Goal: Task Accomplishment & Management: Complete application form

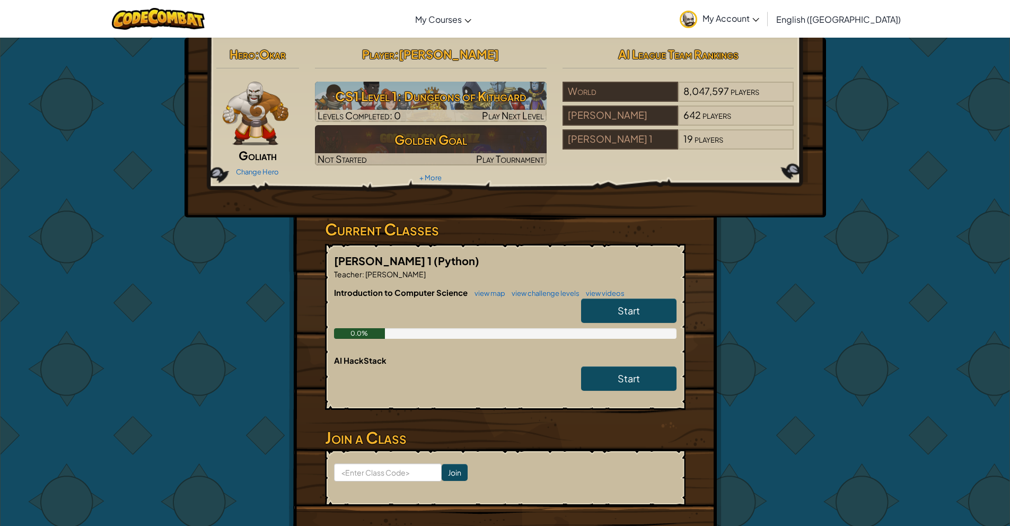
click at [765, 7] on link "My Account" at bounding box center [719, 18] width 90 height 33
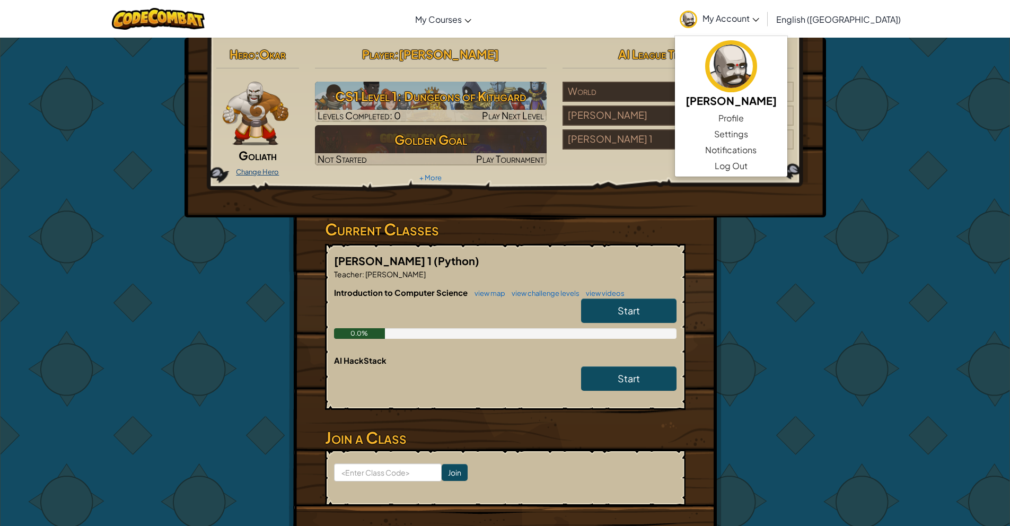
click at [261, 174] on link "Change Hero" at bounding box center [257, 172] width 43 height 8
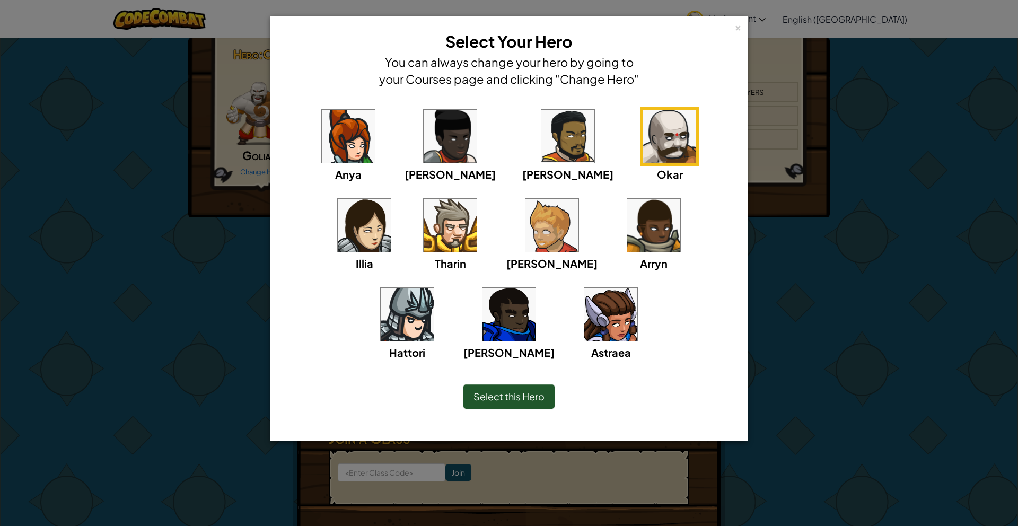
click at [525, 236] on img at bounding box center [551, 225] width 53 height 53
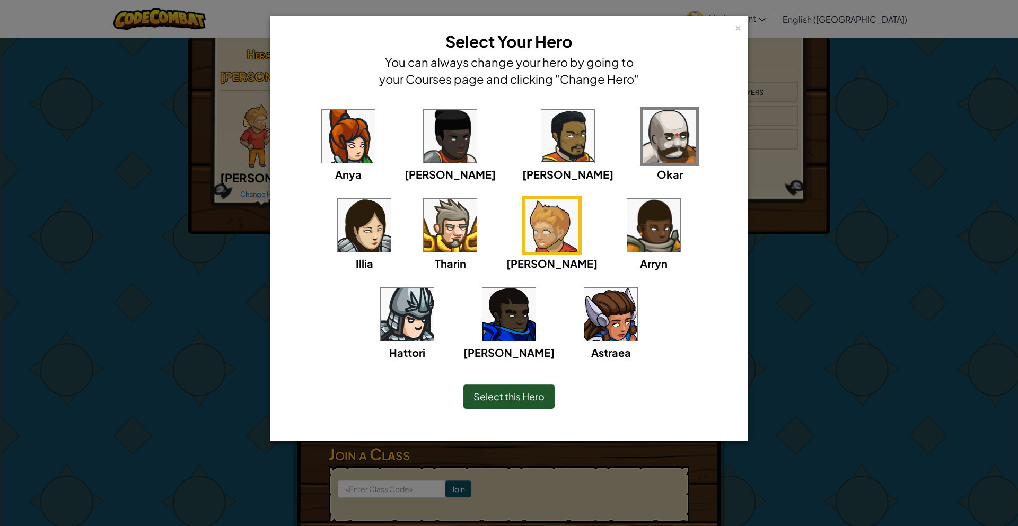
click at [643, 124] on img at bounding box center [669, 136] width 53 height 53
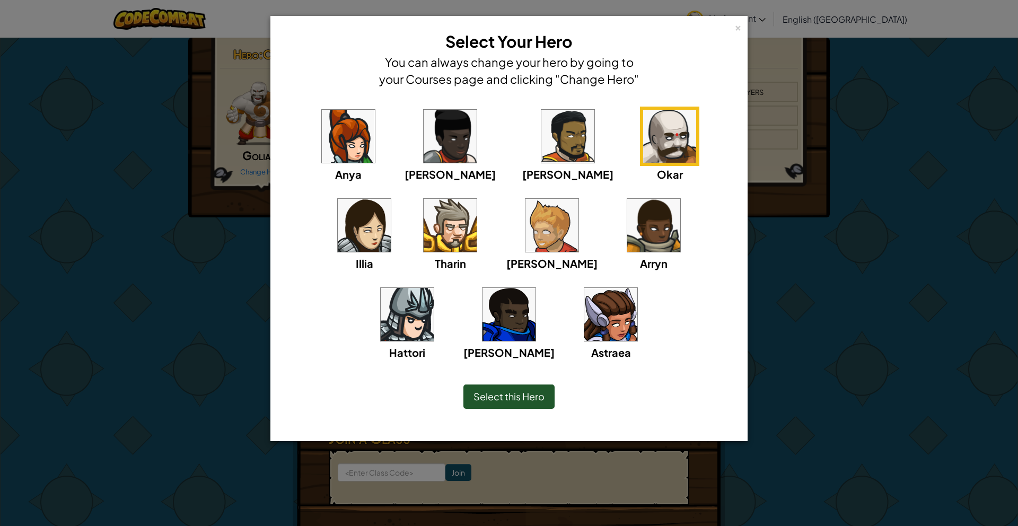
click at [355, 135] on img at bounding box center [348, 136] width 53 height 53
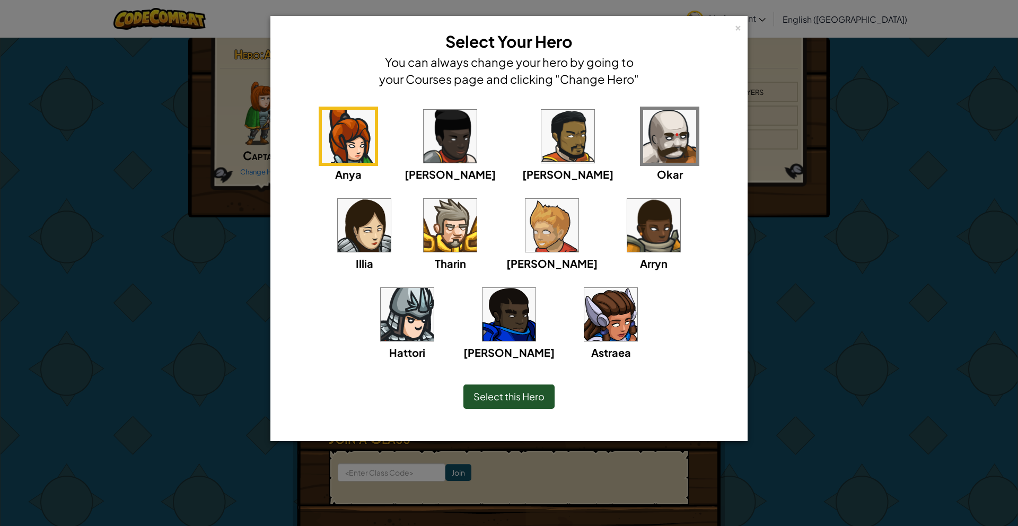
click at [424, 138] on img at bounding box center [450, 136] width 53 height 53
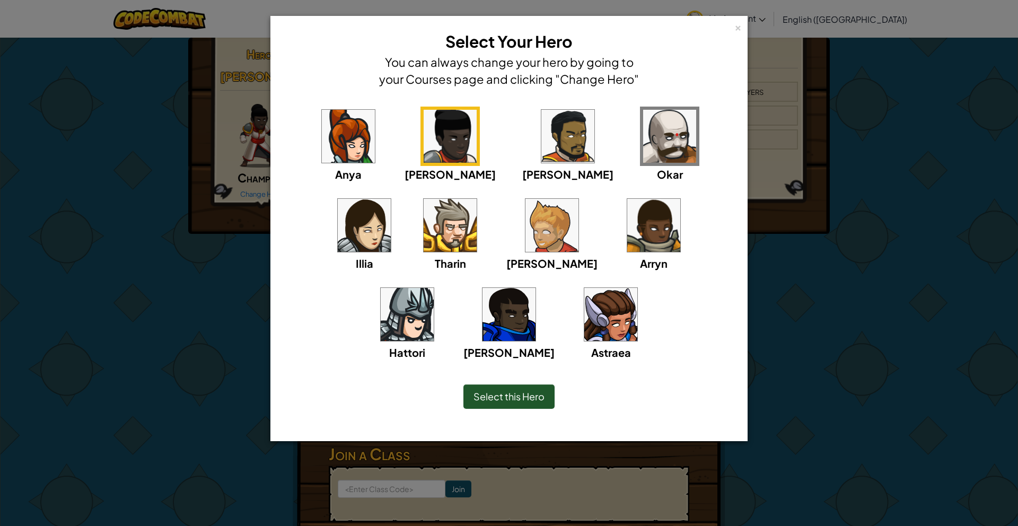
click at [643, 149] on img at bounding box center [669, 136] width 53 height 53
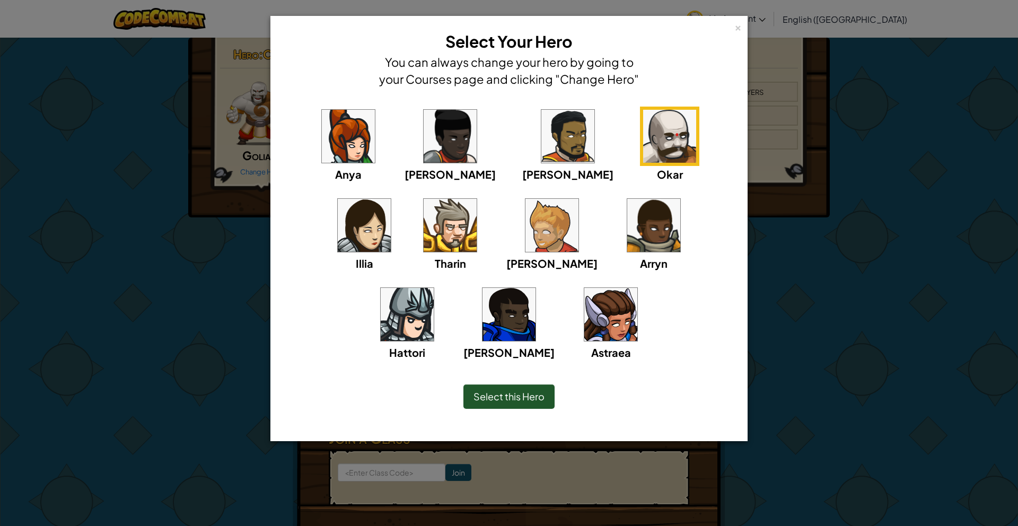
click at [525, 223] on img at bounding box center [551, 225] width 53 height 53
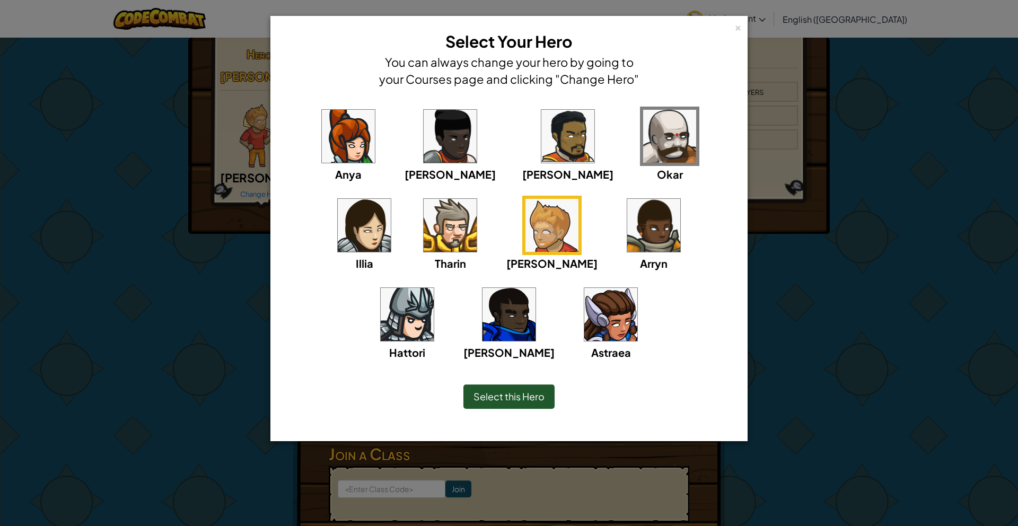
click at [643, 139] on img at bounding box center [669, 136] width 53 height 53
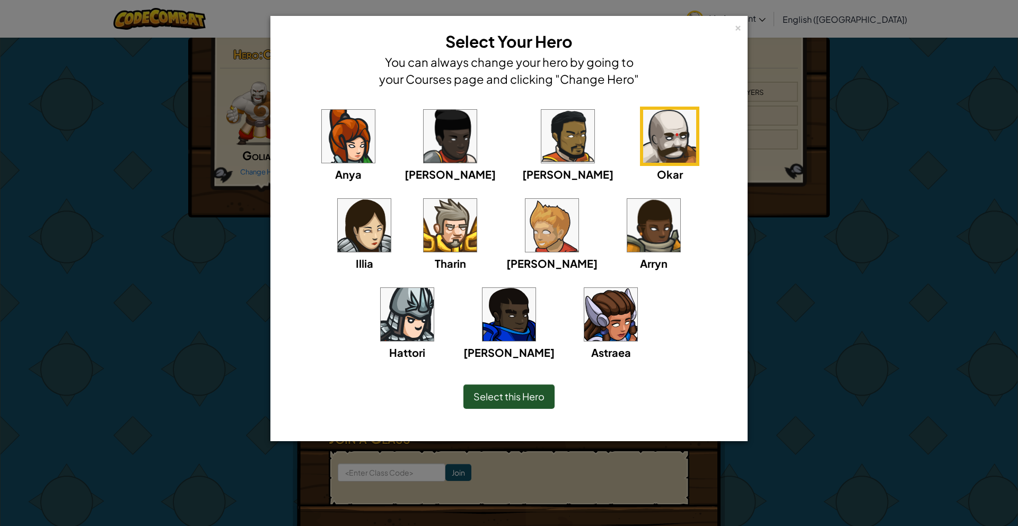
click at [517, 388] on div "Select this Hero" at bounding box center [508, 396] width 91 height 24
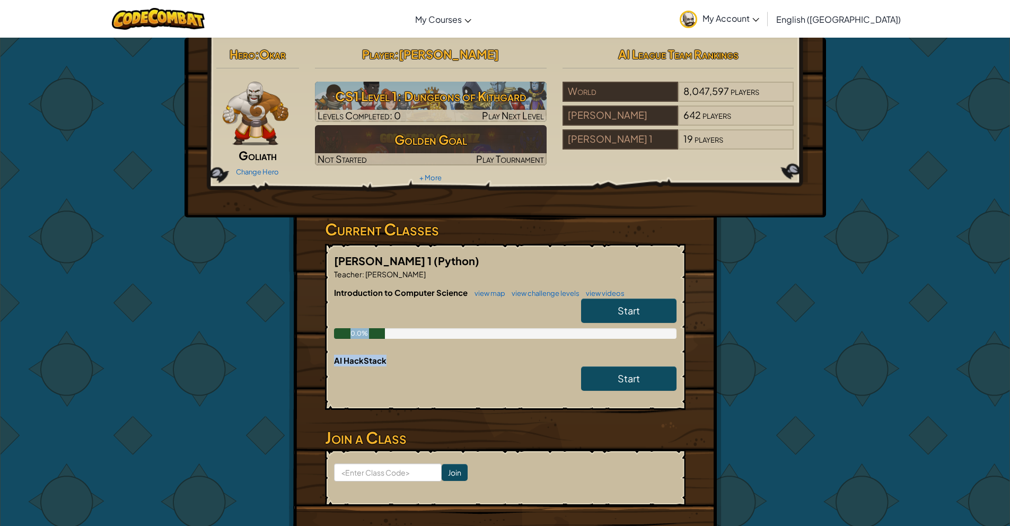
drag, startPoint x: 566, startPoint y: 334, endPoint x: 577, endPoint y: 388, distance: 55.8
click at [573, 387] on div "[PERSON_NAME] 1 (Python) Teacher : [PERSON_NAME] Introduction to Computer Scien…" at bounding box center [505, 327] width 361 height 166
click at [573, 392] on div "Start" at bounding box center [624, 381] width 106 height 30
click at [527, 332] on div "0.0%" at bounding box center [505, 333] width 343 height 11
click at [636, 316] on span "Start" at bounding box center [629, 310] width 22 height 12
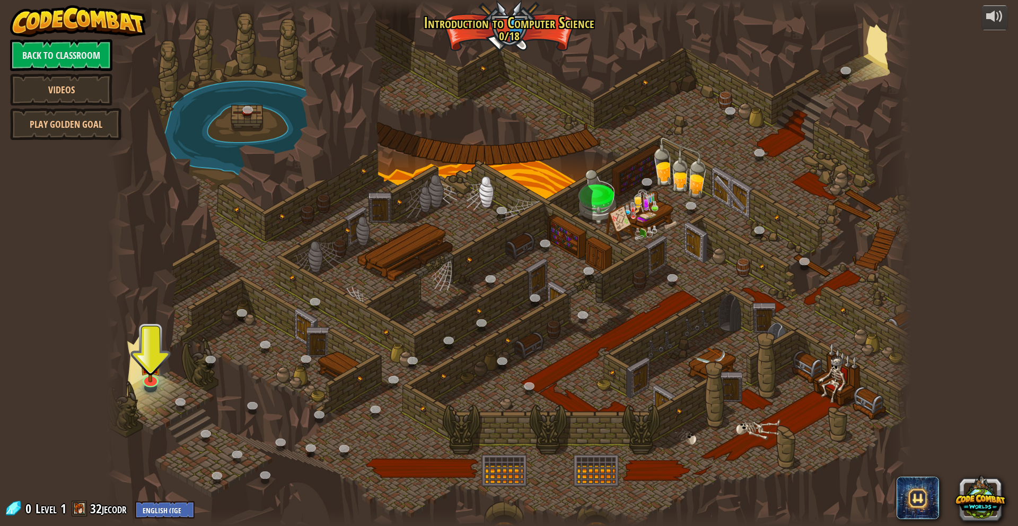
click at [686, 80] on div at bounding box center [509, 263] width 805 height 526
click at [516, 203] on div at bounding box center [509, 263] width 805 height 526
click at [203, 346] on div at bounding box center [509, 263] width 805 height 526
click at [306, 297] on div at bounding box center [509, 263] width 805 height 526
click at [265, 316] on div at bounding box center [509, 263] width 805 height 526
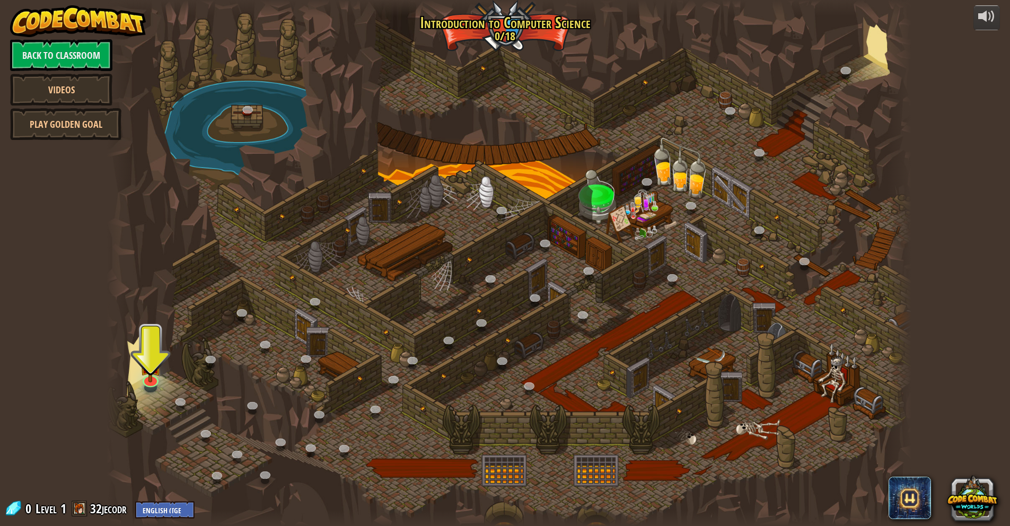
click at [265, 319] on div at bounding box center [509, 263] width 805 height 526
click at [264, 320] on div at bounding box center [509, 263] width 805 height 526
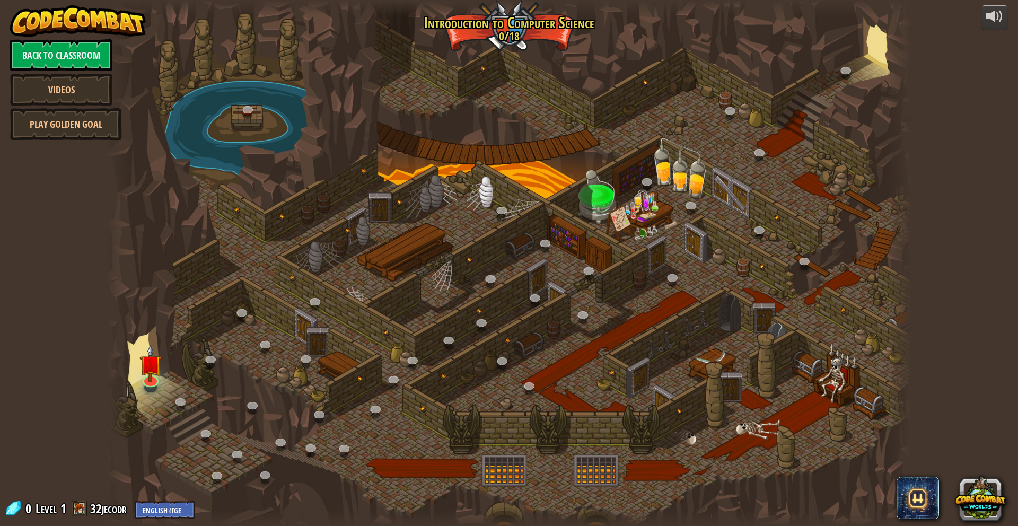
click at [264, 320] on div at bounding box center [509, 263] width 805 height 526
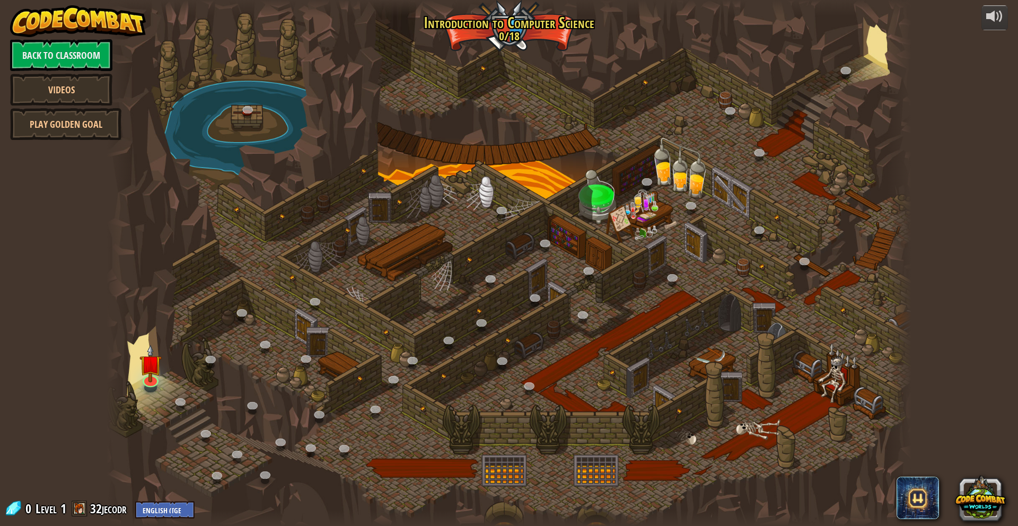
click at [264, 320] on div at bounding box center [509, 263] width 805 height 526
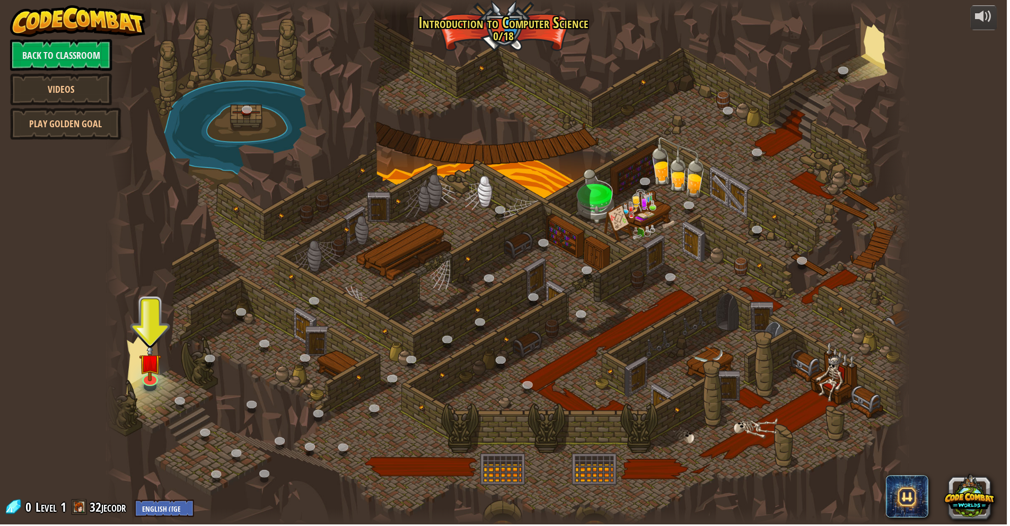
click at [265, 320] on div at bounding box center [509, 263] width 805 height 526
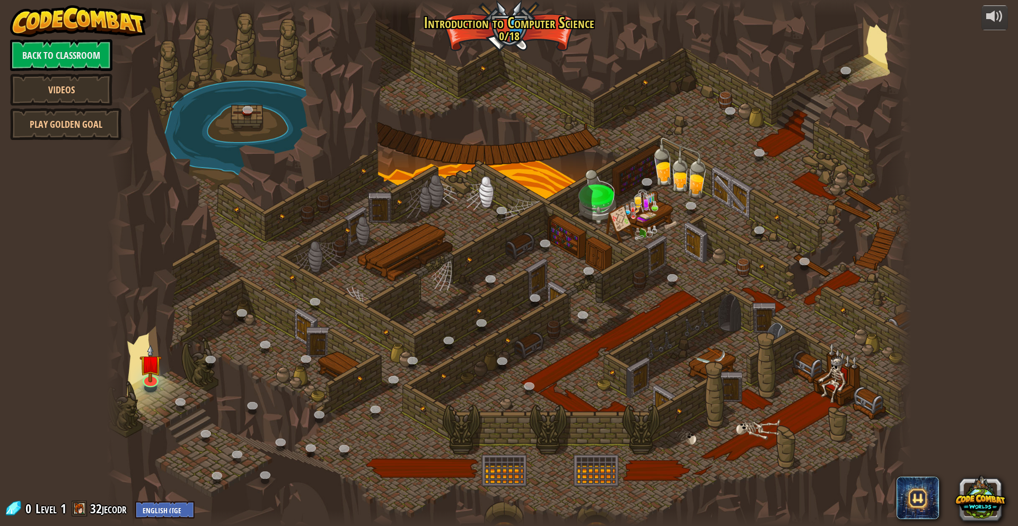
click at [265, 320] on div at bounding box center [509, 263] width 805 height 526
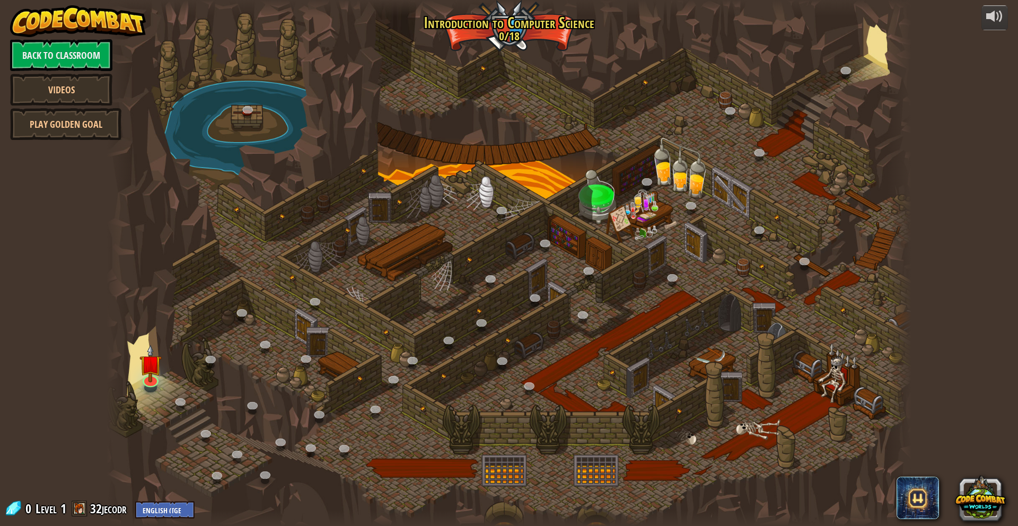
click at [265, 320] on div at bounding box center [509, 263] width 805 height 526
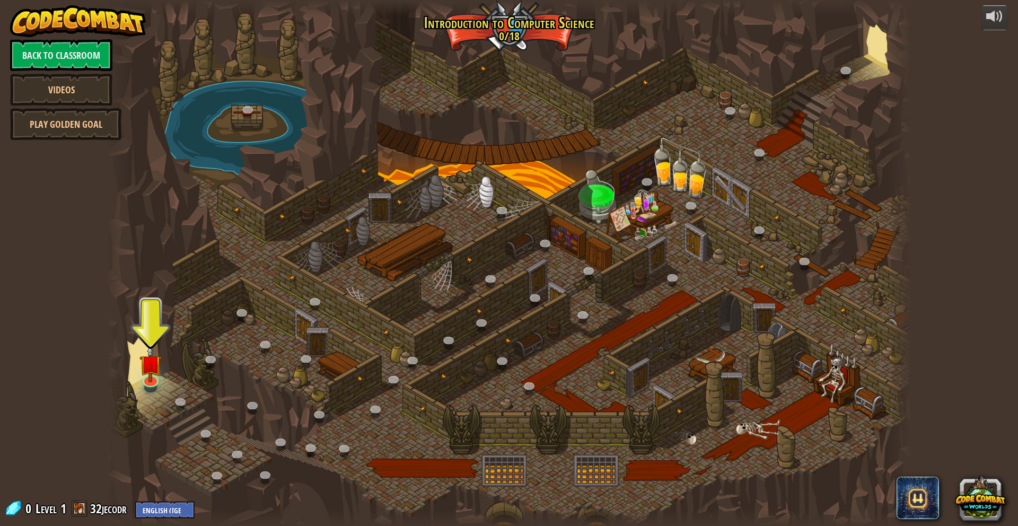
drag, startPoint x: 265, startPoint y: 320, endPoint x: 276, endPoint y: 301, distance: 21.6
click at [265, 316] on div at bounding box center [509, 263] width 805 height 526
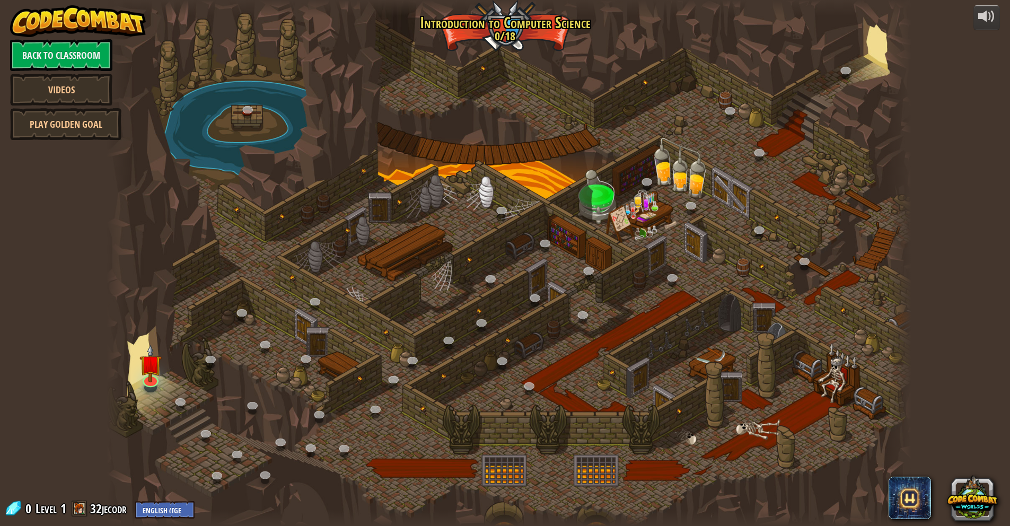
click at [278, 330] on div at bounding box center [509, 263] width 805 height 526
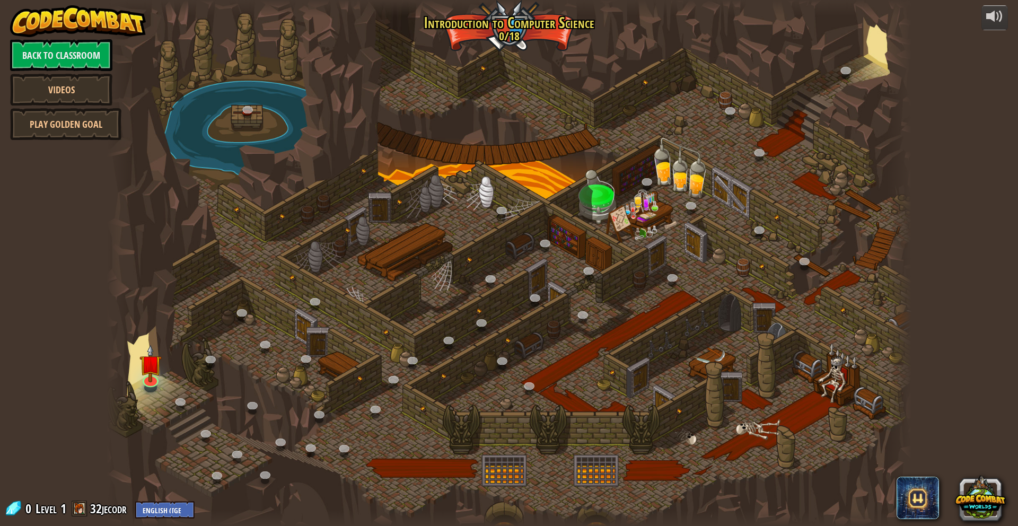
click at [278, 330] on div at bounding box center [509, 263] width 805 height 526
click at [295, 500] on div at bounding box center [509, 263] width 805 height 526
click at [296, 500] on div at bounding box center [509, 263] width 805 height 526
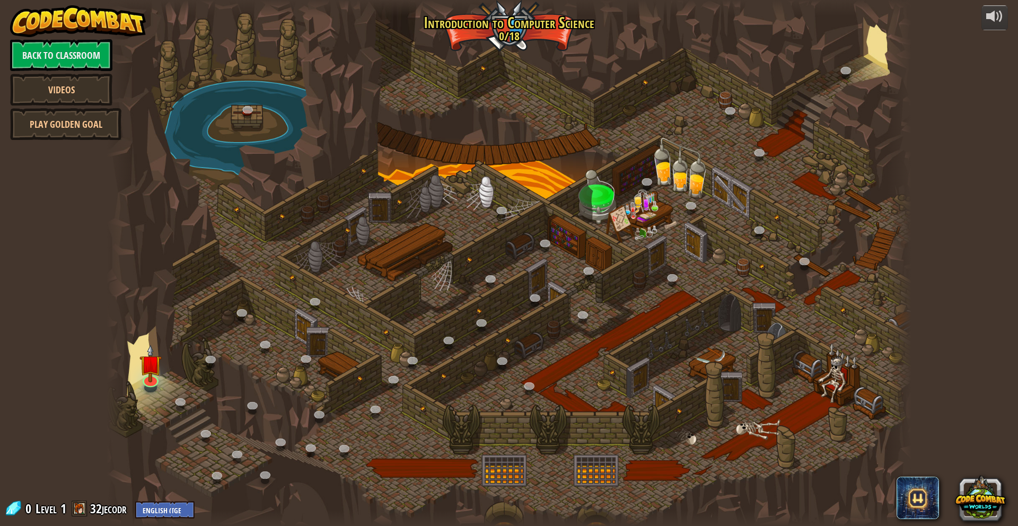
click at [296, 500] on div at bounding box center [509, 263] width 805 height 526
click at [296, 499] on div at bounding box center [509, 263] width 805 height 526
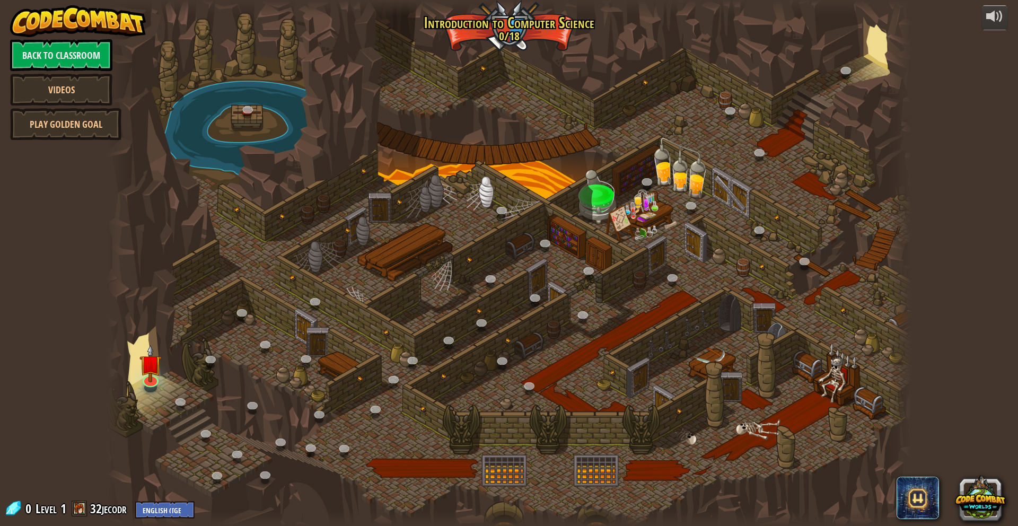
click at [296, 499] on div at bounding box center [509, 263] width 805 height 526
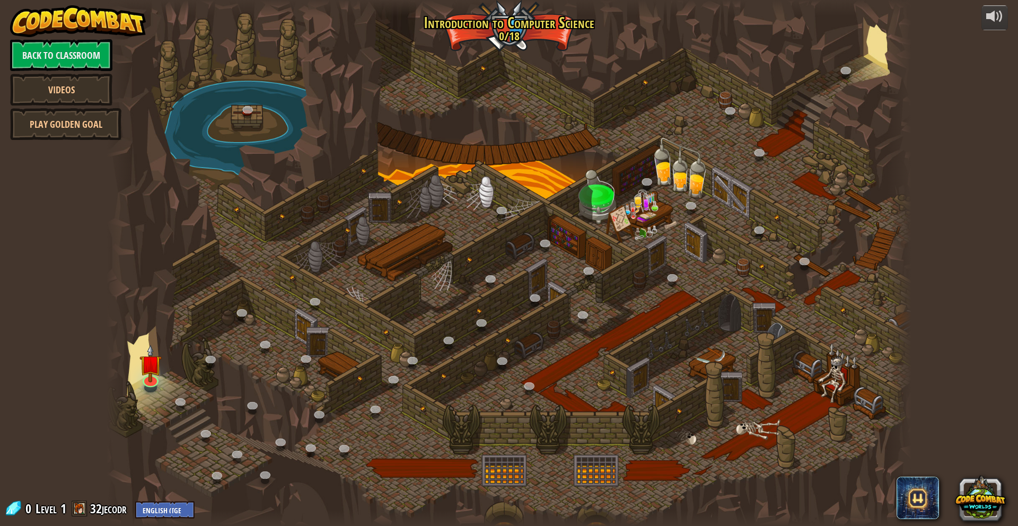
click at [296, 499] on div at bounding box center [509, 263] width 805 height 526
click at [294, 500] on div at bounding box center [509, 263] width 805 height 526
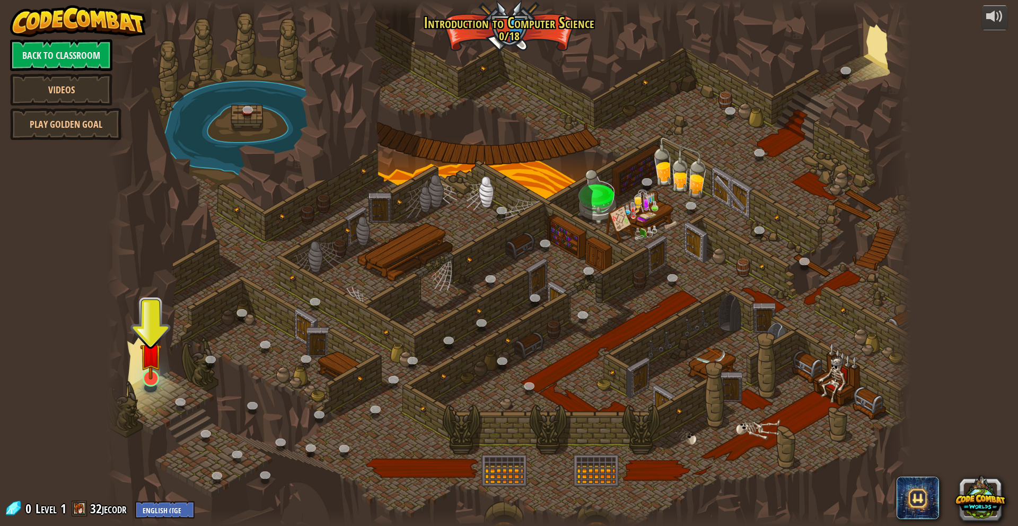
click at [151, 371] on img at bounding box center [151, 354] width 22 height 50
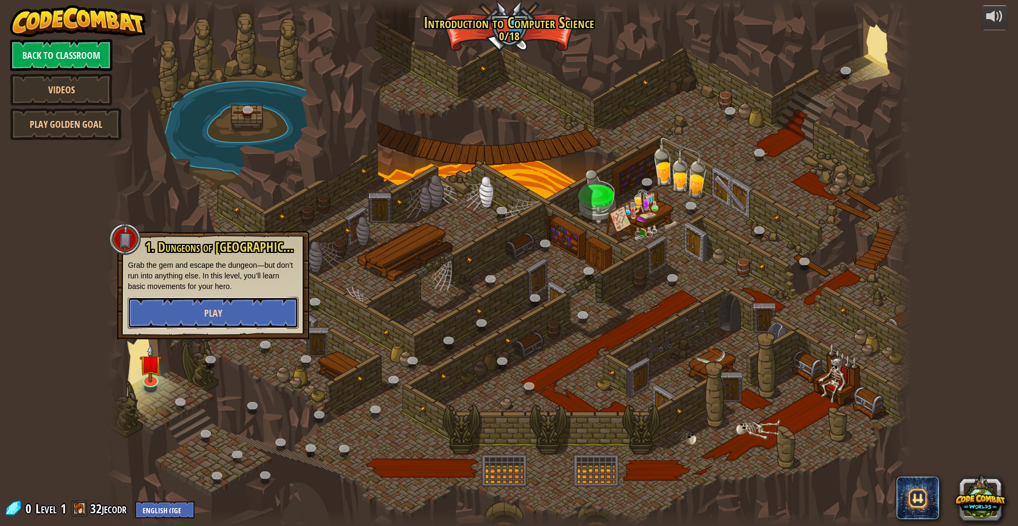
click at [209, 313] on span "Play" at bounding box center [213, 312] width 18 height 13
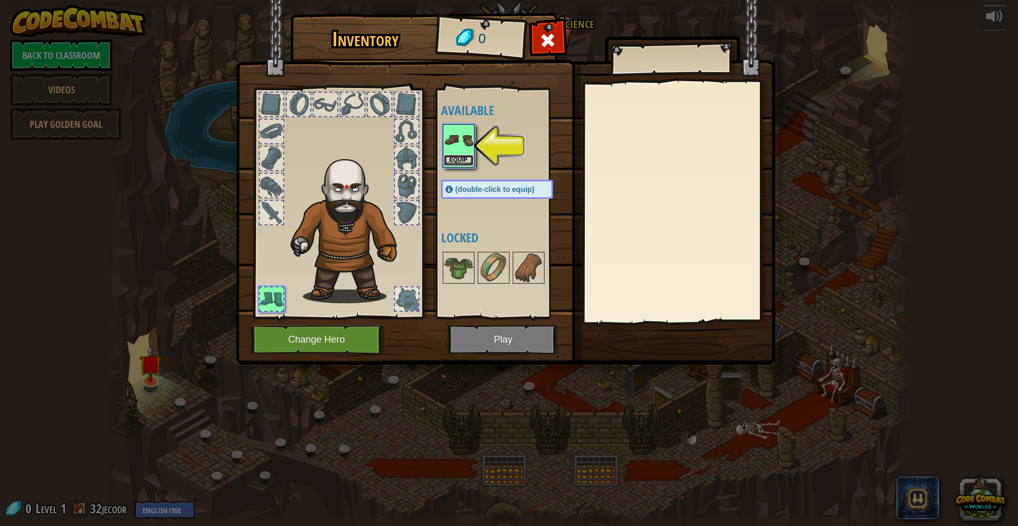
click at [456, 157] on button "Equip" at bounding box center [459, 160] width 30 height 11
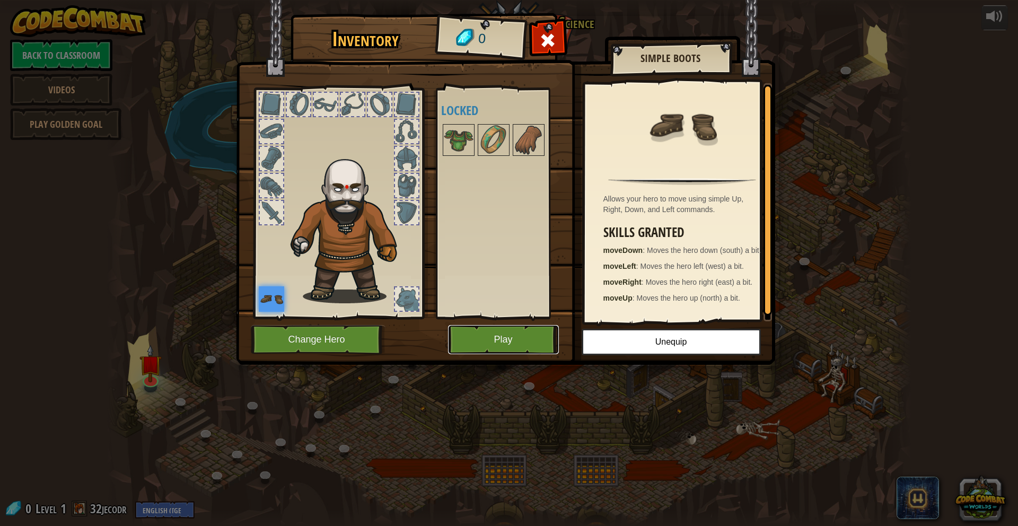
click at [527, 338] on button "Play" at bounding box center [503, 339] width 111 height 29
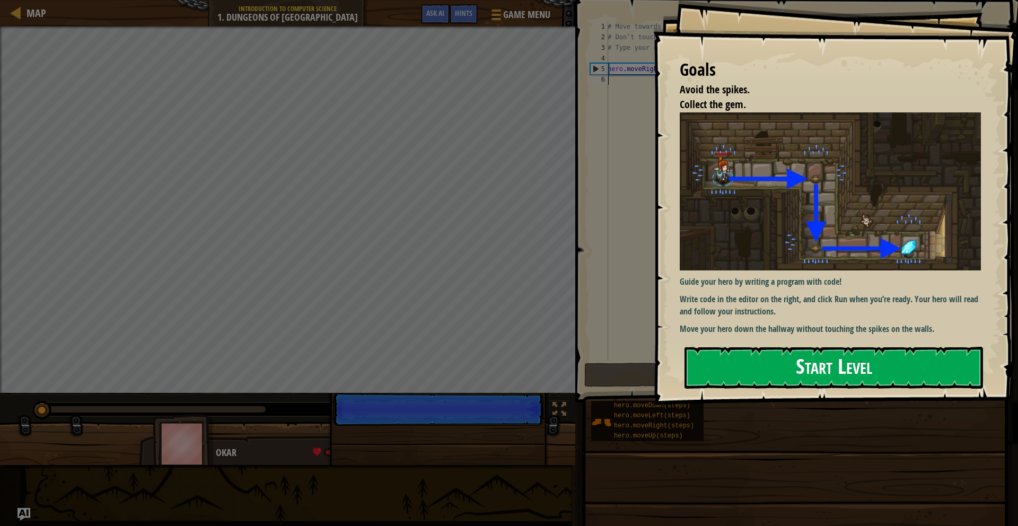
click at [923, 372] on button "Start Level" at bounding box center [834, 368] width 299 height 42
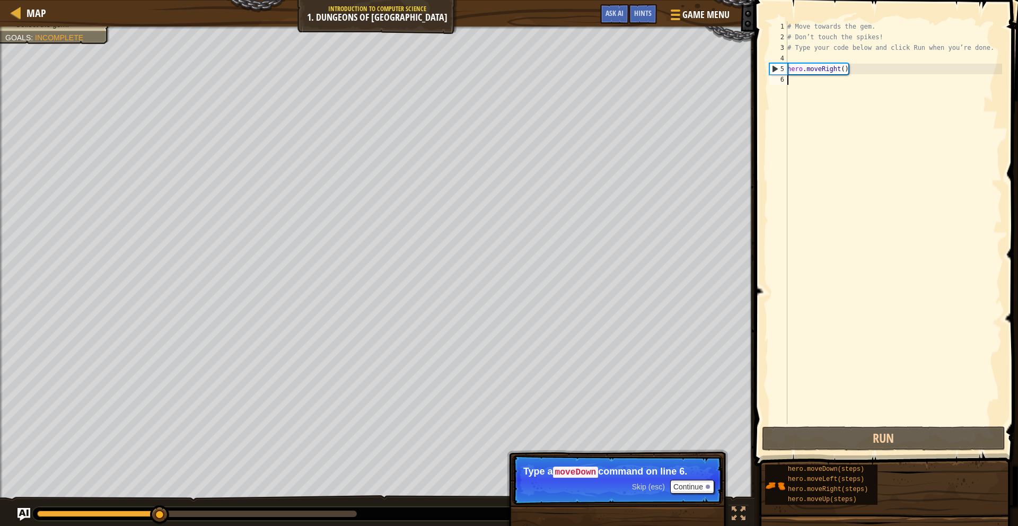
click at [826, 93] on div "# Move towards the gem. # Don’t touch the spikes! # Type your code below and cl…" at bounding box center [893, 233] width 217 height 424
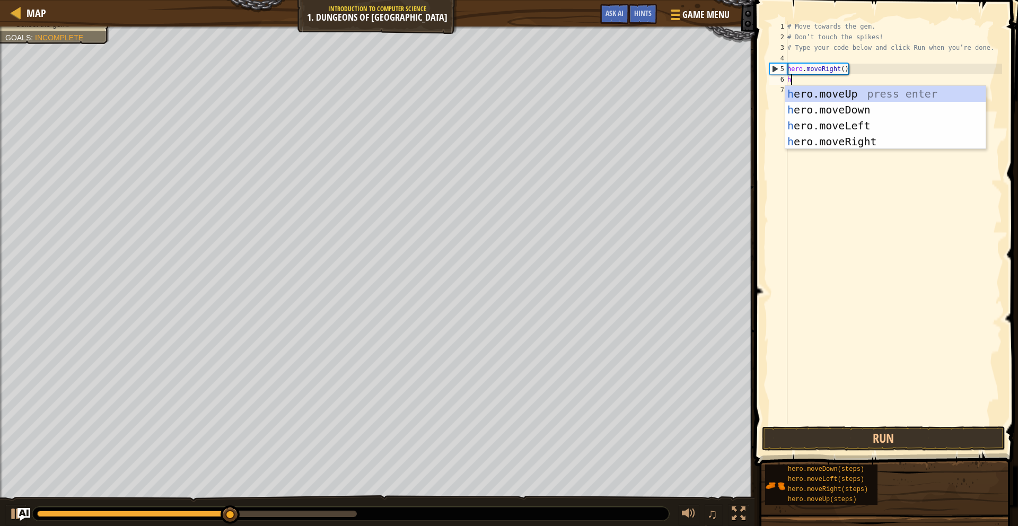
scroll to position [5, 0]
type textarea "her"
click at [905, 111] on div "her o.moveUp press enter her o.moveDown press enter her o.moveLeft press enter …" at bounding box center [885, 133] width 200 height 95
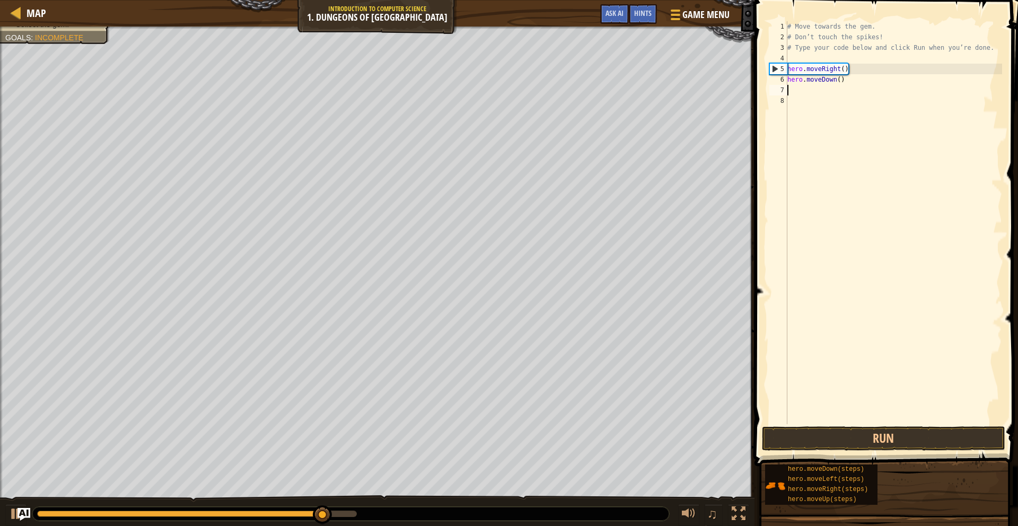
click at [871, 101] on div "# Move towards the gem. # Don’t touch the spikes! # Type your code below and cl…" at bounding box center [893, 233] width 217 height 424
click at [902, 95] on div "# Move towards the gem. # Don’t touch the spikes! # Type your code below and cl…" at bounding box center [893, 233] width 217 height 424
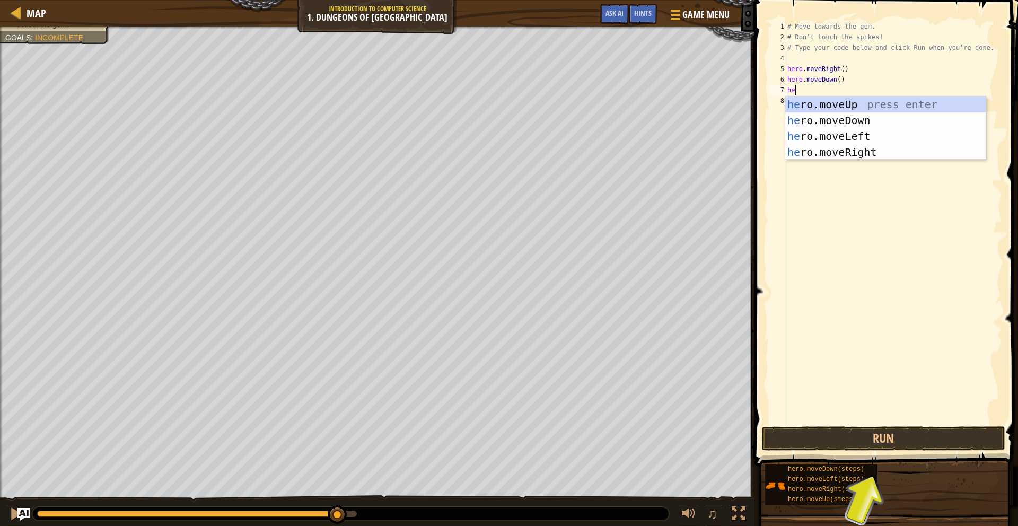
type textarea "her"
click at [887, 149] on div "her o.moveUp press enter her o.moveDown press enter her o.moveLeft press enter …" at bounding box center [885, 144] width 200 height 95
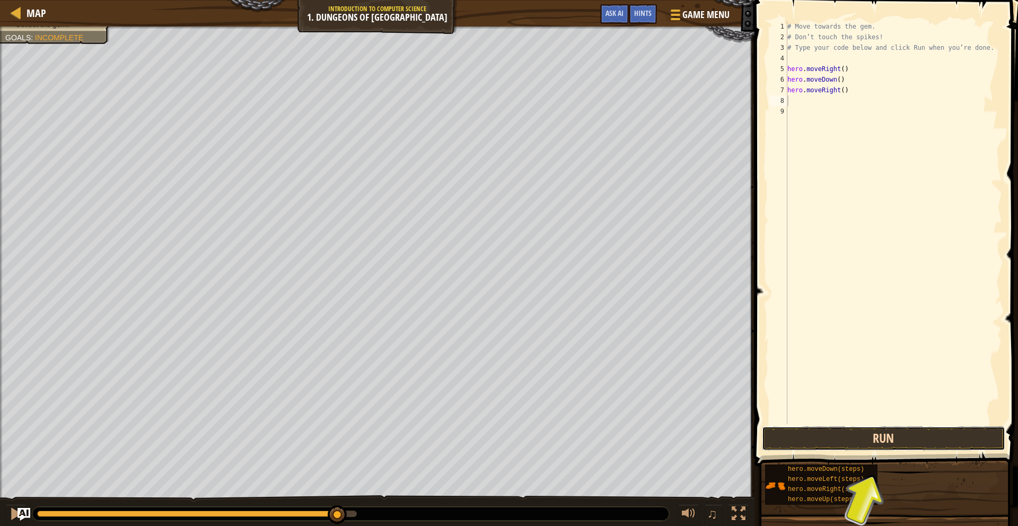
click at [908, 441] on button "Run" at bounding box center [883, 438] width 243 height 24
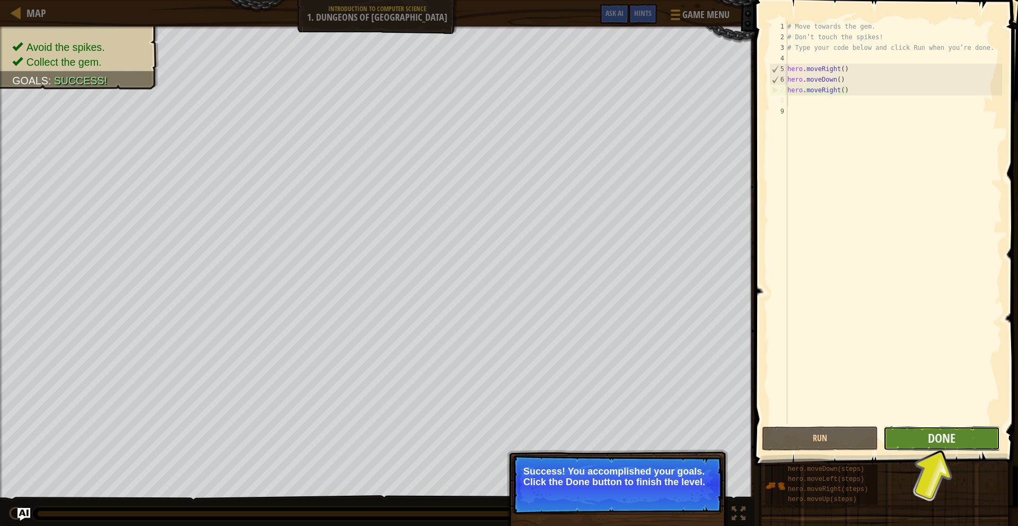
click at [923, 436] on button "Done" at bounding box center [941, 438] width 116 height 24
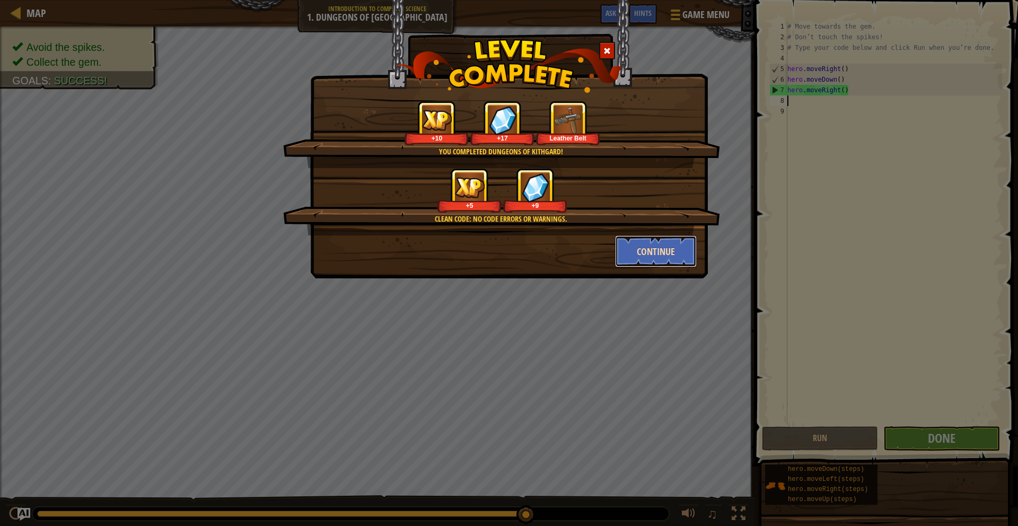
click at [642, 257] on button "Continue" at bounding box center [656, 251] width 82 height 32
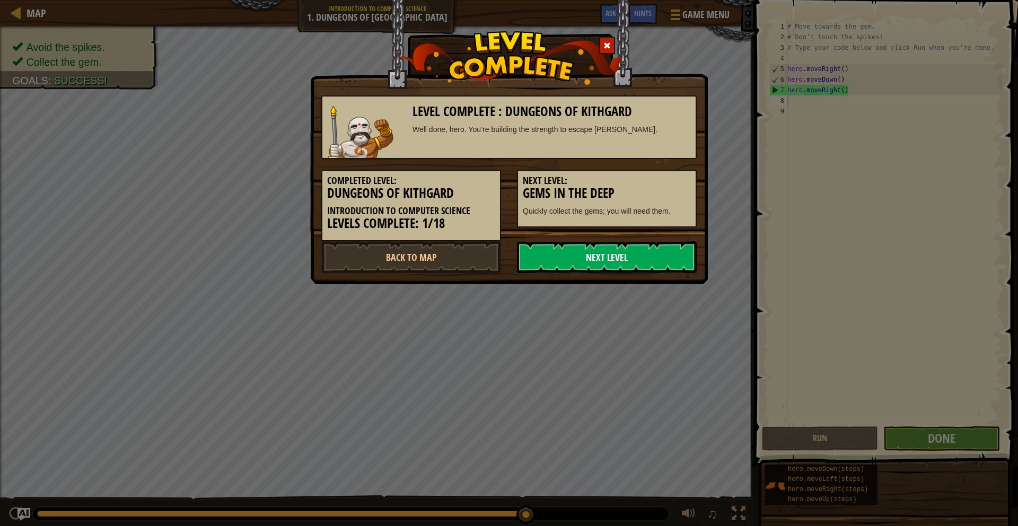
click at [625, 252] on link "Next Level" at bounding box center [607, 257] width 180 height 32
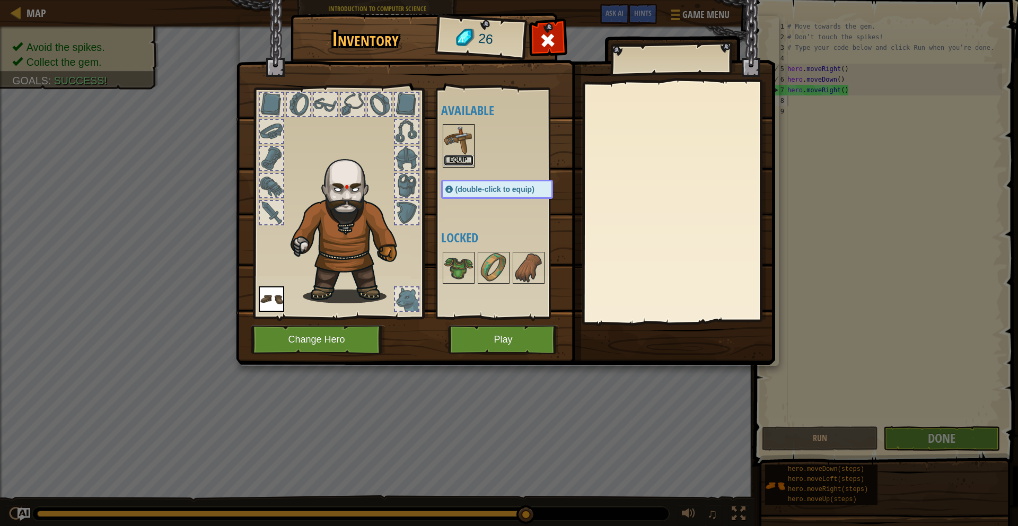
click at [456, 161] on button "Equip" at bounding box center [459, 160] width 30 height 11
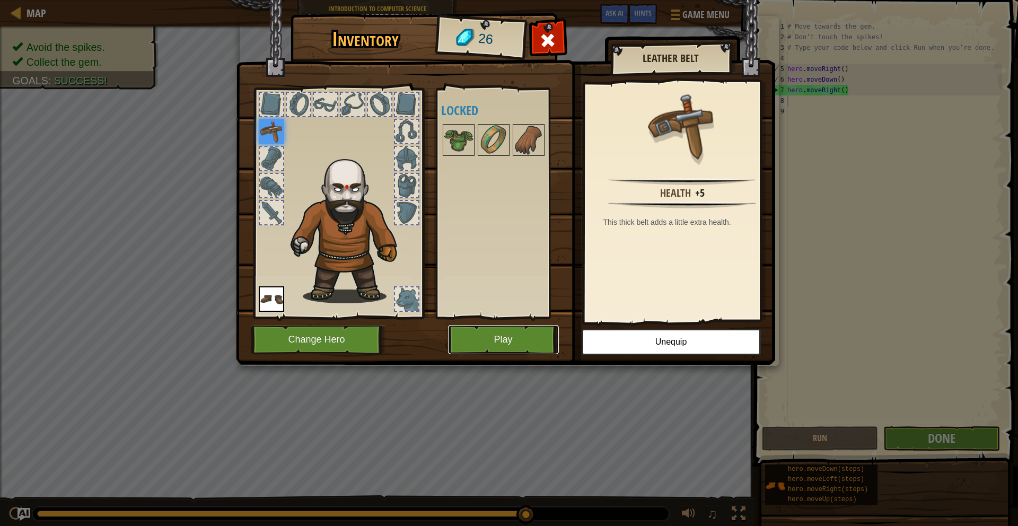
click at [528, 335] on button "Play" at bounding box center [503, 339] width 111 height 29
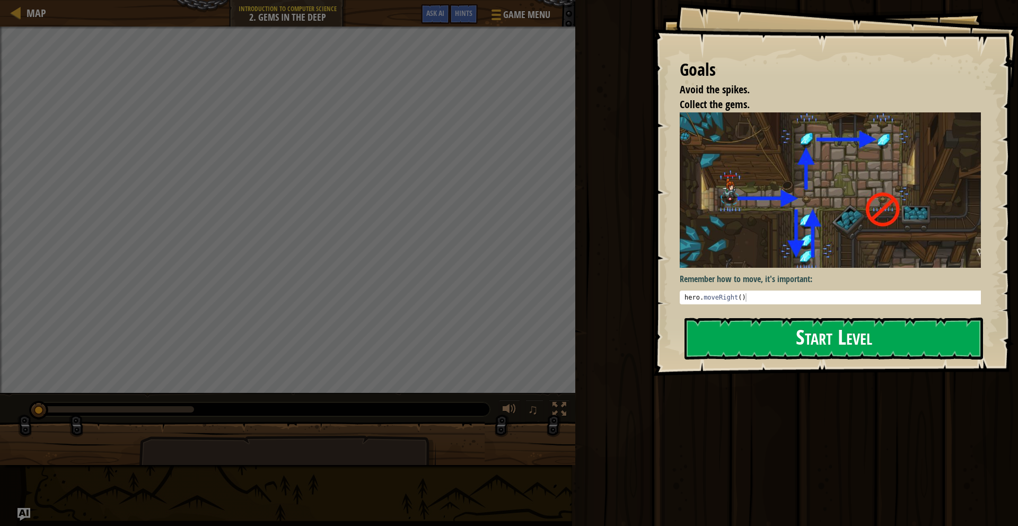
click at [908, 328] on button "Start Level" at bounding box center [834, 339] width 299 height 42
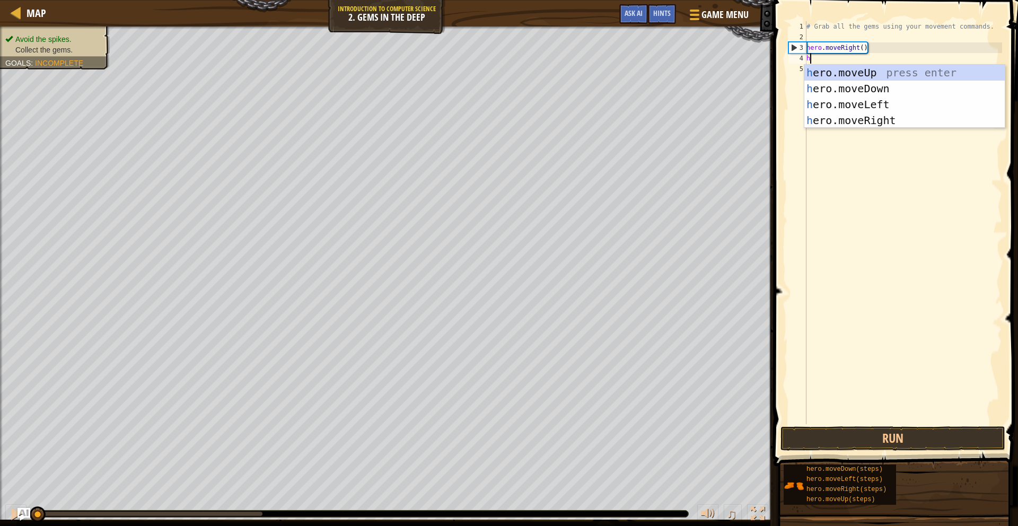
scroll to position [5, 0]
type textarea "her"
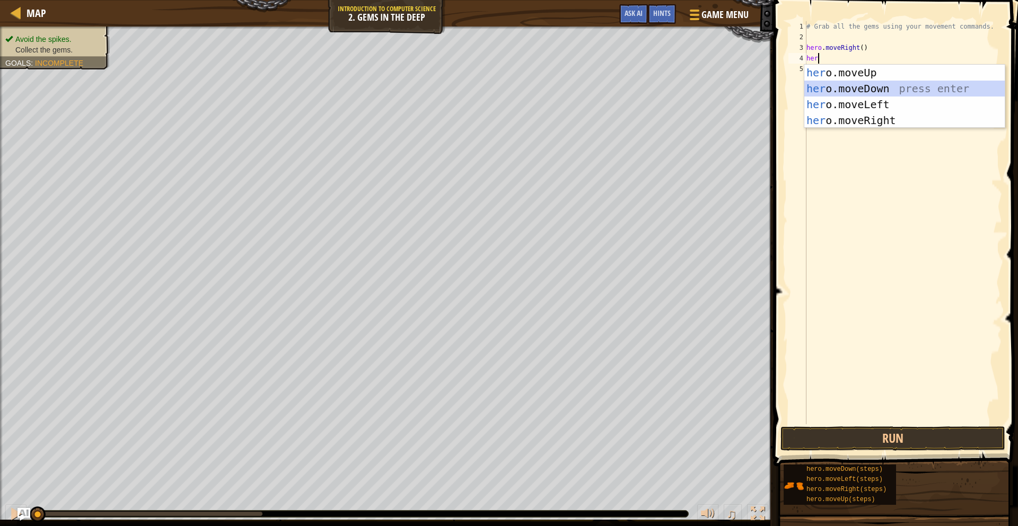
click at [862, 84] on div "her o.moveUp press enter her o.moveDown press enter her o.moveLeft press enter …" at bounding box center [904, 112] width 200 height 95
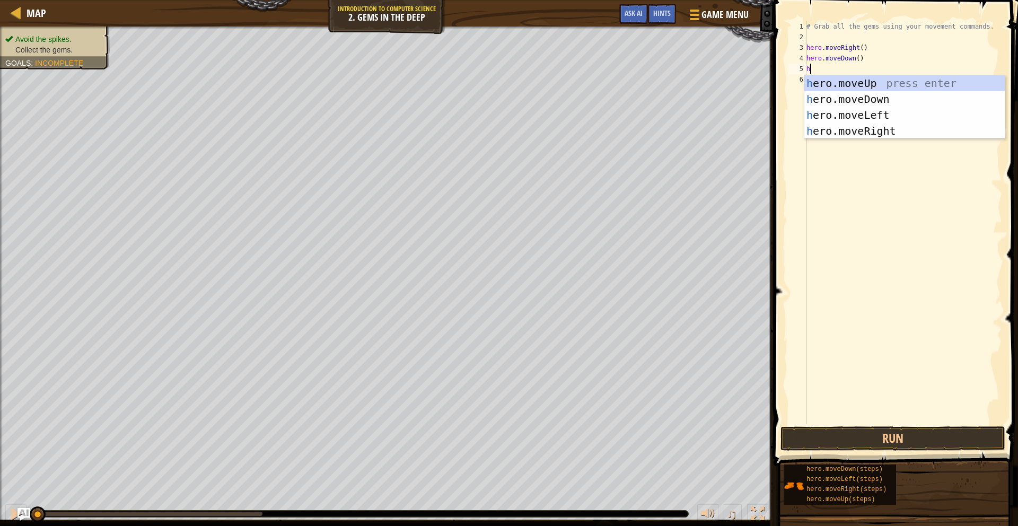
type textarea "her"
click at [889, 76] on div "her o.moveUp press enter her o.moveDown press enter her o.moveLeft press enter …" at bounding box center [904, 122] width 200 height 95
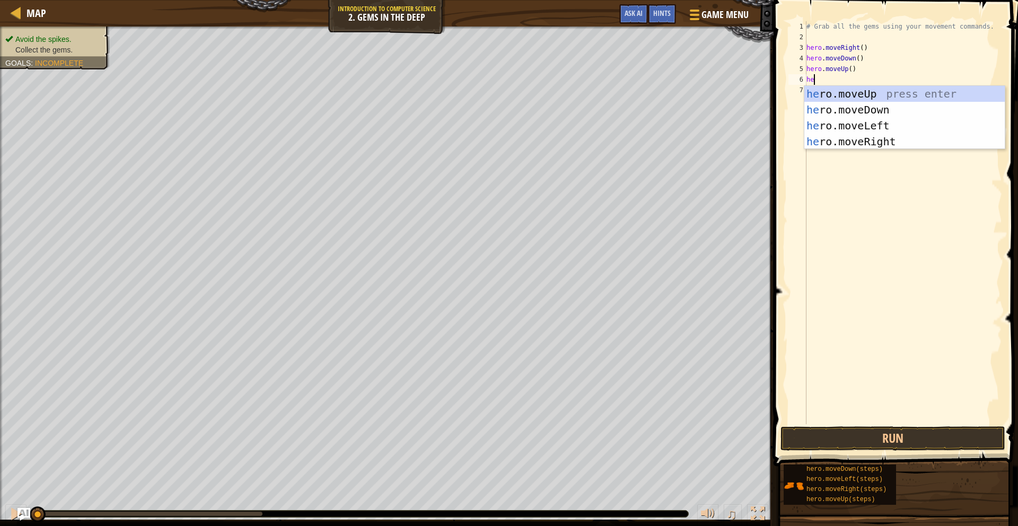
type textarea "her"
click at [915, 95] on div "her o.moveUp press enter her o.moveDown press enter her o.moveLeft press enter …" at bounding box center [904, 133] width 200 height 95
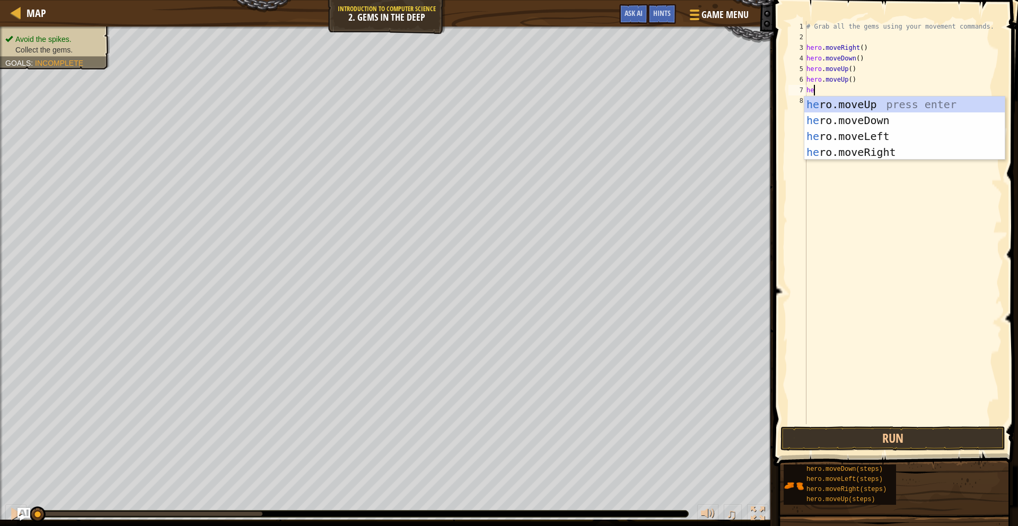
type textarea "her"
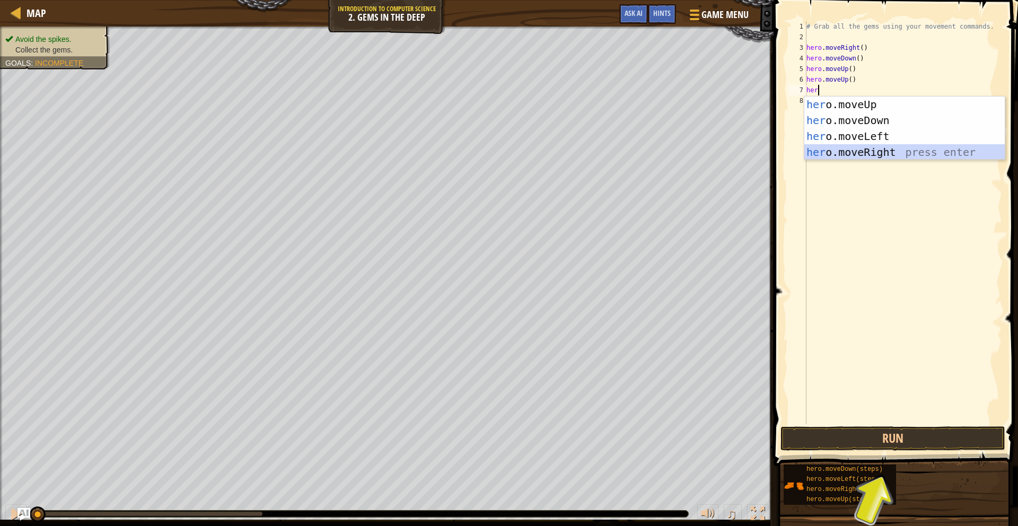
click at [864, 148] on div "her o.moveUp press enter her o.moveDown press enter her o.moveLeft press enter …" at bounding box center [904, 144] width 200 height 95
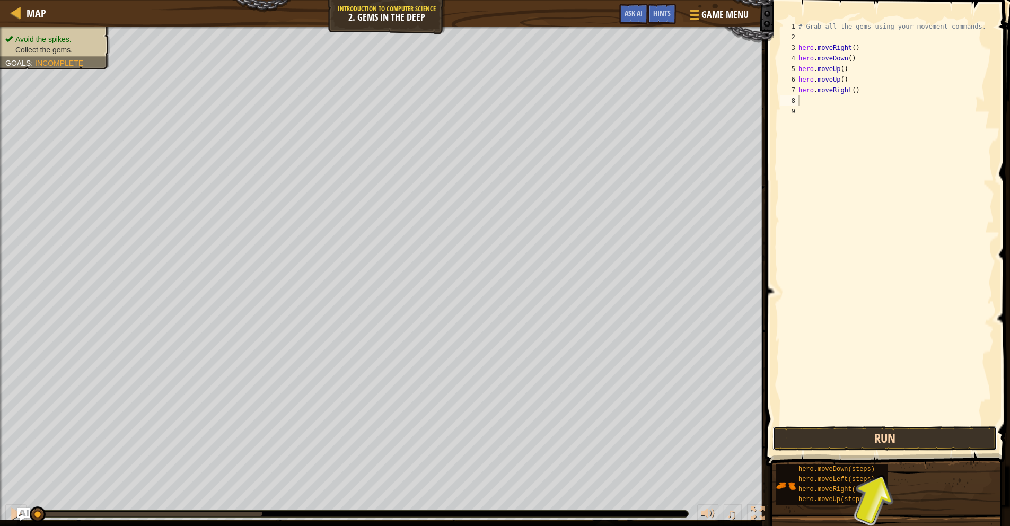
click at [932, 437] on button "Run" at bounding box center [885, 438] width 225 height 24
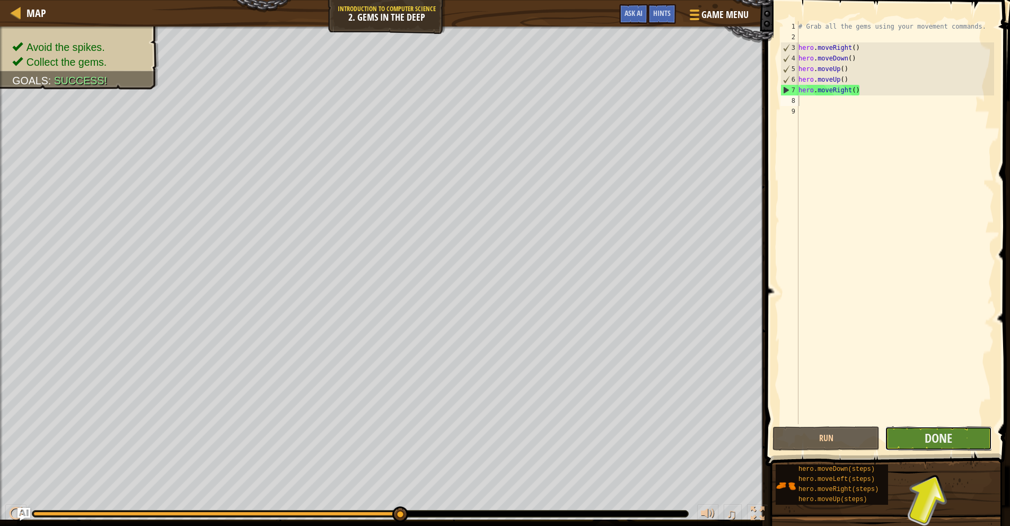
click at [922, 438] on button "Done" at bounding box center [938, 438] width 107 height 24
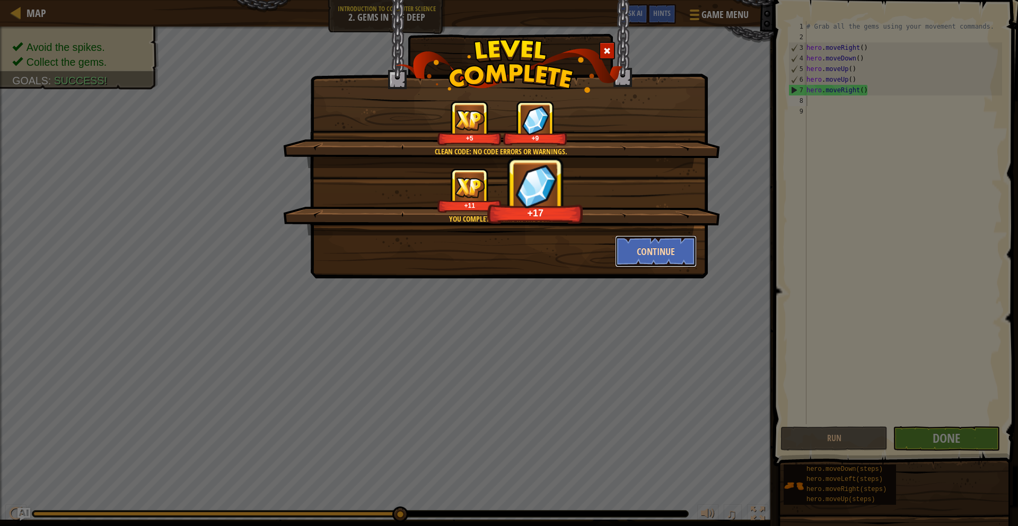
click at [671, 248] on button "Continue" at bounding box center [656, 251] width 82 height 32
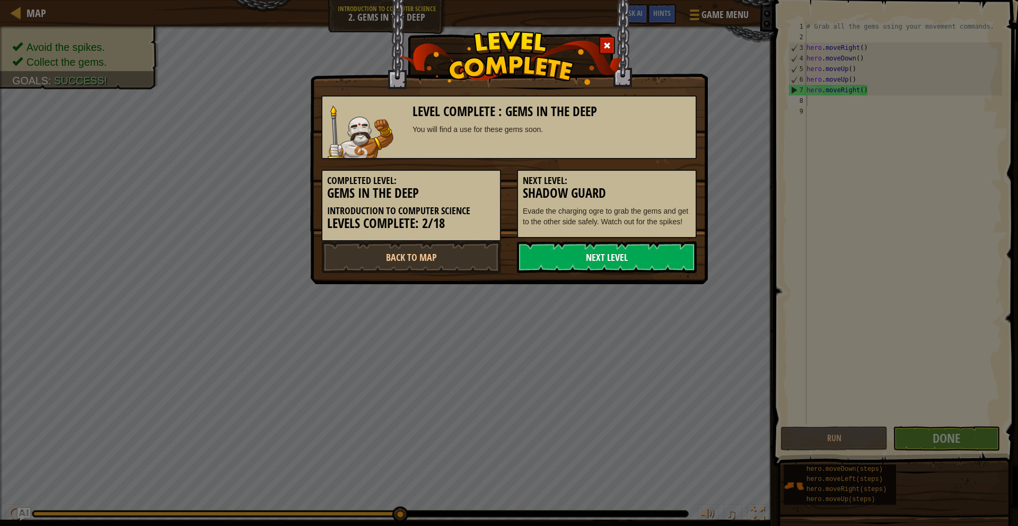
click at [639, 251] on link "Next Level" at bounding box center [607, 257] width 180 height 32
click at [625, 267] on link "Next Level" at bounding box center [607, 257] width 180 height 32
click at [639, 243] on link "Next Level" at bounding box center [607, 257] width 180 height 32
click at [688, 250] on link "Next Level" at bounding box center [607, 257] width 180 height 32
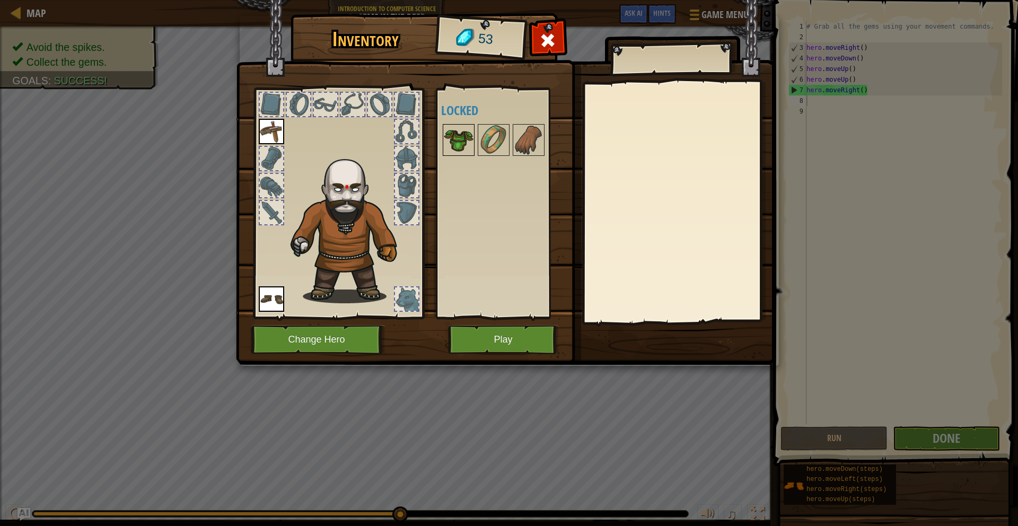
click at [456, 143] on img at bounding box center [459, 140] width 30 height 30
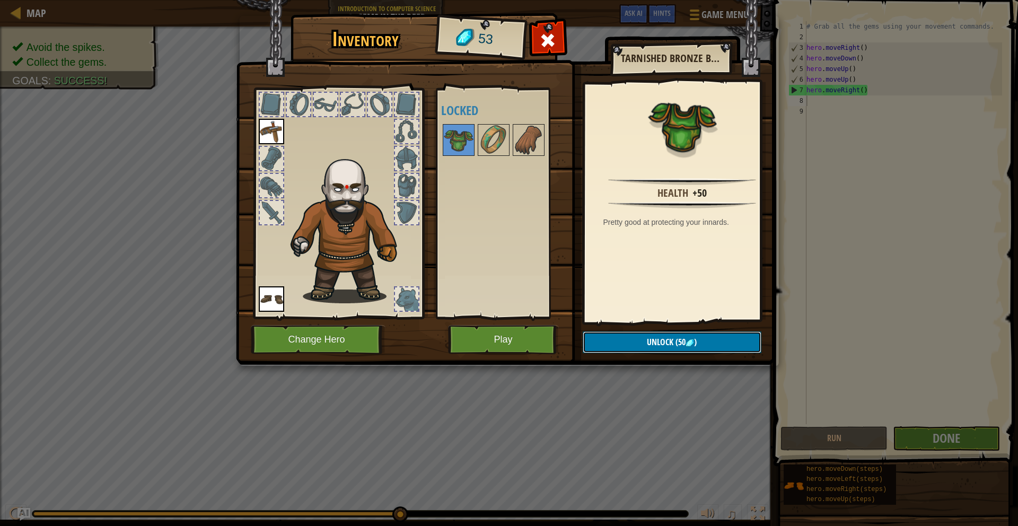
click at [718, 340] on button "Unlock (50 )" at bounding box center [672, 342] width 179 height 22
click at [718, 340] on button "Confirm" at bounding box center [672, 342] width 179 height 22
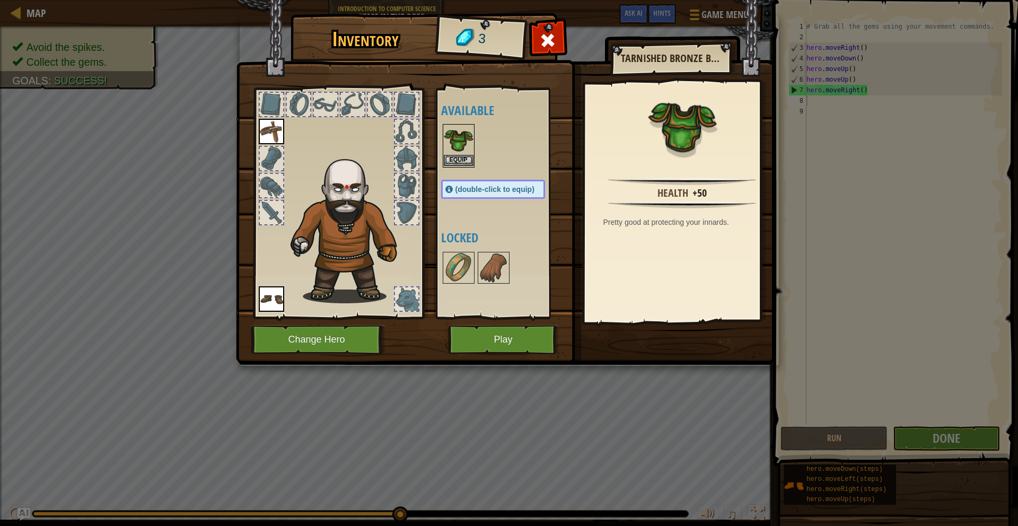
click at [465, 134] on img at bounding box center [459, 140] width 30 height 30
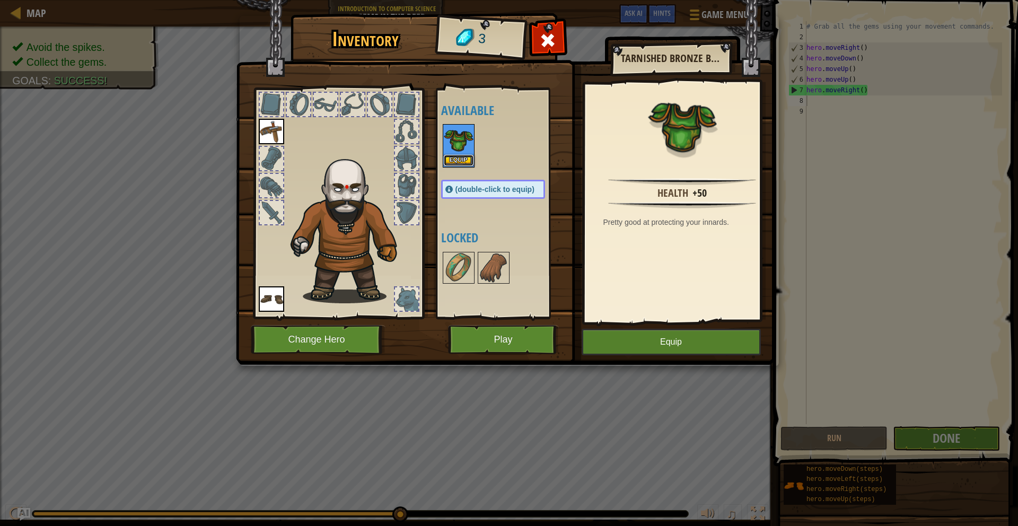
click at [465, 157] on button "Equip" at bounding box center [459, 160] width 30 height 11
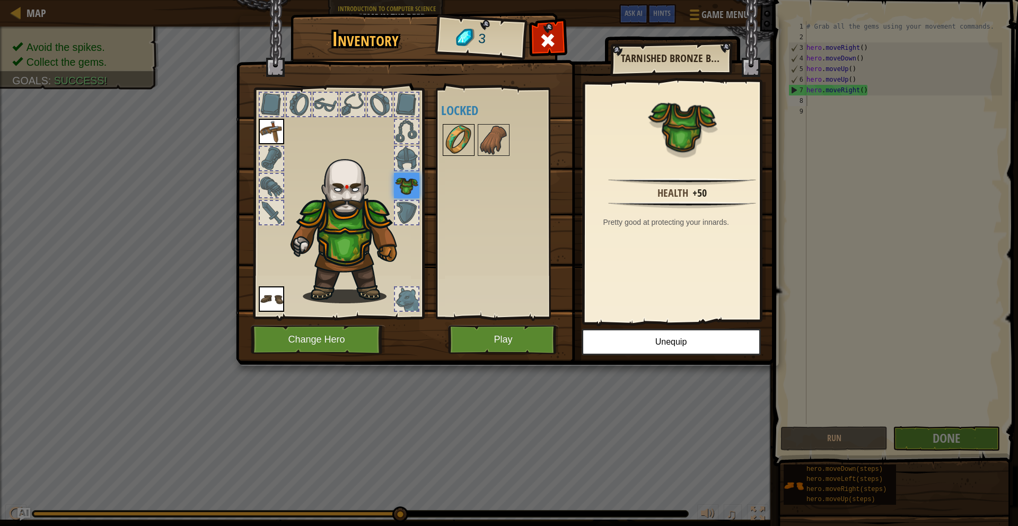
click at [455, 145] on img at bounding box center [459, 140] width 30 height 30
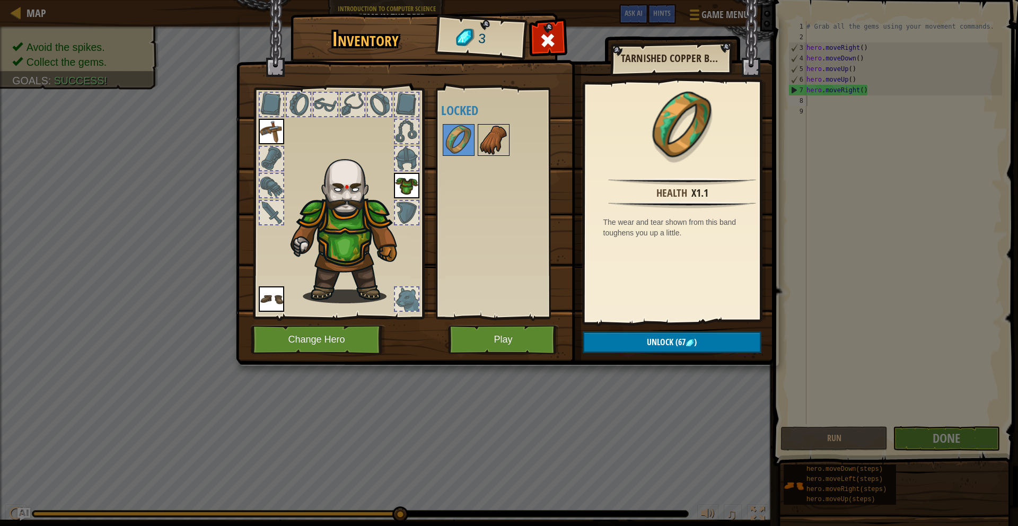
click at [508, 136] on div at bounding box center [494, 140] width 32 height 32
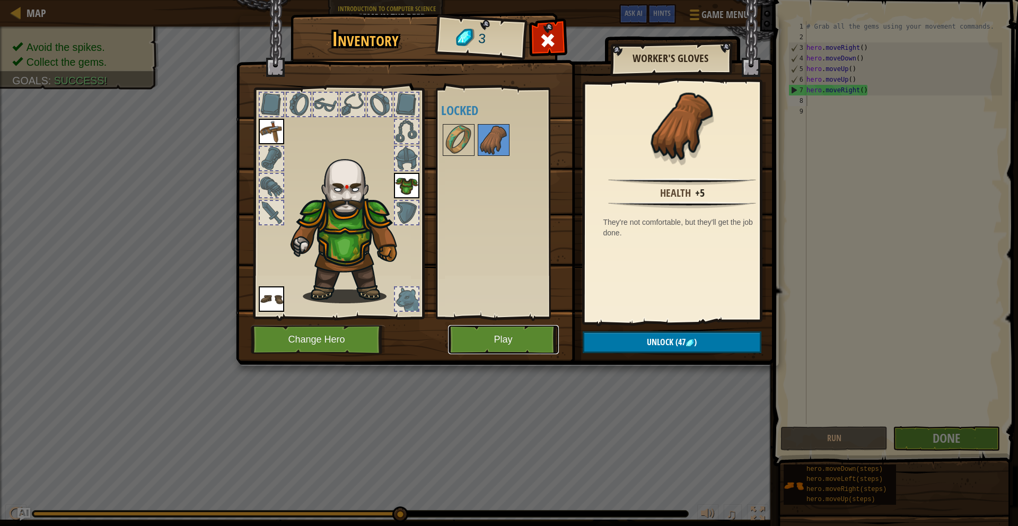
click at [480, 332] on button "Play" at bounding box center [503, 339] width 111 height 29
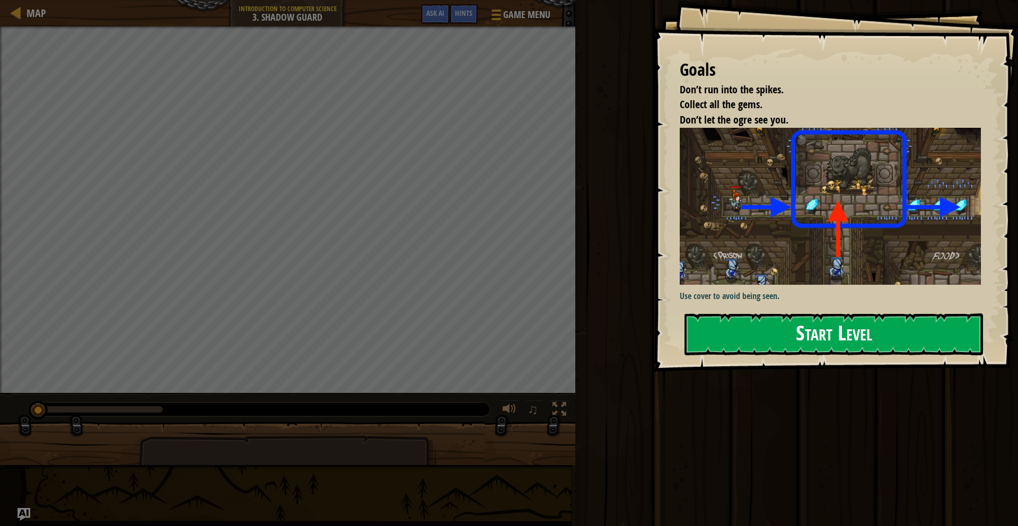
click at [796, 313] on button "Start Level" at bounding box center [834, 334] width 299 height 42
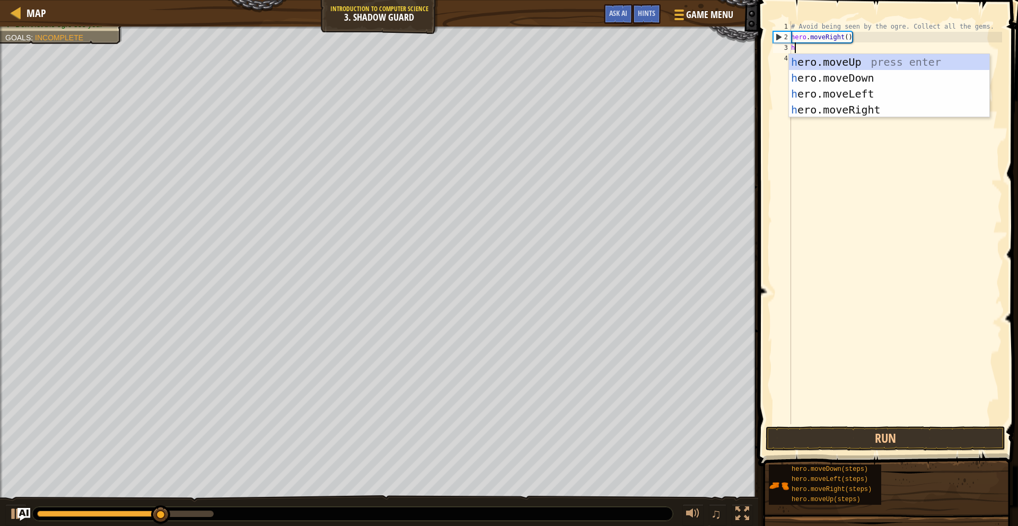
scroll to position [5, 0]
type textarea "her"
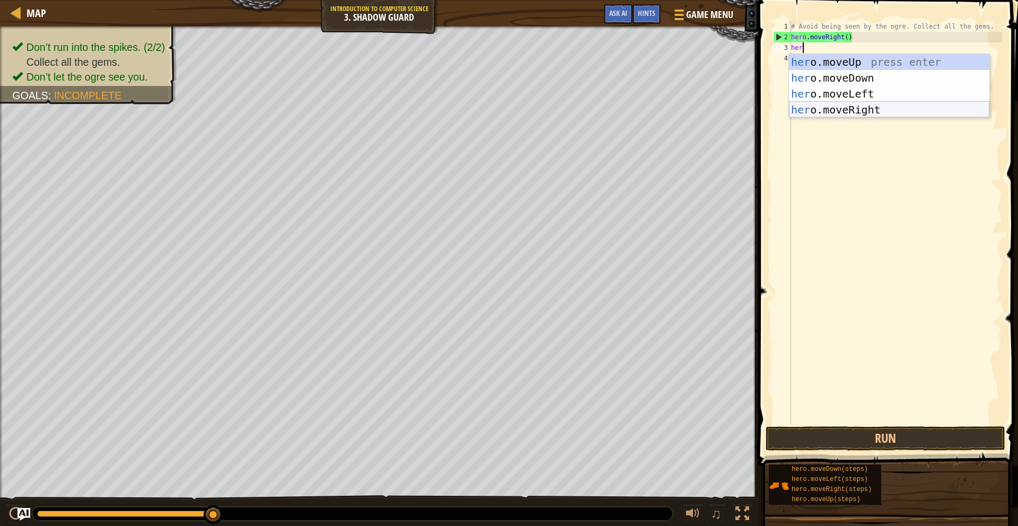
click at [862, 104] on div "her o.moveUp press enter her o.moveDown press enter her o.moveLeft press enter …" at bounding box center [889, 101] width 200 height 95
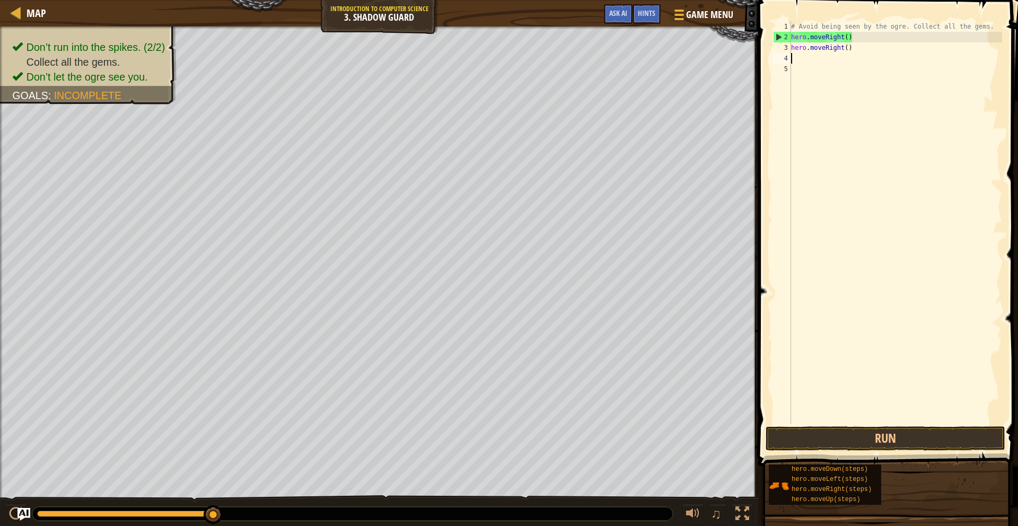
scroll to position [5, 0]
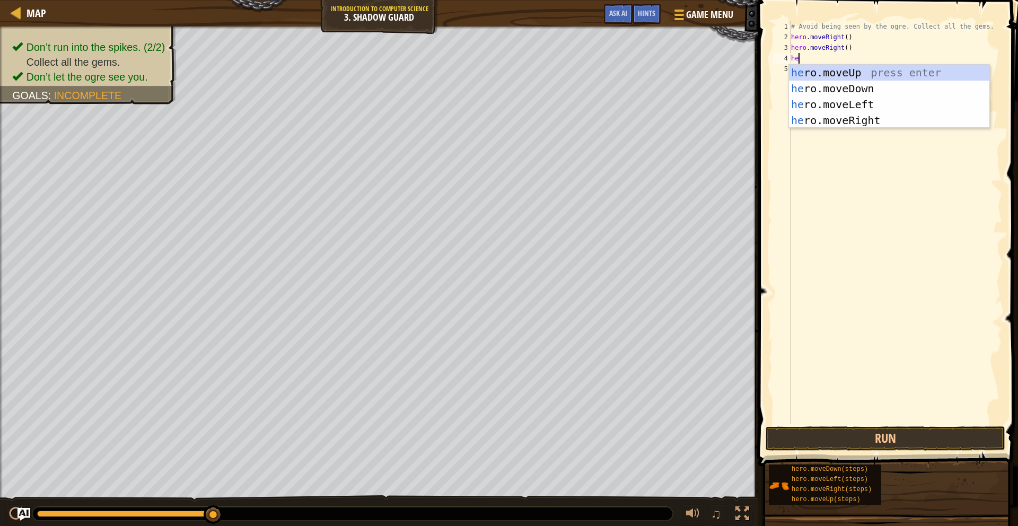
type textarea "her"
click at [877, 118] on div "her o.moveUp press enter her o.moveDown press enter her o.moveLeft press enter …" at bounding box center [889, 112] width 200 height 95
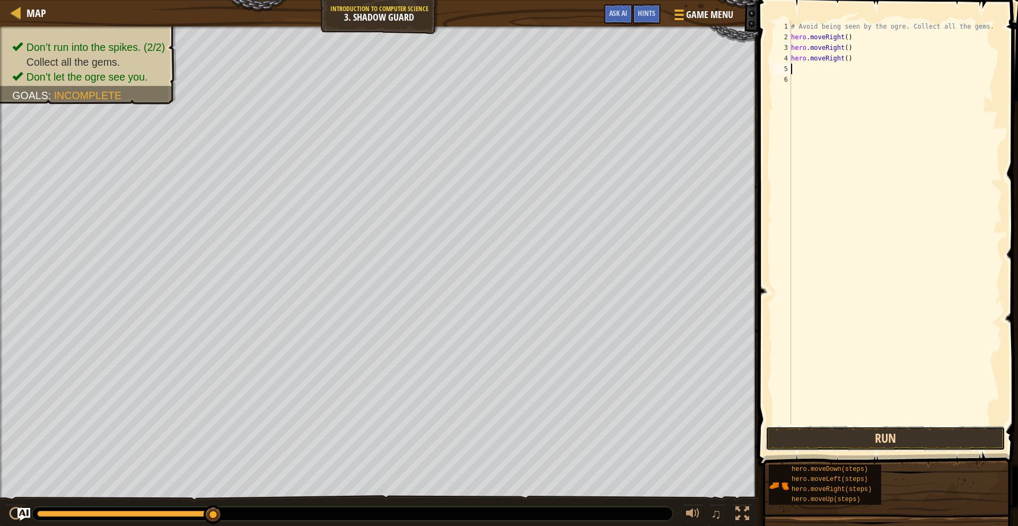
click at [899, 441] on button "Run" at bounding box center [886, 438] width 240 height 24
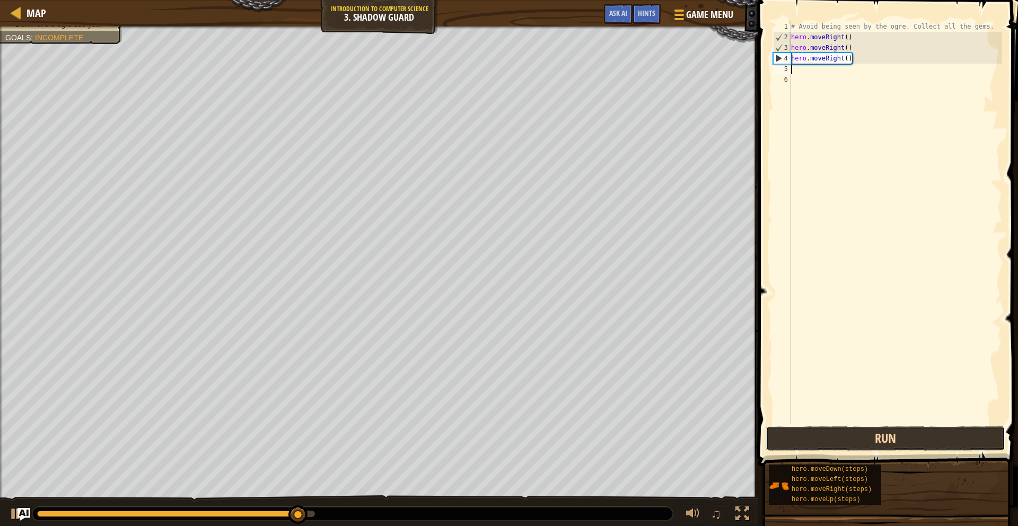
click at [850, 434] on button "Run" at bounding box center [886, 438] width 240 height 24
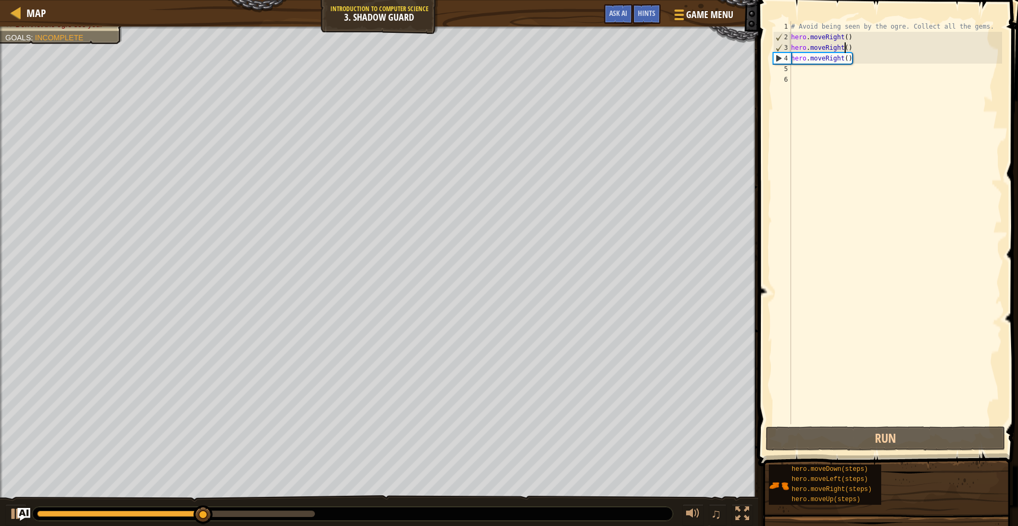
click at [845, 45] on div "# Avoid being seen by the ogre. Collect all the gems. hero . moveRight ( ) hero…" at bounding box center [895, 233] width 213 height 424
type textarea "hero.moveRight()"
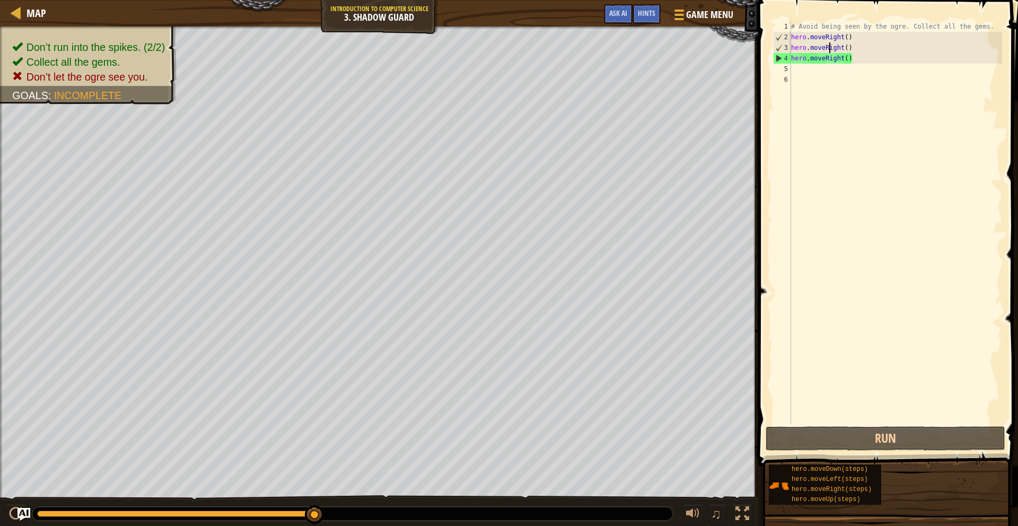
click at [830, 47] on div "# Avoid being seen by the ogre. Collect all the gems. hero . moveRight ( ) hero…" at bounding box center [895, 233] width 213 height 424
click at [848, 49] on div "# Avoid being seen by the ogre. Collect all the gems. hero . moveRight ( ) hero…" at bounding box center [895, 233] width 213 height 424
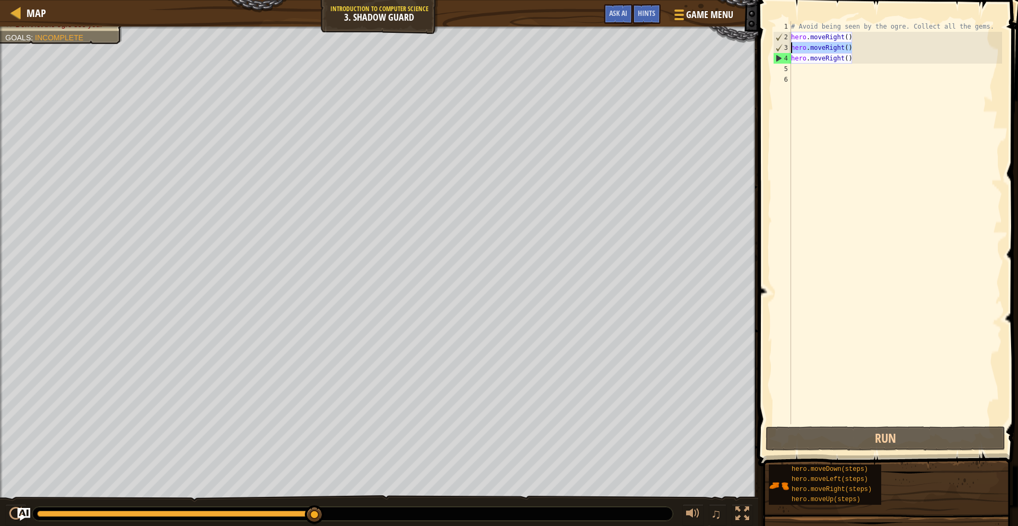
drag, startPoint x: 853, startPoint y: 46, endPoint x: 792, endPoint y: 46, distance: 61.0
click at [792, 46] on div "# Avoid being seen by the ogre. Collect all the gems. hero . moveRight ( ) hero…" at bounding box center [895, 233] width 213 height 424
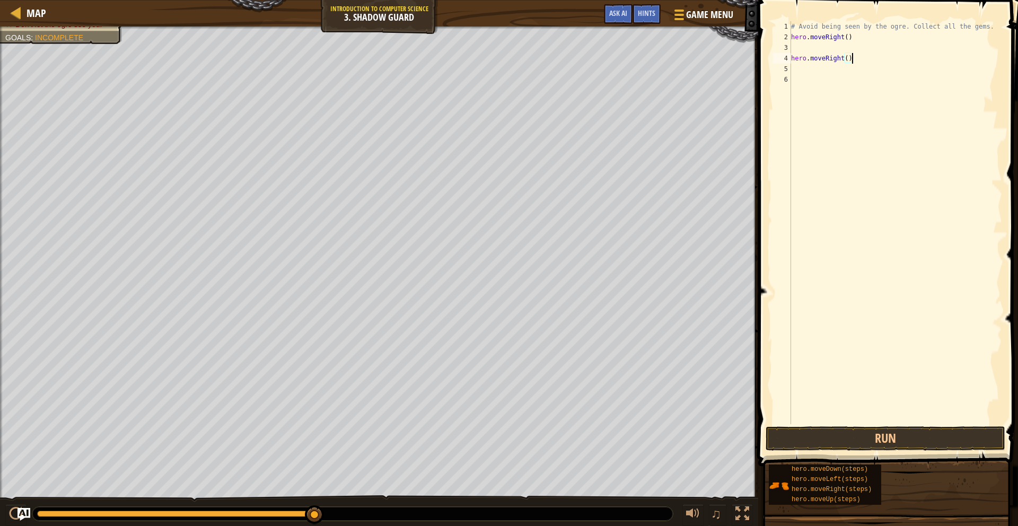
drag, startPoint x: 862, startPoint y: 55, endPoint x: 838, endPoint y: 51, distance: 24.6
click at [838, 51] on div "# Avoid being seen by the ogre. Collect all the gems. hero . moveRight ( ) hero…" at bounding box center [895, 233] width 213 height 424
type textarea "hero.moveRight()"
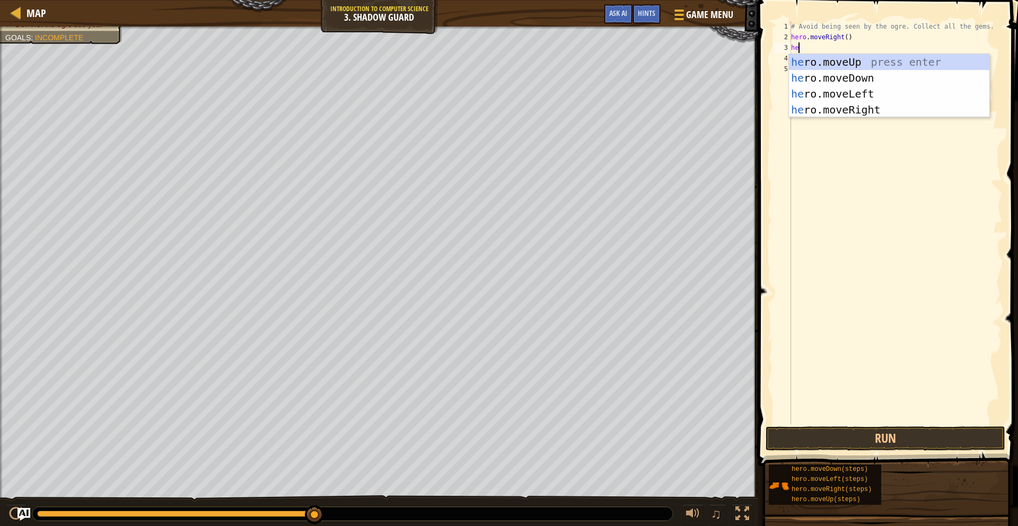
type textarea "her"
click at [902, 55] on div "her o.moveUp press enter her o.moveDown press enter her o.moveLeft press enter …" at bounding box center [889, 101] width 200 height 95
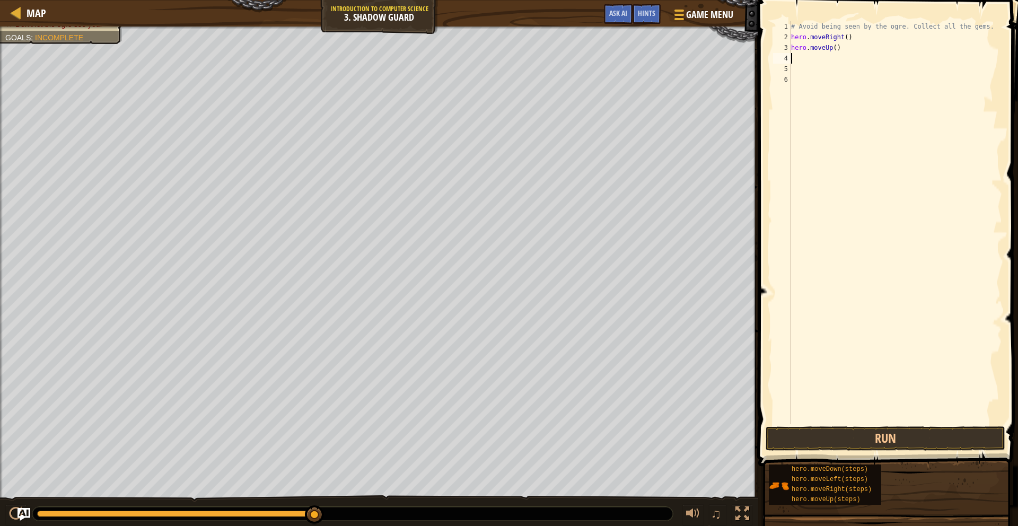
click at [863, 62] on div "# Avoid being seen by the ogre. Collect all the gems. hero . moveRight ( ) hero…" at bounding box center [895, 233] width 213 height 424
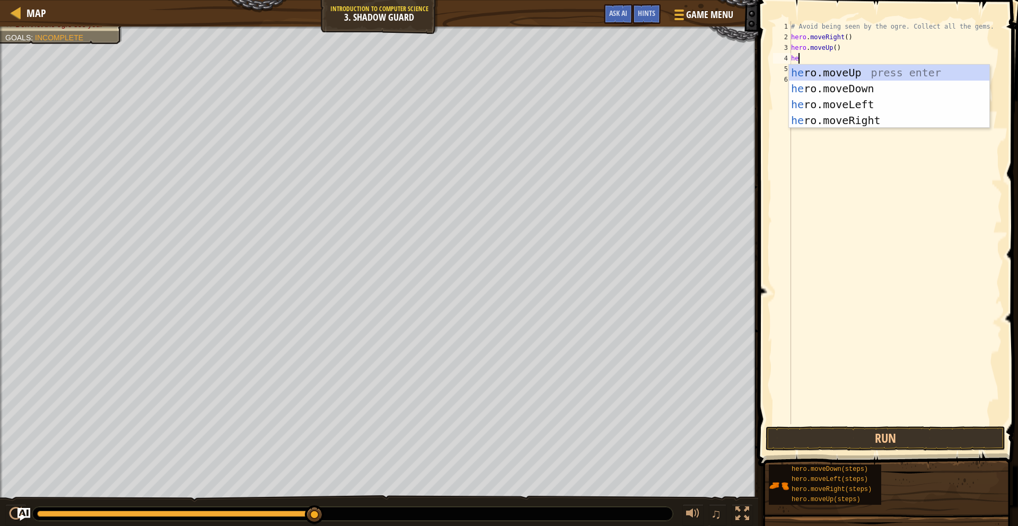
type textarea "her"
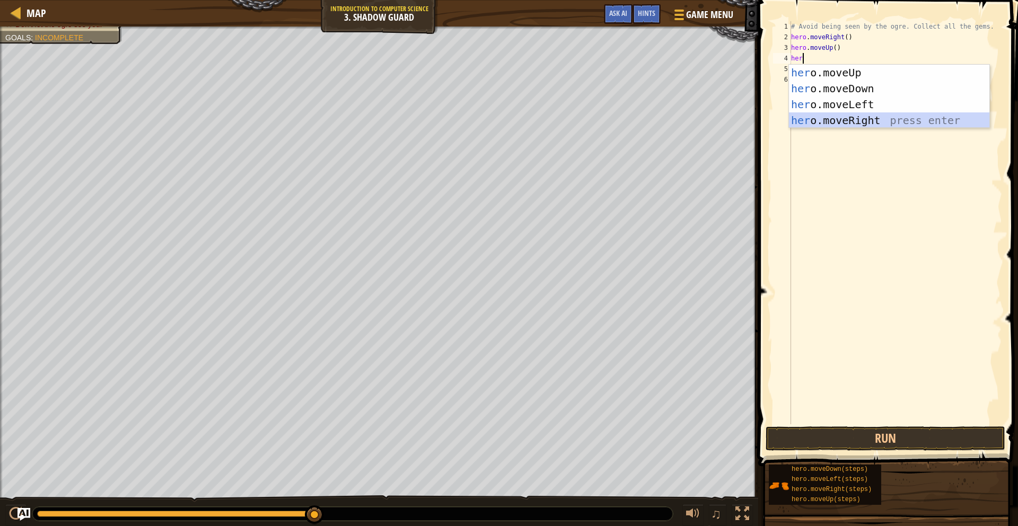
click at [866, 121] on div "her o.moveUp press enter her o.moveDown press enter her o.moveLeft press enter …" at bounding box center [889, 112] width 200 height 95
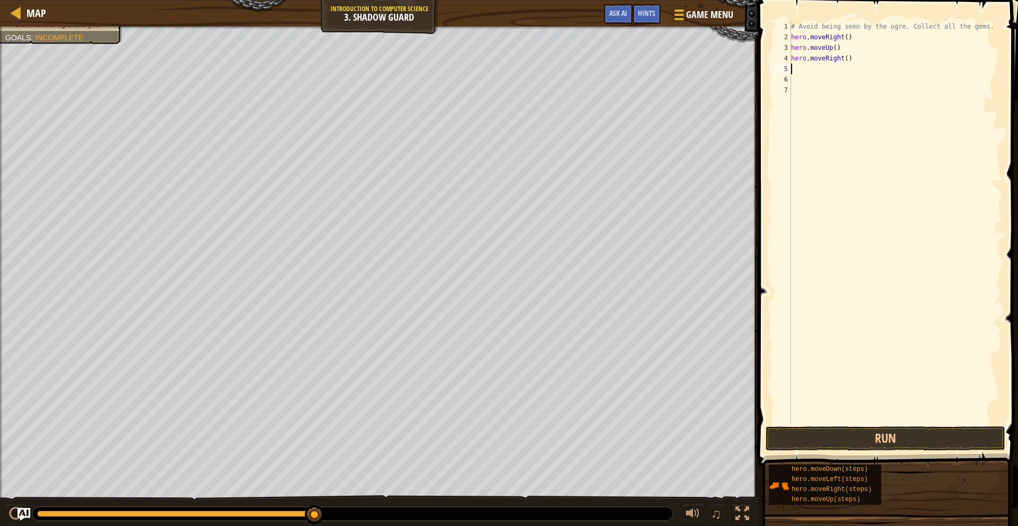
click at [835, 71] on div "# Avoid being seen by the ogre. Collect all the gems. hero . moveRight ( ) hero…" at bounding box center [895, 233] width 213 height 424
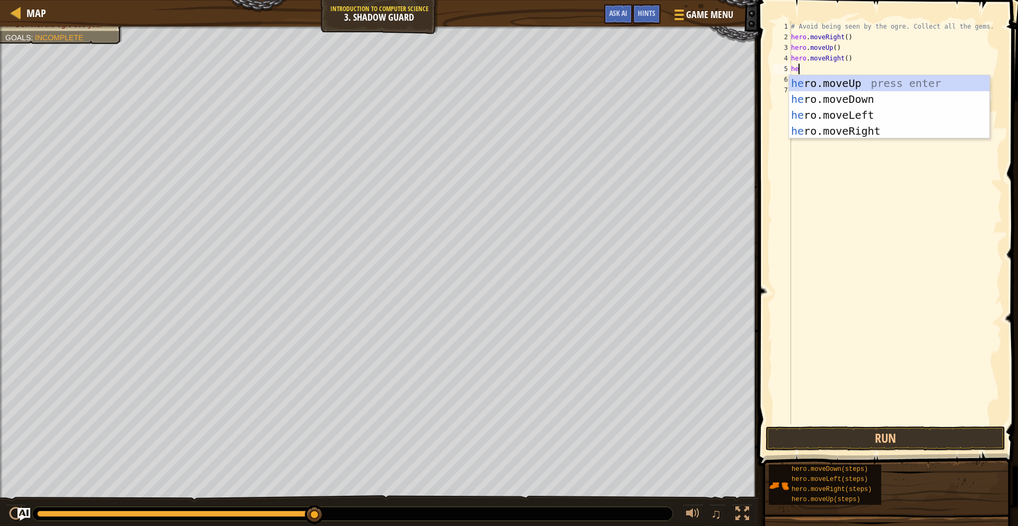
type textarea "her"
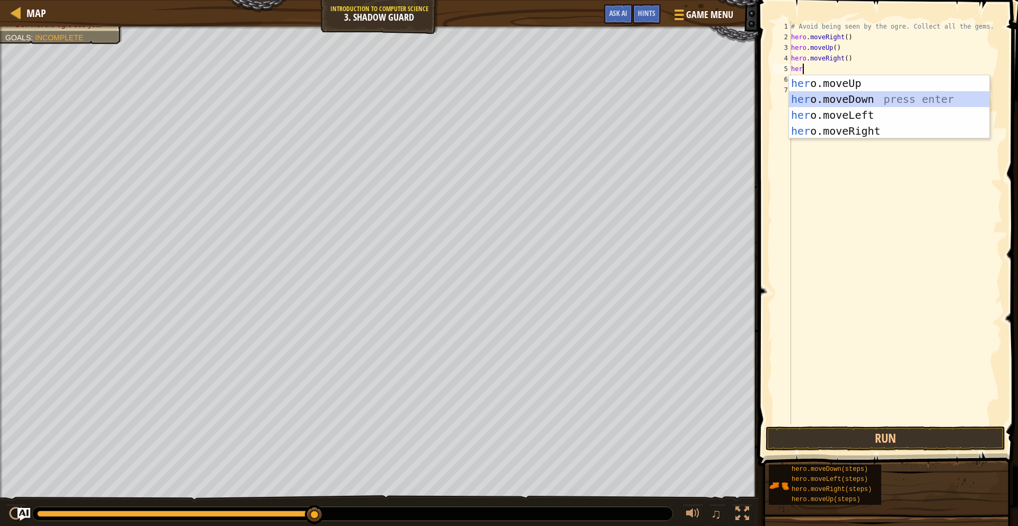
click at [862, 95] on div "her o.moveUp press enter her o.moveDown press enter her o.moveLeft press enter …" at bounding box center [889, 122] width 200 height 95
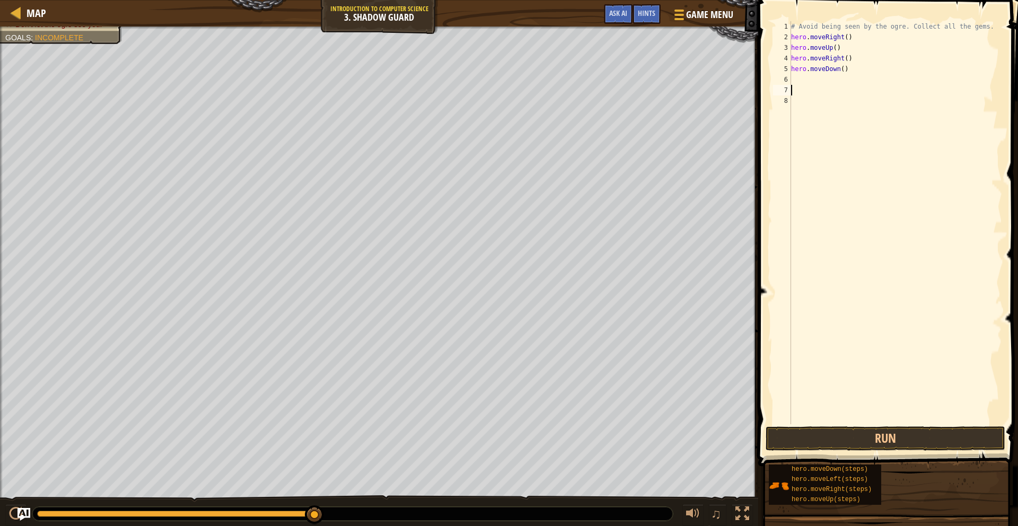
click at [833, 87] on div "# Avoid being seen by the ogre. Collect all the gems. hero . moveRight ( ) hero…" at bounding box center [895, 233] width 213 height 424
click at [844, 85] on div "# Avoid being seen by the ogre. Collect all the gems. hero . moveRight ( ) hero…" at bounding box center [895, 233] width 213 height 424
click at [821, 80] on div "# Avoid being seen by the ogre. Collect all the gems. hero . moveRight ( ) hero…" at bounding box center [895, 233] width 213 height 424
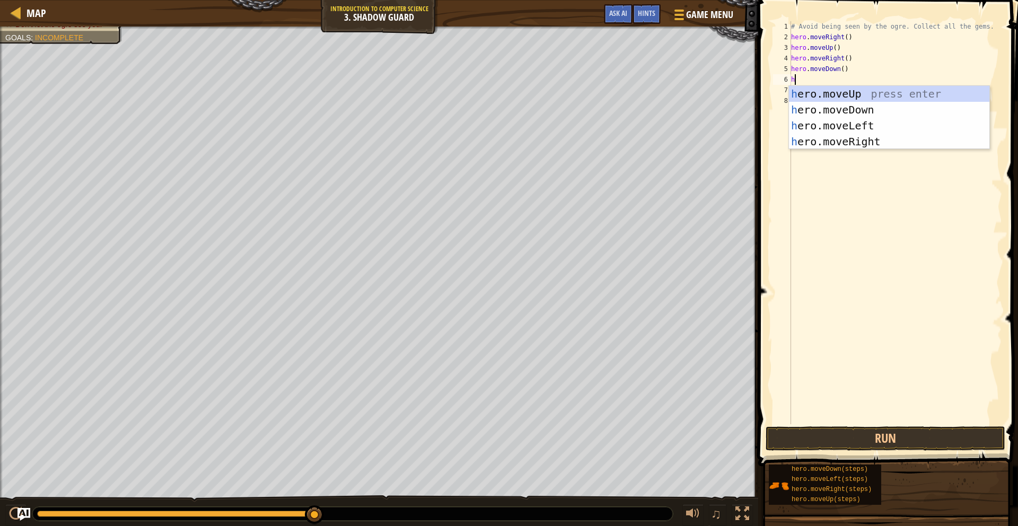
type textarea "her"
click at [839, 145] on div "her o.moveUp press enter her o.moveDown press enter her o.moveLeft press enter …" at bounding box center [889, 133] width 200 height 95
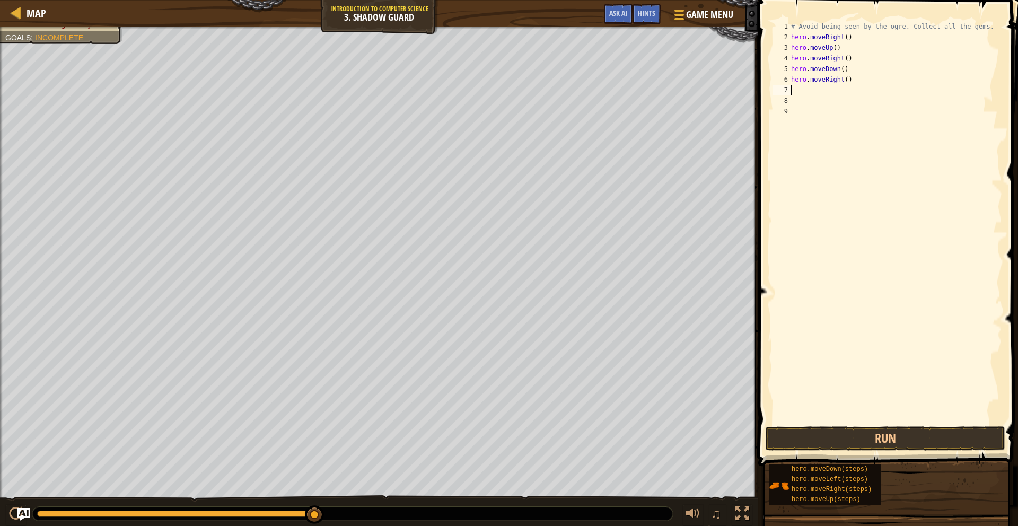
scroll to position [5, 0]
click at [899, 432] on button "Run" at bounding box center [886, 438] width 240 height 24
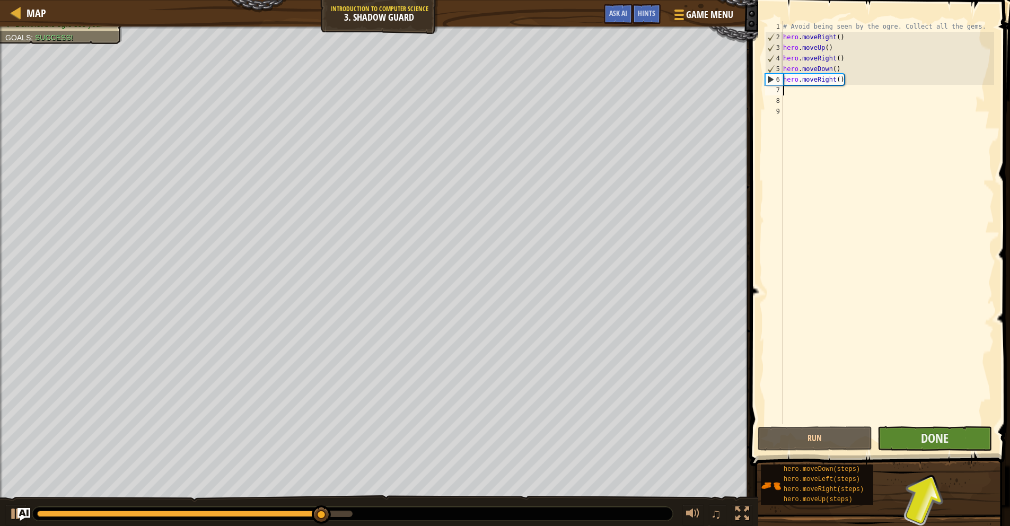
click at [925, 448] on div "1 2 3 4 5 6 7 8 9 # Avoid being seen by the ogre. Collect all the gems. hero . …" at bounding box center [878, 253] width 263 height 497
click at [921, 442] on button "Done" at bounding box center [935, 438] width 115 height 24
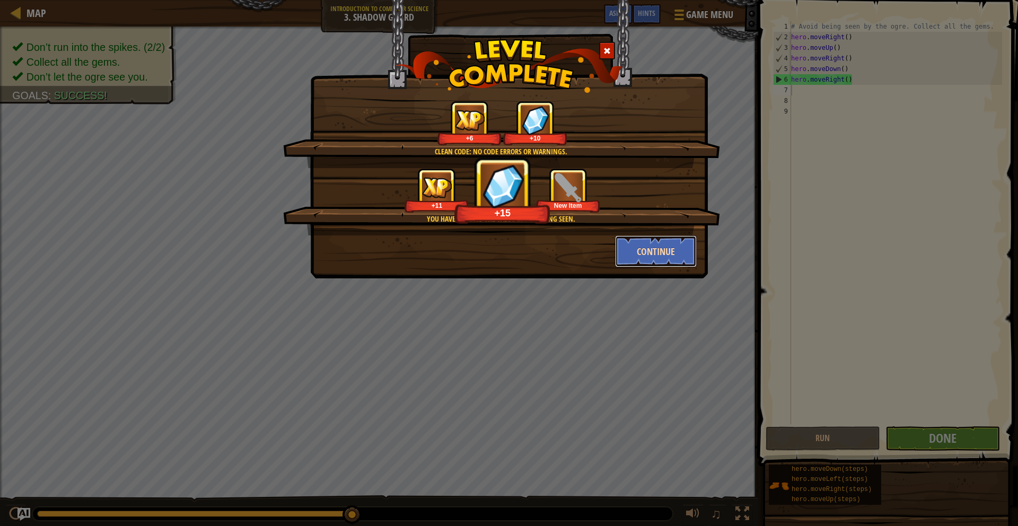
click at [682, 248] on button "Continue" at bounding box center [656, 251] width 82 height 32
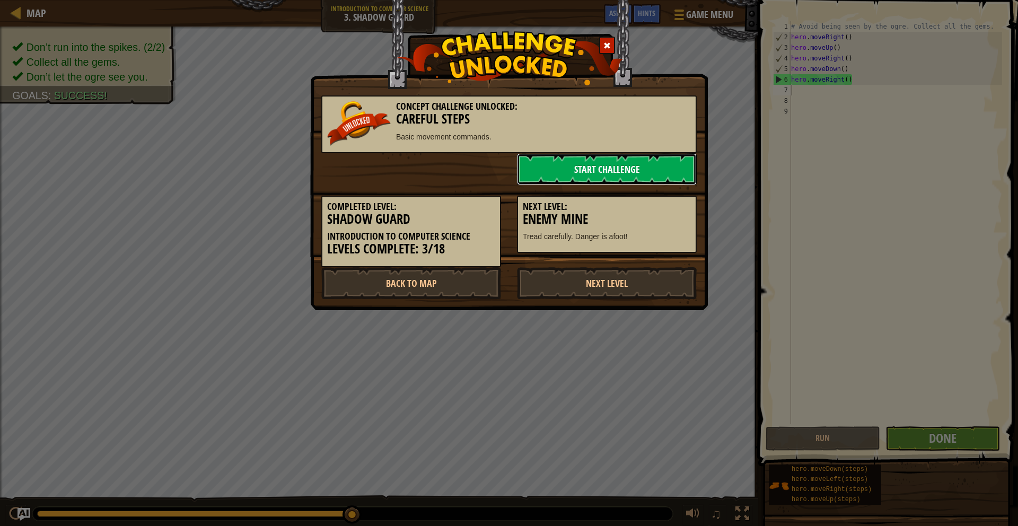
click at [601, 170] on link "Start Challenge" at bounding box center [607, 169] width 180 height 32
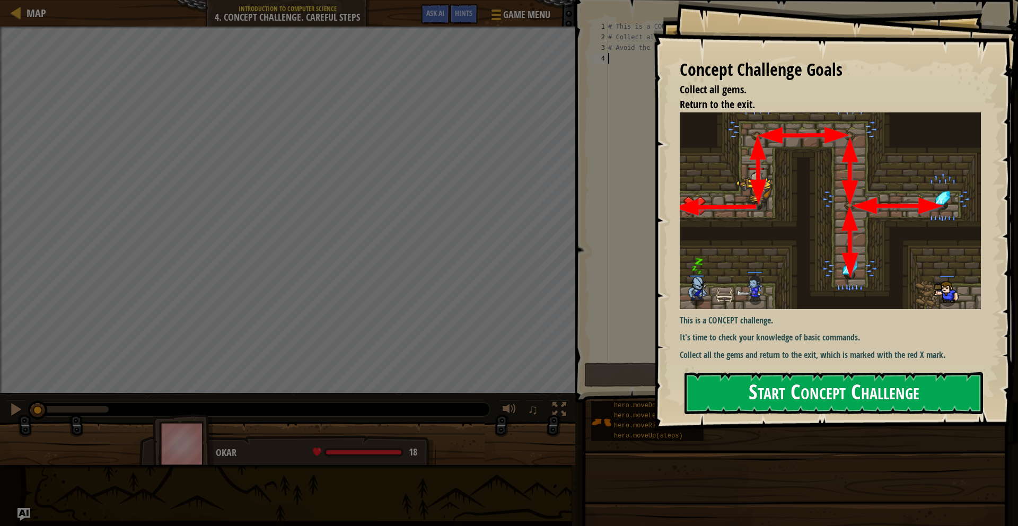
click at [822, 396] on button "Start Concept Challenge" at bounding box center [834, 393] width 299 height 42
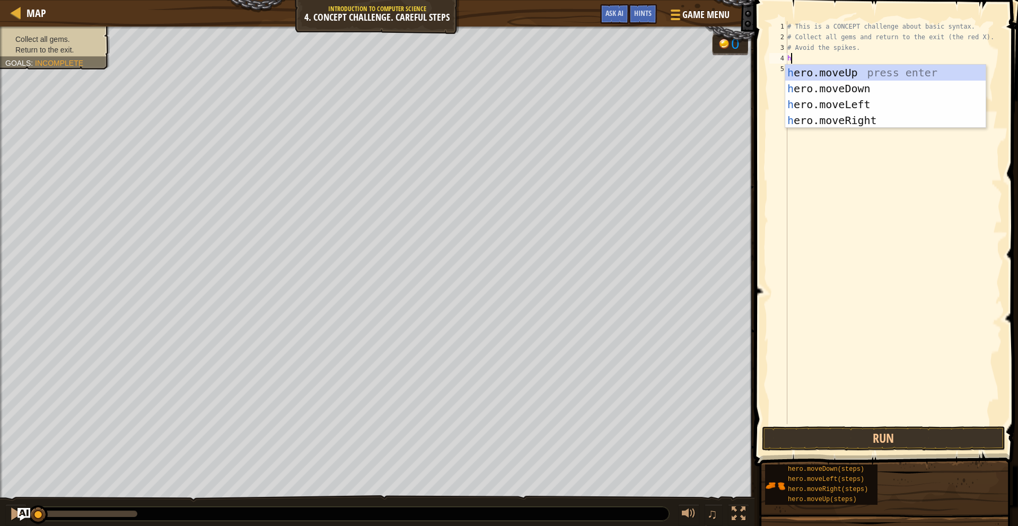
scroll to position [5, 0]
type textarea "he"
click at [941, 71] on div "he ro.moveUp press enter he ro.moveDown press enter he ro.moveLeft press enter …" at bounding box center [885, 112] width 200 height 95
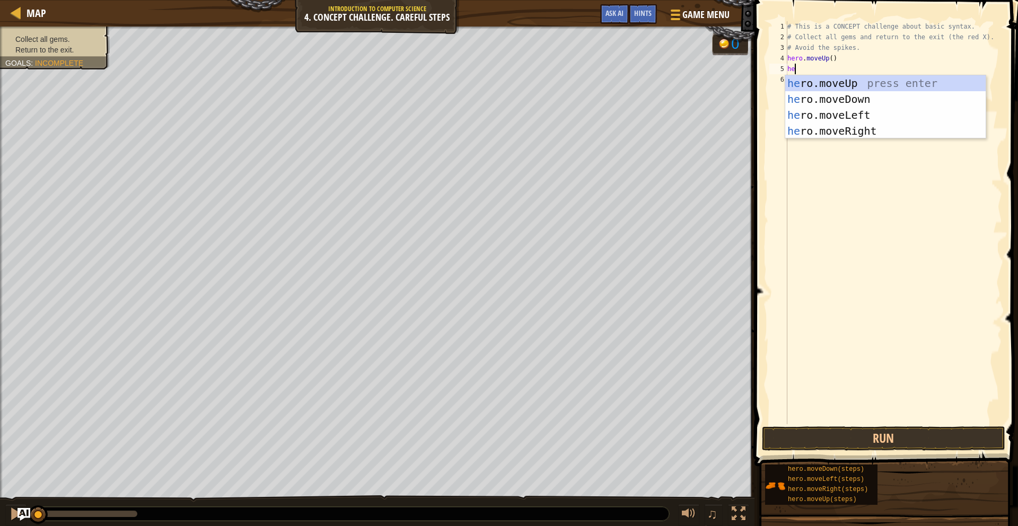
type textarea "her"
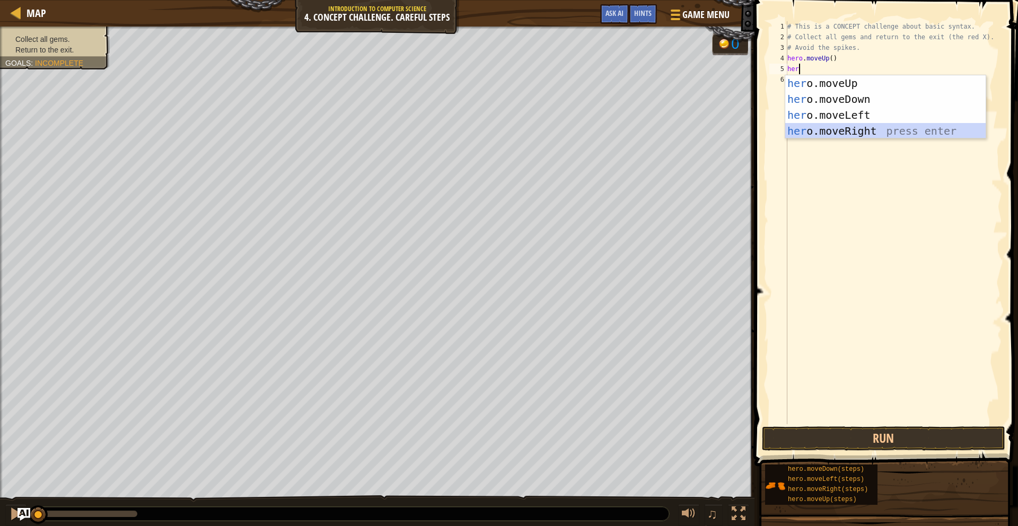
drag, startPoint x: 815, startPoint y: 127, endPoint x: 807, endPoint y: 135, distance: 11.2
click at [815, 128] on div "her o.moveUp press enter her o.moveDown press enter her o.moveLeft press enter …" at bounding box center [885, 122] width 200 height 95
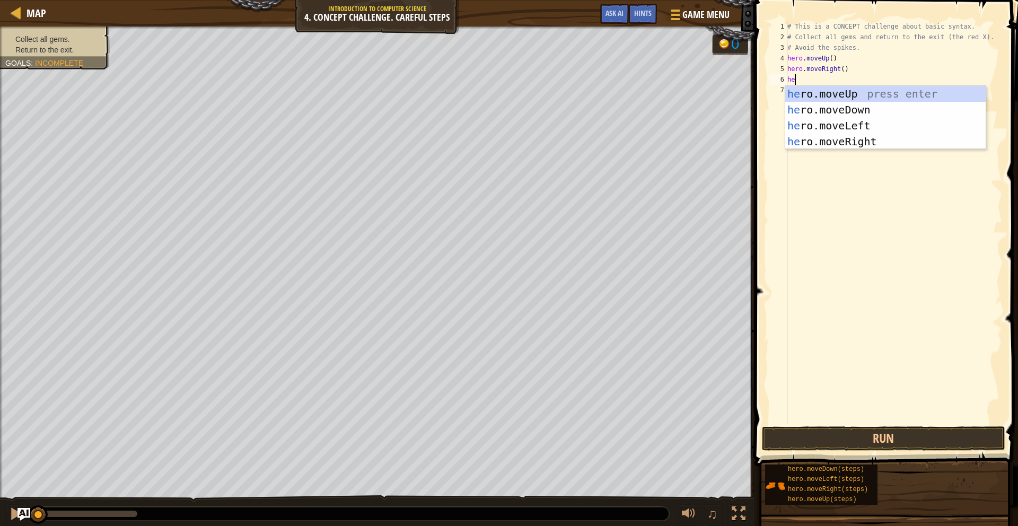
type textarea "her"
click at [826, 105] on div "her o.moveUp press enter her o.moveDown press enter her o.moveLeft press enter …" at bounding box center [885, 133] width 200 height 95
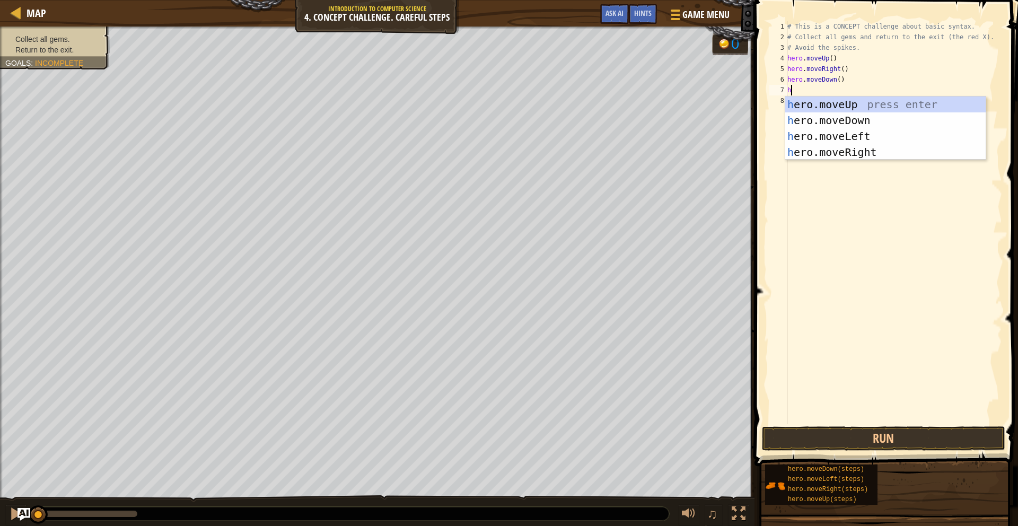
type textarea "her"
click at [856, 120] on div "her o.moveUp press enter her o.moveDown press enter her o.moveLeft press enter …" at bounding box center [885, 144] width 200 height 95
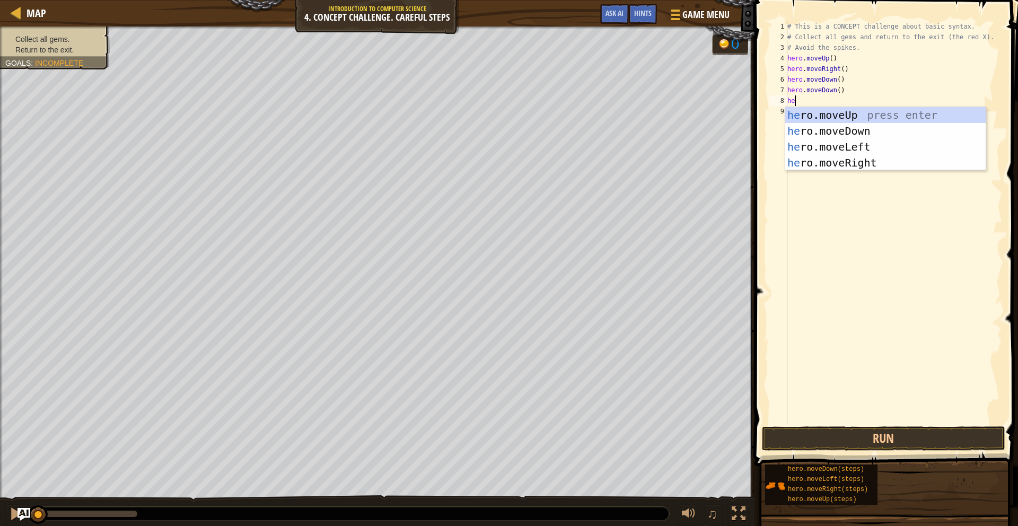
type textarea "her"
click at [900, 110] on div "her o.moveUp press enter her o.moveDown press enter her o.moveLeft press enter …" at bounding box center [885, 154] width 200 height 95
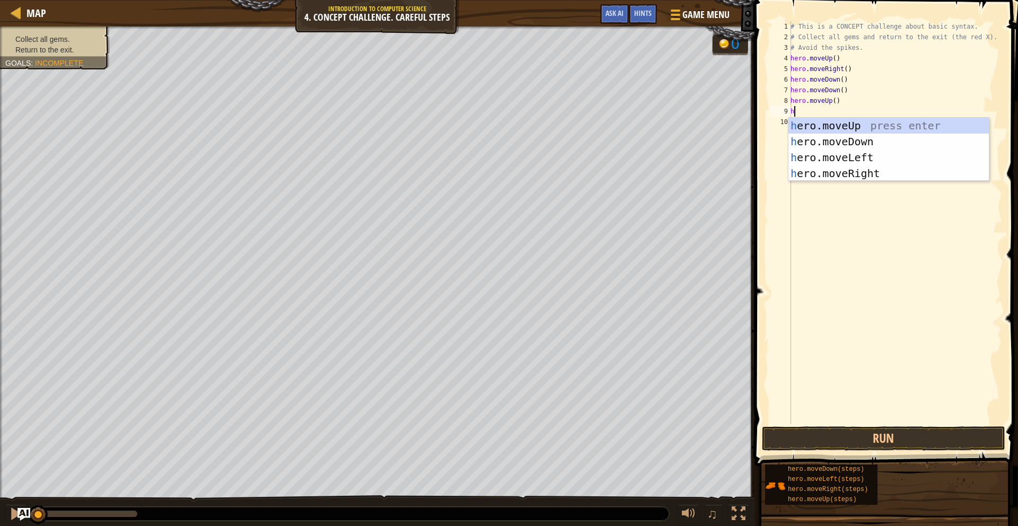
type textarea "her"
click at [911, 170] on div "her o.moveUp press enter her o.moveDown press enter her o.moveLeft press enter …" at bounding box center [888, 165] width 200 height 95
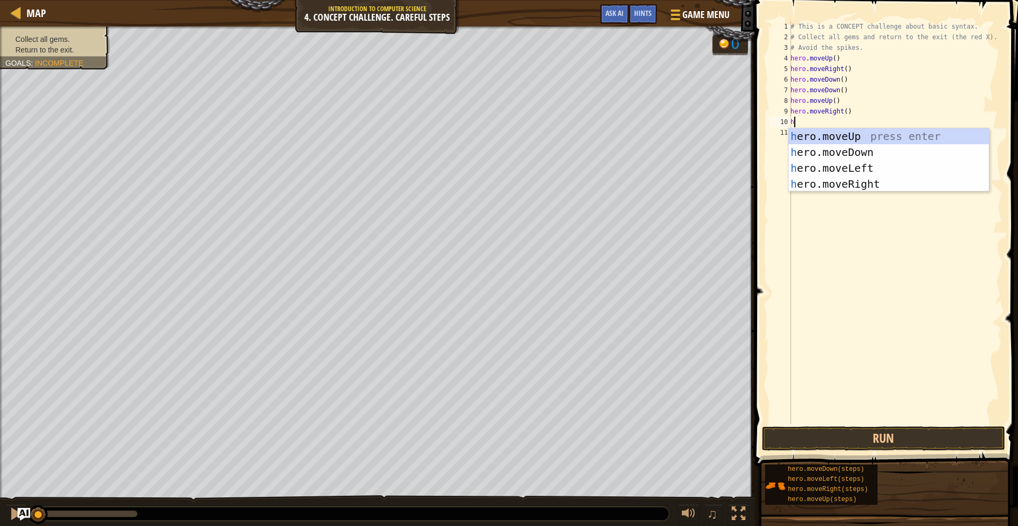
type textarea "her"
click at [941, 169] on div "her o.moveUp press enter her o.moveDown press enter her o.moveLeft press enter …" at bounding box center [888, 175] width 200 height 95
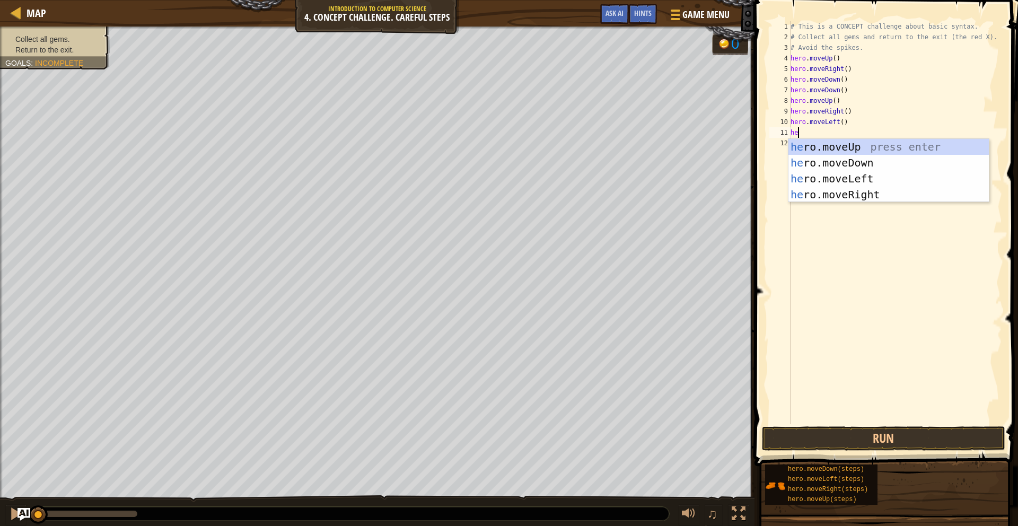
type textarea "her"
click at [876, 144] on div "her o.moveUp press enter her o.moveDown press enter her o.moveLeft press enter …" at bounding box center [888, 186] width 200 height 95
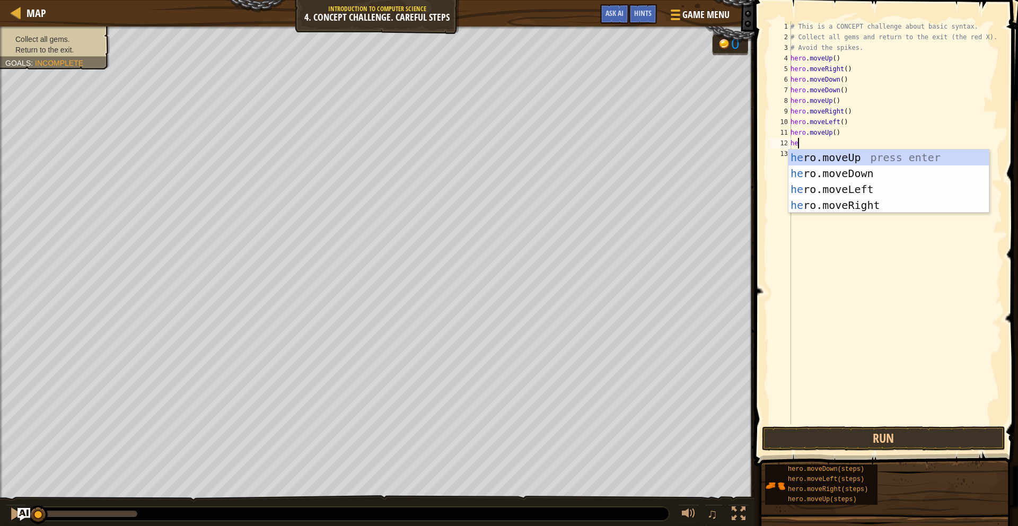
type textarea "her"
click at [847, 194] on div "her o.moveUp press enter her o.moveDown press enter her o.moveLeft press enter …" at bounding box center [888, 197] width 200 height 95
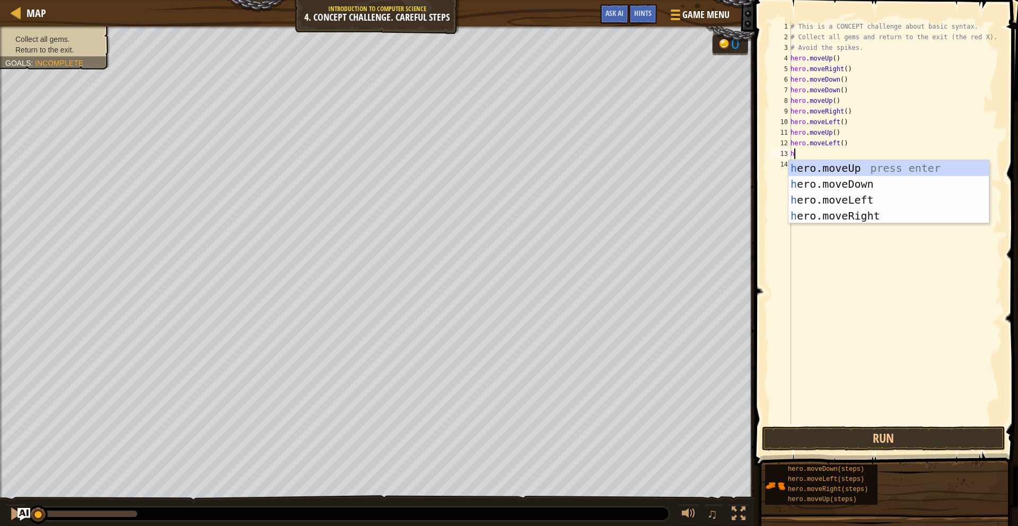
type textarea "her"
click at [847, 182] on div "her o.moveUp press enter her o.moveDown press enter her o.moveLeft press enter …" at bounding box center [888, 207] width 200 height 95
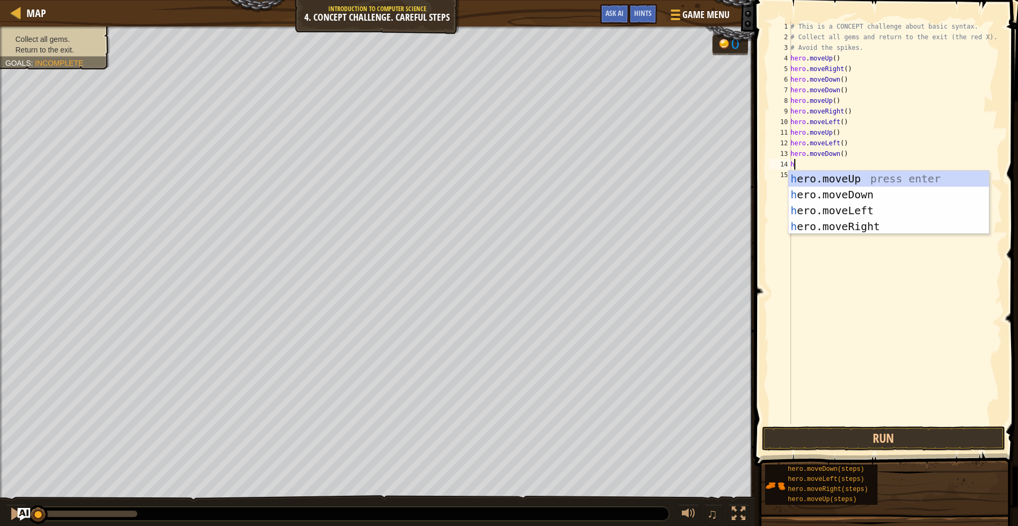
type textarea "her"
drag, startPoint x: 864, startPoint y: 205, endPoint x: 857, endPoint y: 201, distance: 7.6
click at [864, 206] on div "her o.moveUp press enter her o.moveDown press enter her o.moveLeft press enter …" at bounding box center [888, 218] width 200 height 95
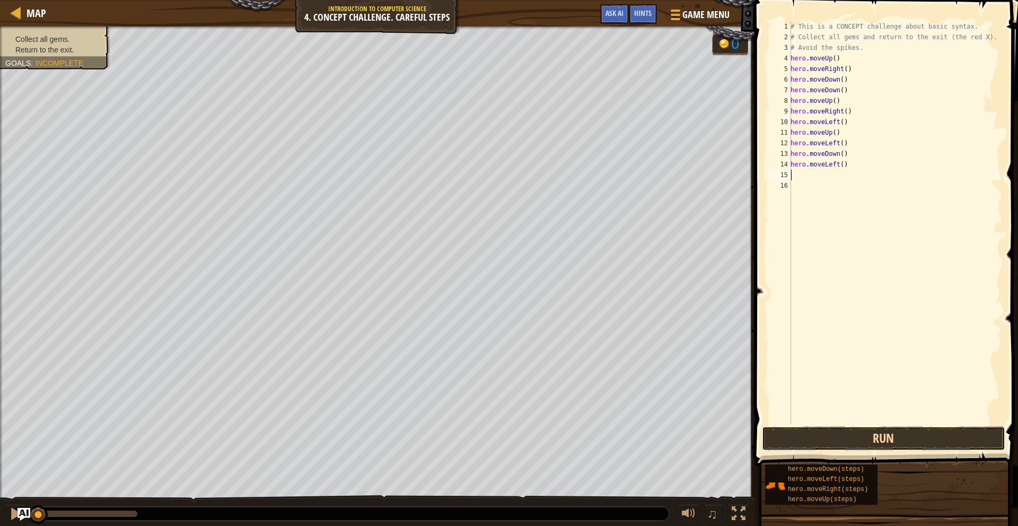
click at [854, 440] on button "Run" at bounding box center [883, 438] width 243 height 24
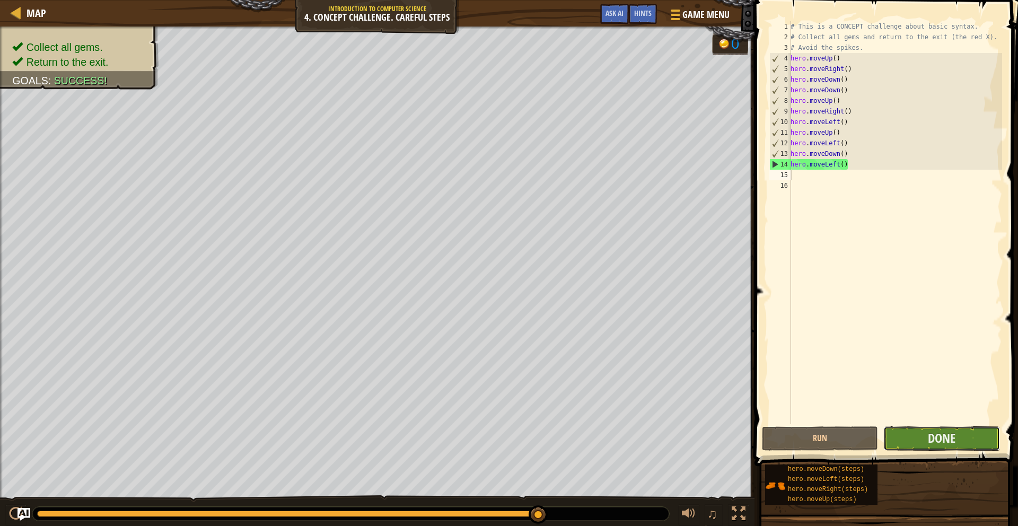
click at [960, 439] on button "Done" at bounding box center [941, 438] width 116 height 24
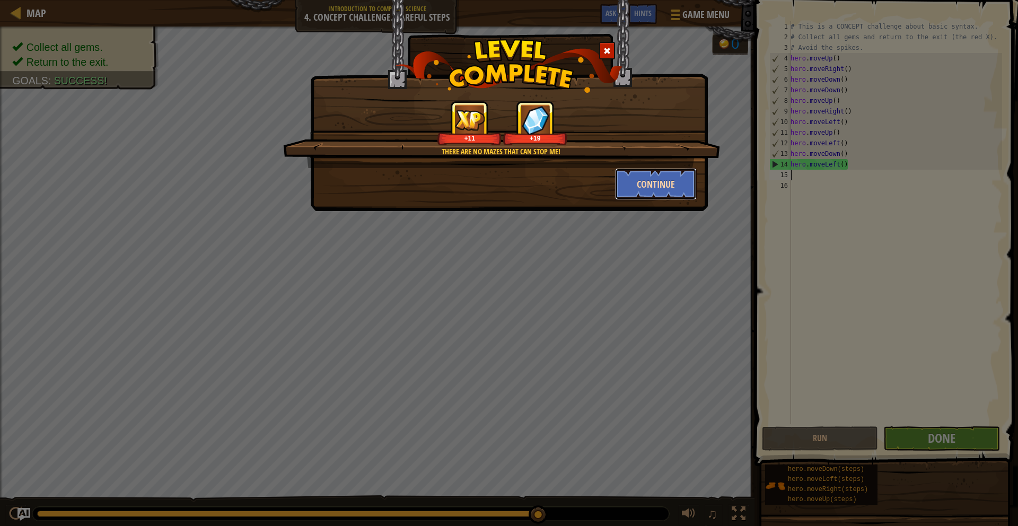
click at [672, 180] on button "Continue" at bounding box center [656, 184] width 82 height 32
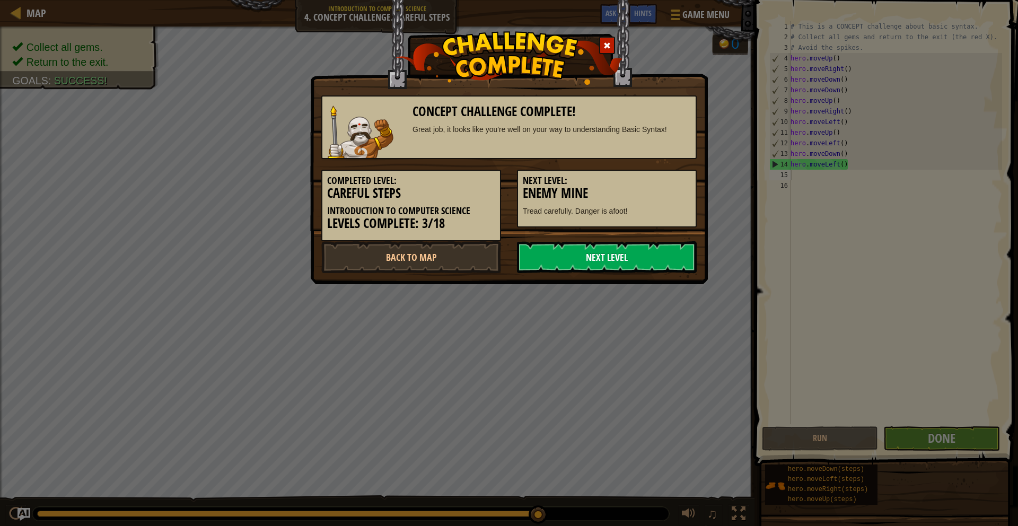
drag, startPoint x: 646, startPoint y: 260, endPoint x: 644, endPoint y: 251, distance: 9.3
click at [646, 260] on link "Next Level" at bounding box center [607, 257] width 180 height 32
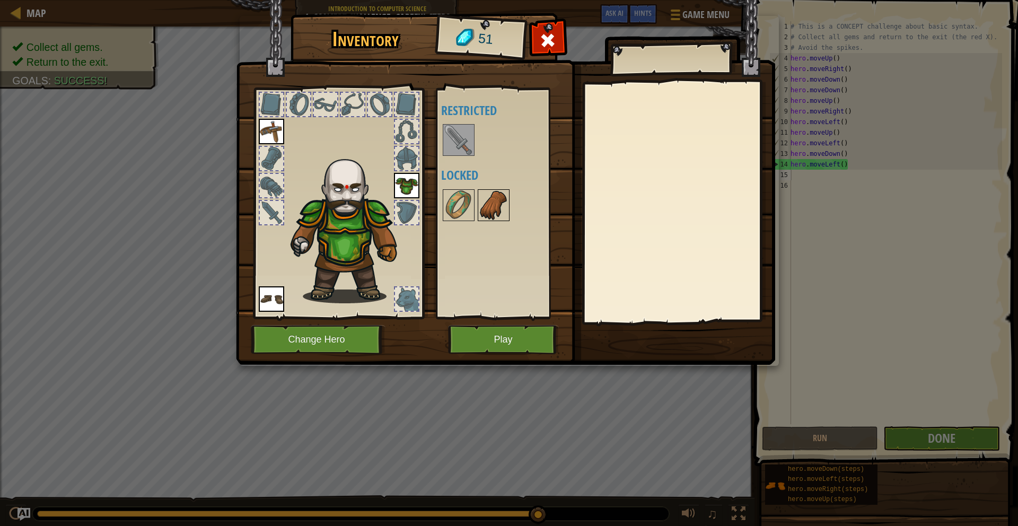
click at [488, 218] on img at bounding box center [494, 205] width 30 height 30
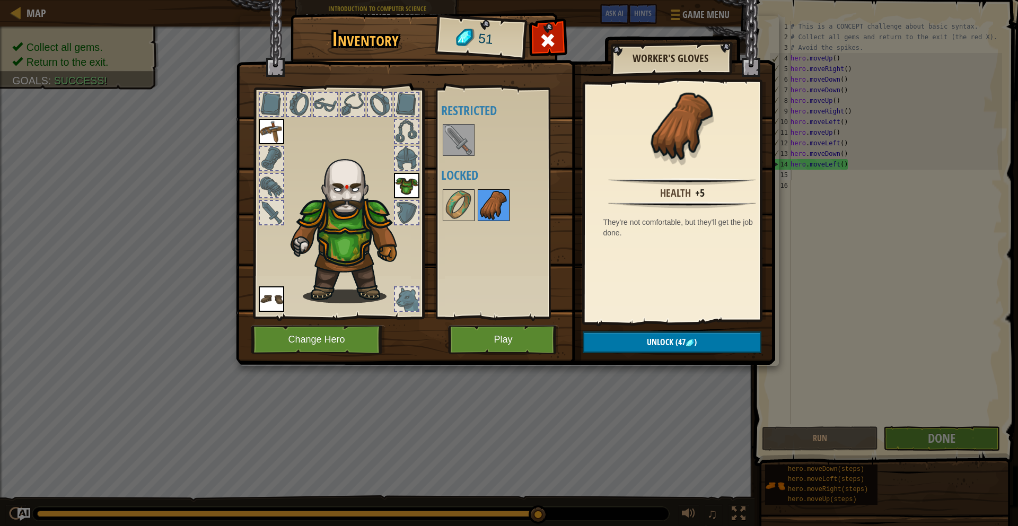
click at [476, 209] on div at bounding box center [507, 205] width 133 height 35
click at [469, 208] on img at bounding box center [459, 205] width 30 height 30
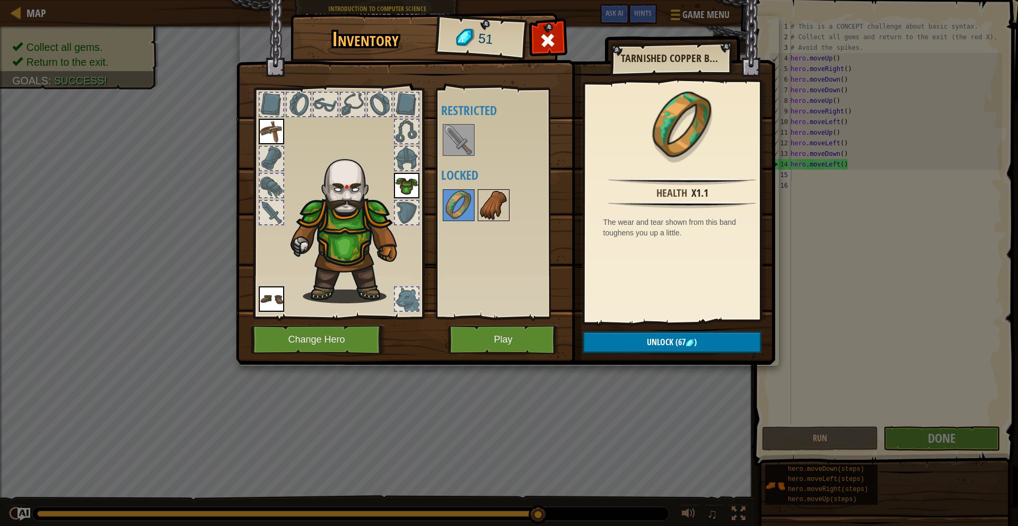
click at [493, 203] on img at bounding box center [494, 205] width 30 height 30
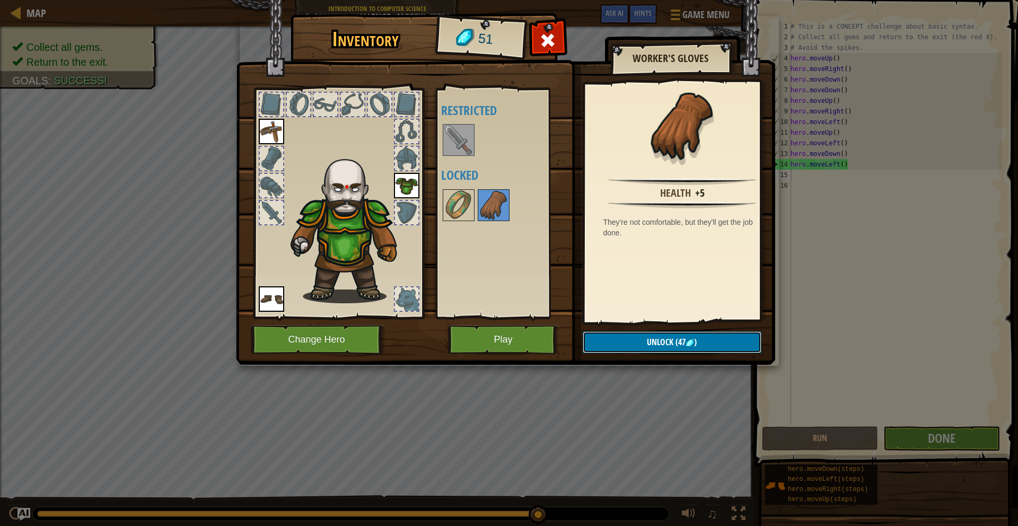
click at [685, 341] on span "(47" at bounding box center [679, 342] width 12 height 12
click at [755, 349] on button "Confirm" at bounding box center [672, 342] width 179 height 22
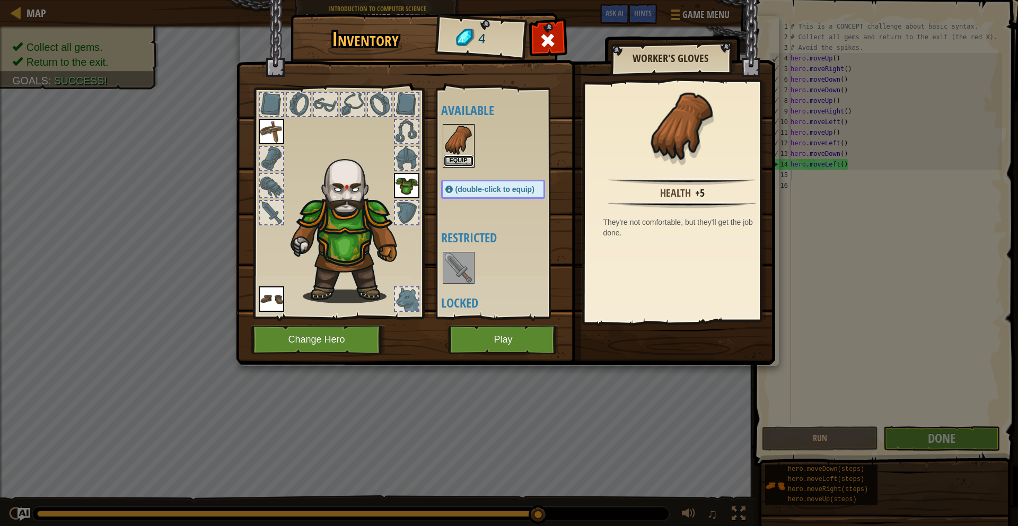
click at [456, 159] on button "Equip" at bounding box center [459, 160] width 30 height 11
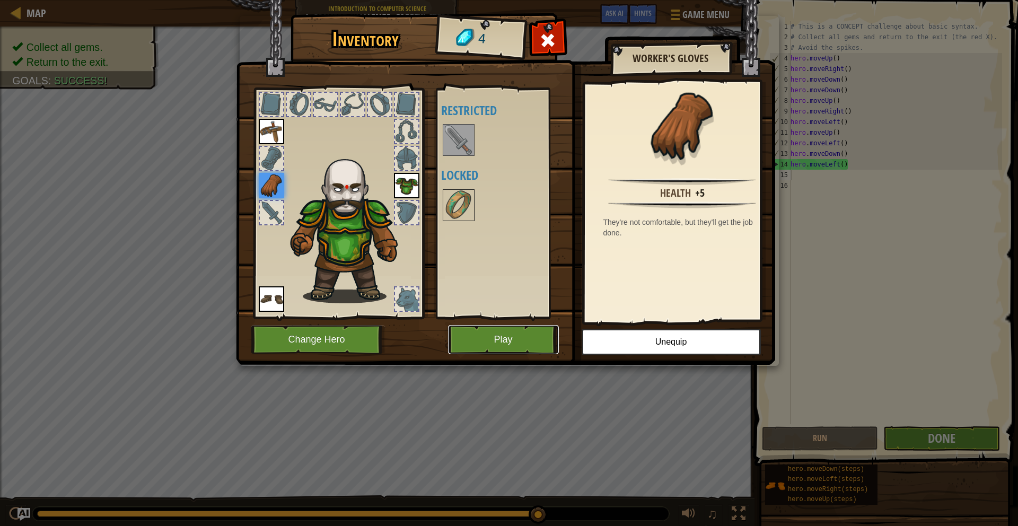
click at [498, 343] on button "Play" at bounding box center [503, 339] width 111 height 29
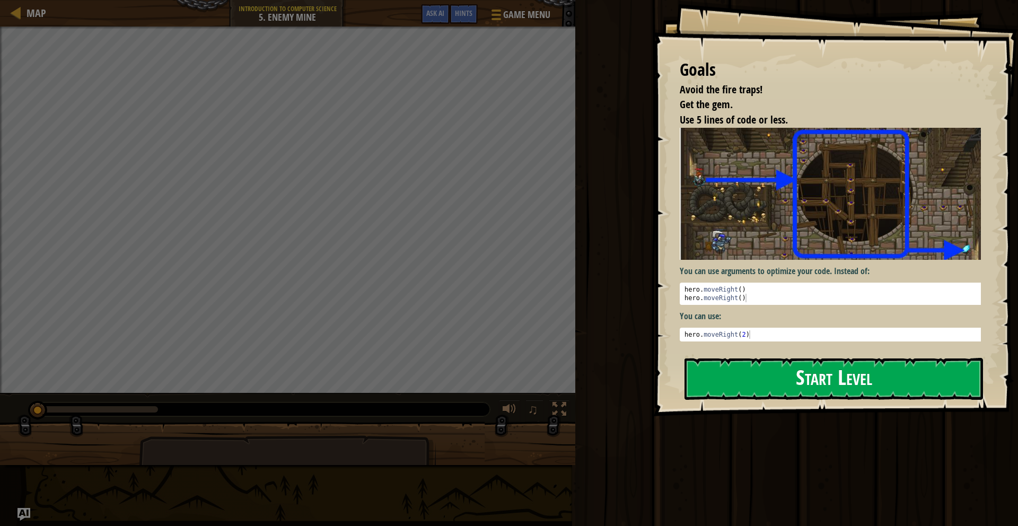
click at [792, 382] on button "Start Level" at bounding box center [834, 379] width 299 height 42
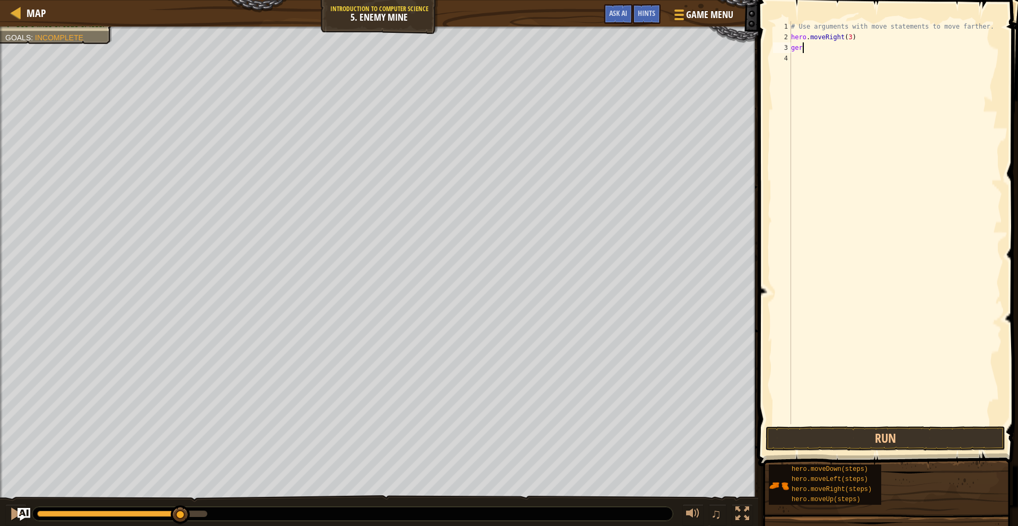
scroll to position [5, 0]
type textarea "g"
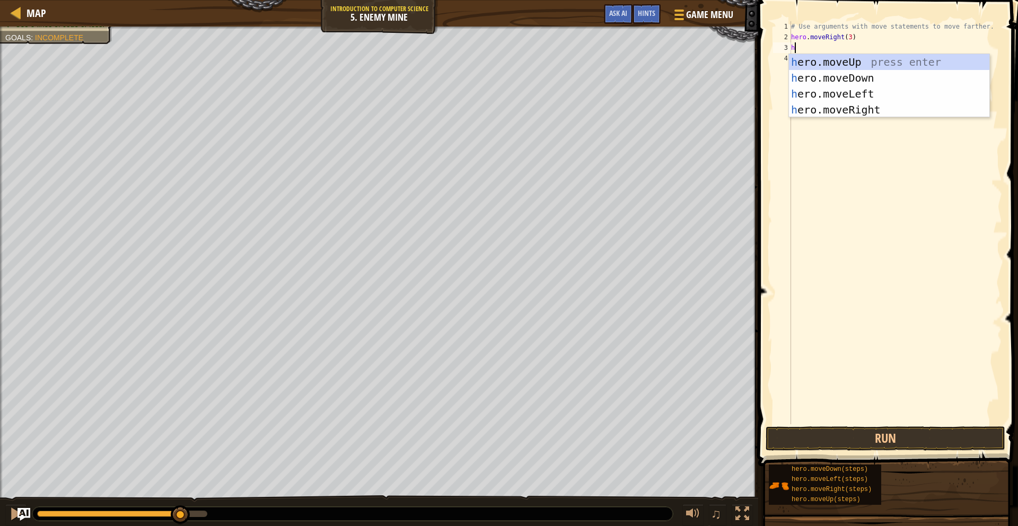
type textarea "her"
click at [915, 59] on div "her o.moveUp press enter her o.moveDown press enter her o.moveLeft press enter …" at bounding box center [889, 101] width 200 height 95
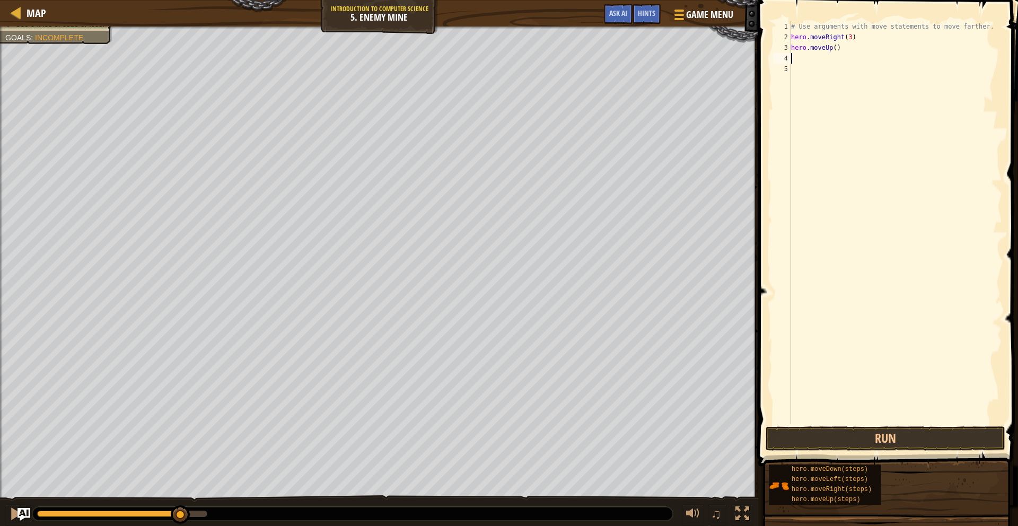
scroll to position [5, 0]
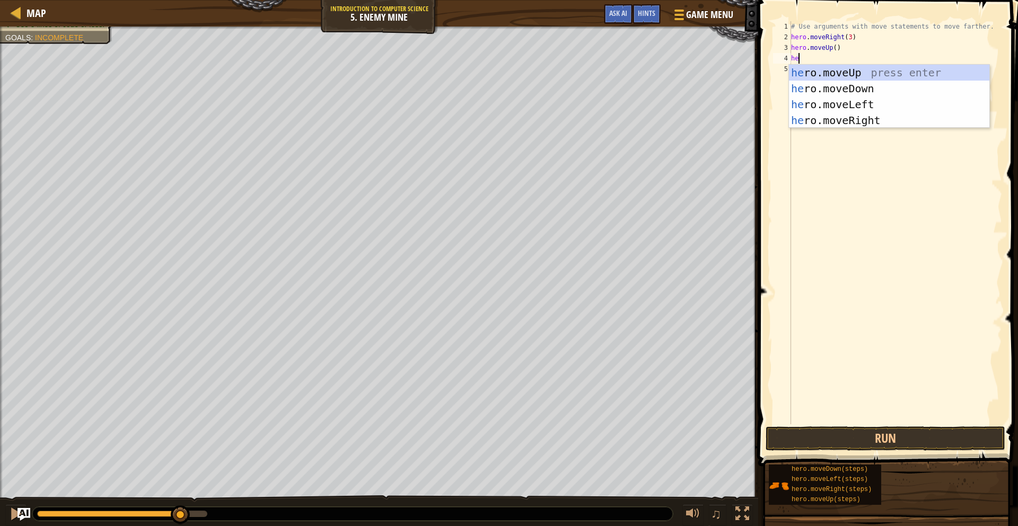
type textarea "her"
click at [910, 114] on div "her o.moveUp press enter her o.moveDown press enter her o.moveLeft press enter …" at bounding box center [889, 112] width 200 height 95
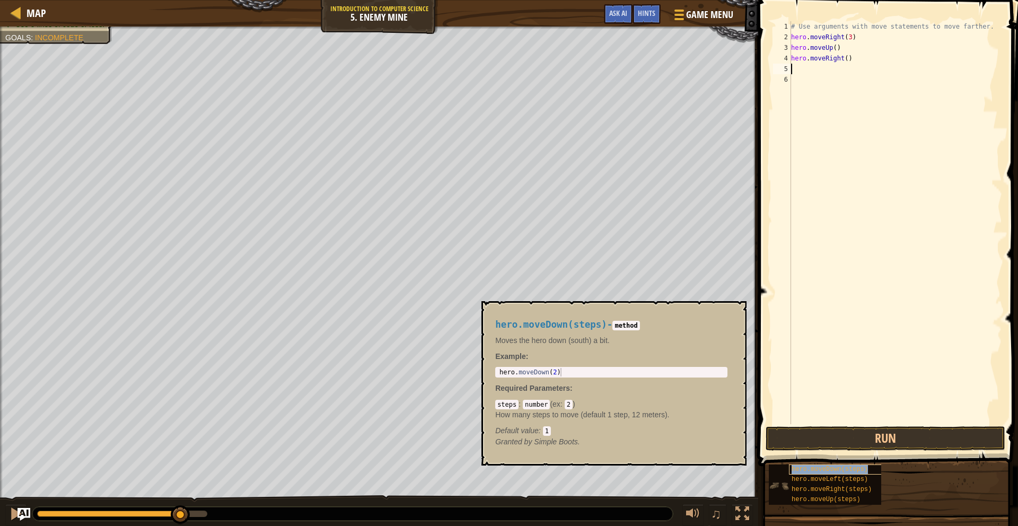
click at [842, 467] on span "hero.moveDown(steps)" at bounding box center [830, 469] width 76 height 7
click at [574, 405] on div "steps : number ( ex : 2 ) How many steps to move (default 1 step, 12 meters). D…" at bounding box center [611, 417] width 232 height 37
click at [571, 402] on code "2" at bounding box center [569, 405] width 8 height 10
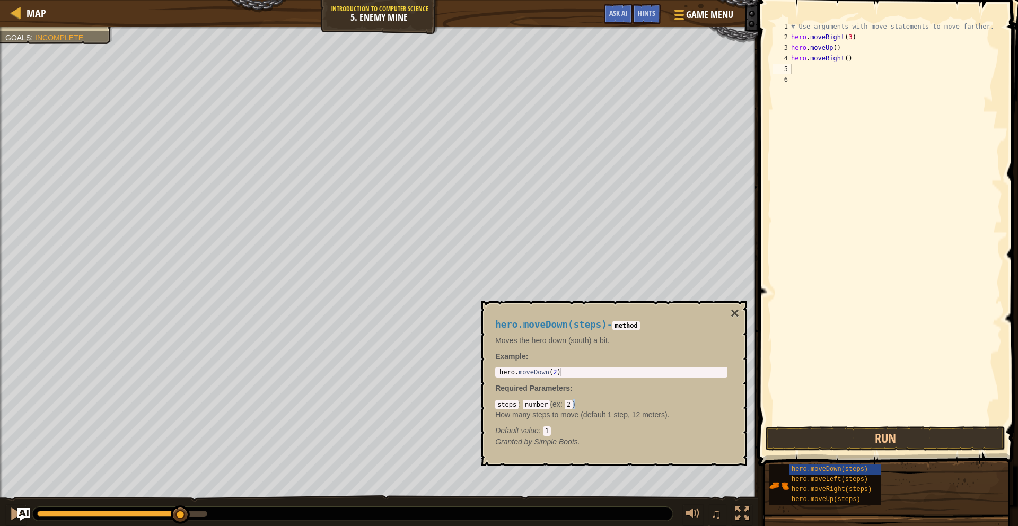
type textarea "hero.moveDown(2)"
click at [556, 371] on div "hero . moveDown ( 2 )" at bounding box center [611, 380] width 228 height 25
click at [821, 467] on span "hero.moveDown(steps)" at bounding box center [830, 469] width 76 height 7
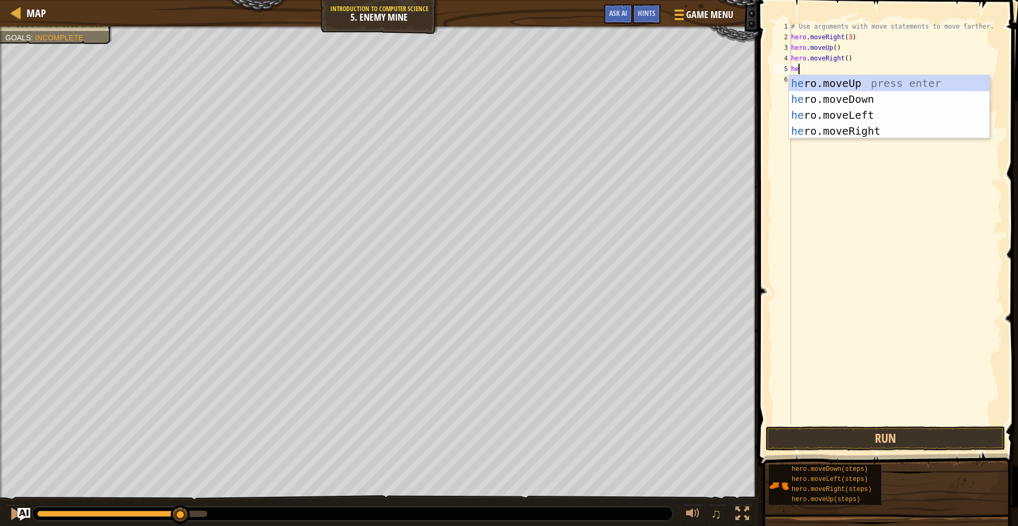
type textarea "her"
click at [924, 94] on div "her o.moveUp press enter her o.moveDown press enter her o.moveLeft press enter …" at bounding box center [889, 122] width 200 height 95
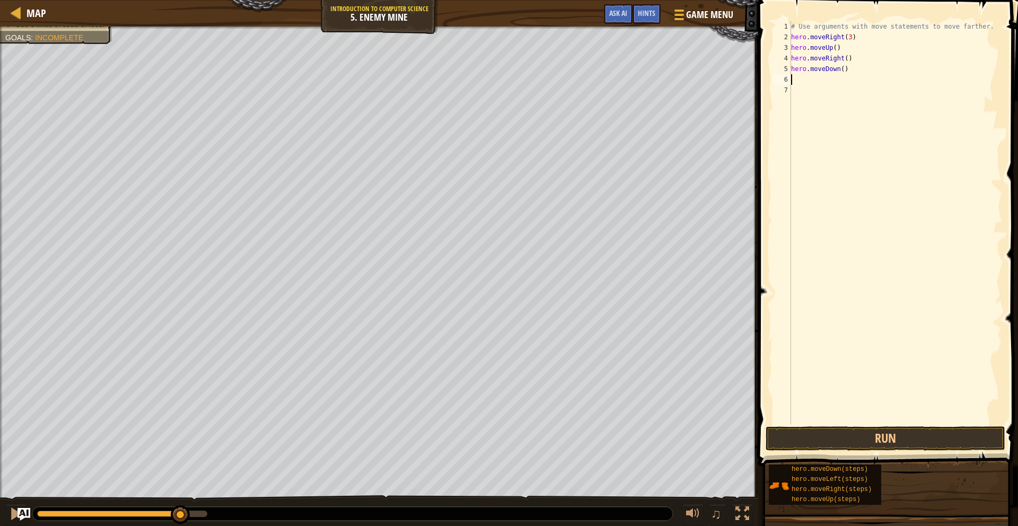
scroll to position [5, 0]
click at [844, 68] on div "# Use arguments with move statements to move farther. hero . moveRight ( 3 ) he…" at bounding box center [895, 233] width 213 height 424
type textarea "hero.moveDown(3)"
click at [847, 83] on div "# Use arguments with move statements to move farther. hero . moveRight ( 3 ) he…" at bounding box center [895, 233] width 213 height 424
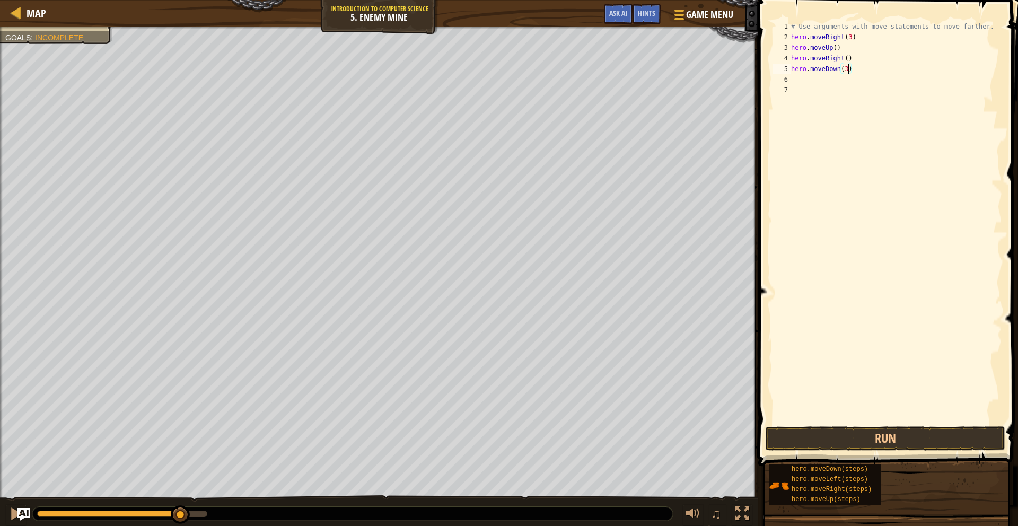
scroll to position [5, 0]
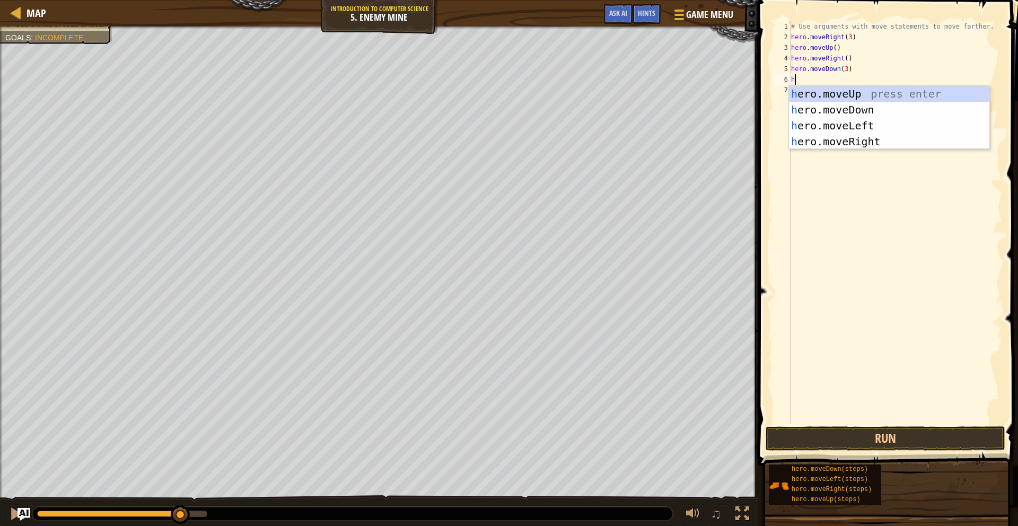
type textarea "her"
click at [868, 135] on div "her o.moveUp press enter her o.moveDown press enter her o.moveLeft press enter …" at bounding box center [889, 133] width 200 height 95
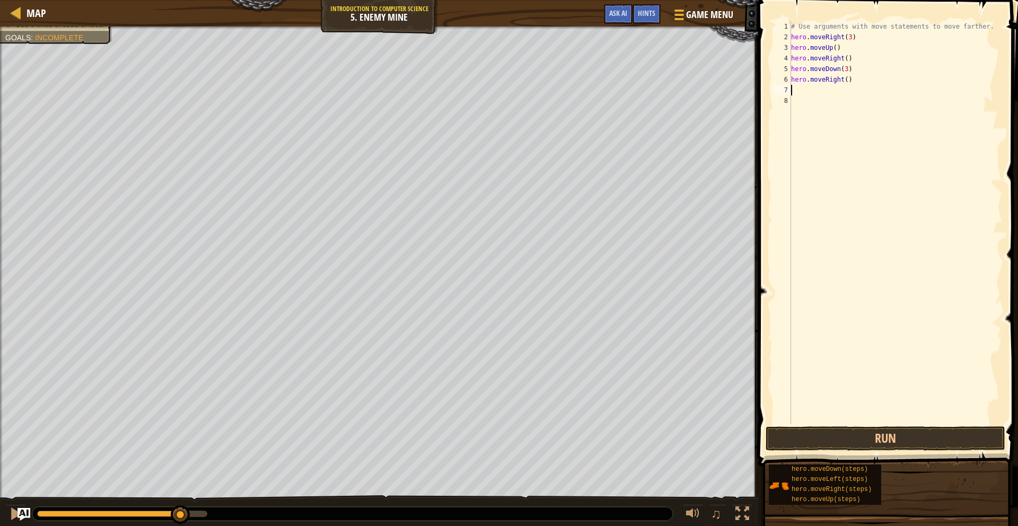
scroll to position [5, 0]
click at [849, 76] on div "# Use arguments with move statements to move farther. hero . moveRight ( 3 ) he…" at bounding box center [895, 233] width 213 height 424
type textarea "hero.moveRight(2)"
click at [844, 436] on button "Run" at bounding box center [886, 438] width 240 height 24
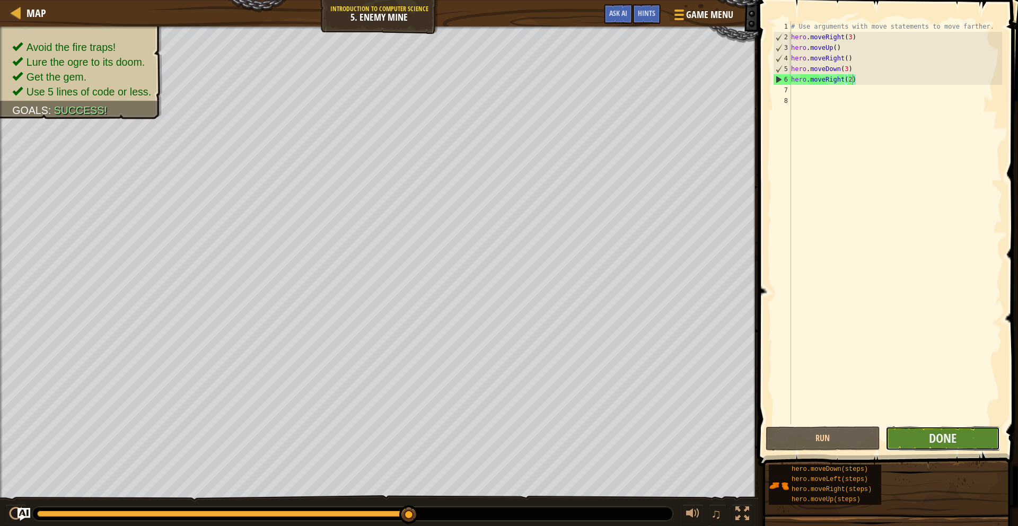
click at [922, 442] on button "Done" at bounding box center [943, 438] width 115 height 24
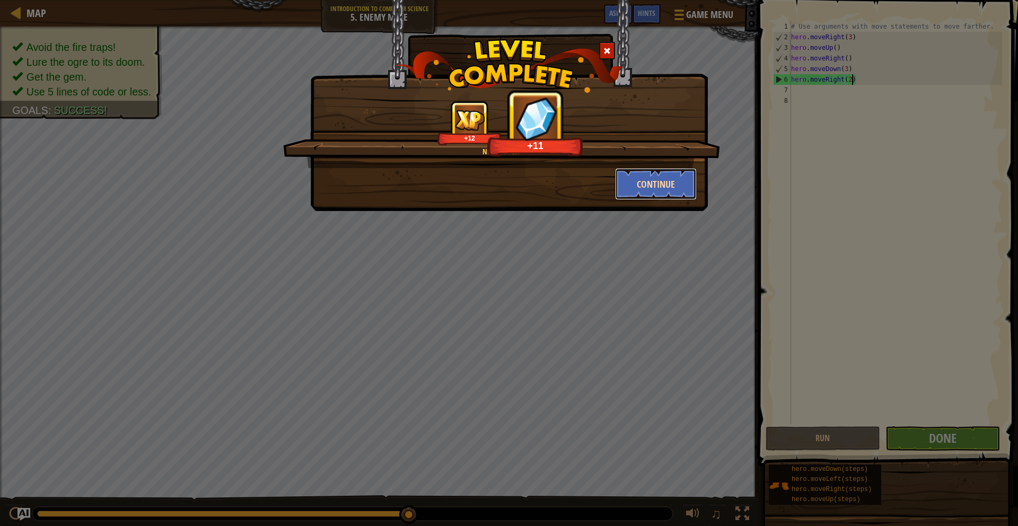
click at [673, 175] on button "Continue" at bounding box center [656, 184] width 82 height 32
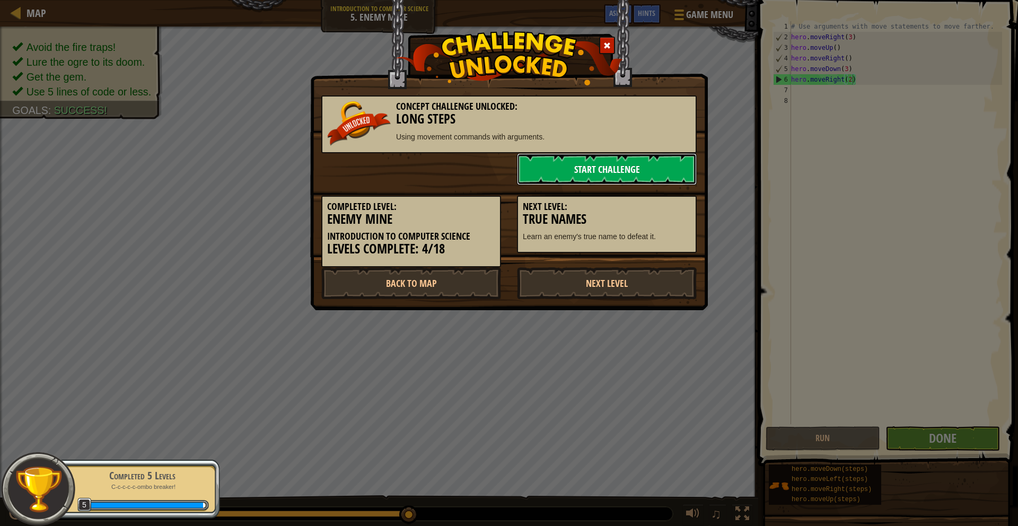
click at [604, 169] on link "Start Challenge" at bounding box center [607, 169] width 180 height 32
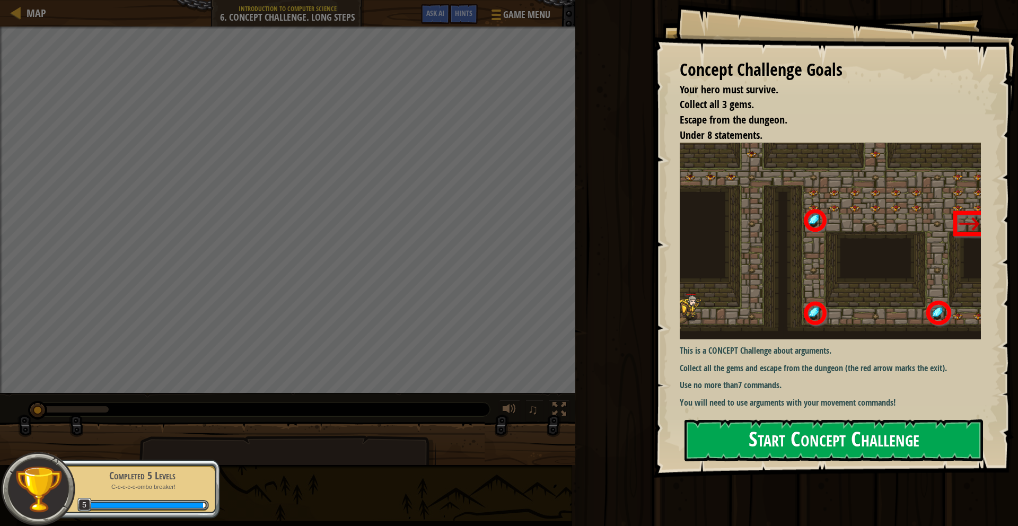
click at [796, 434] on button "Start Concept Challenge" at bounding box center [834, 440] width 299 height 42
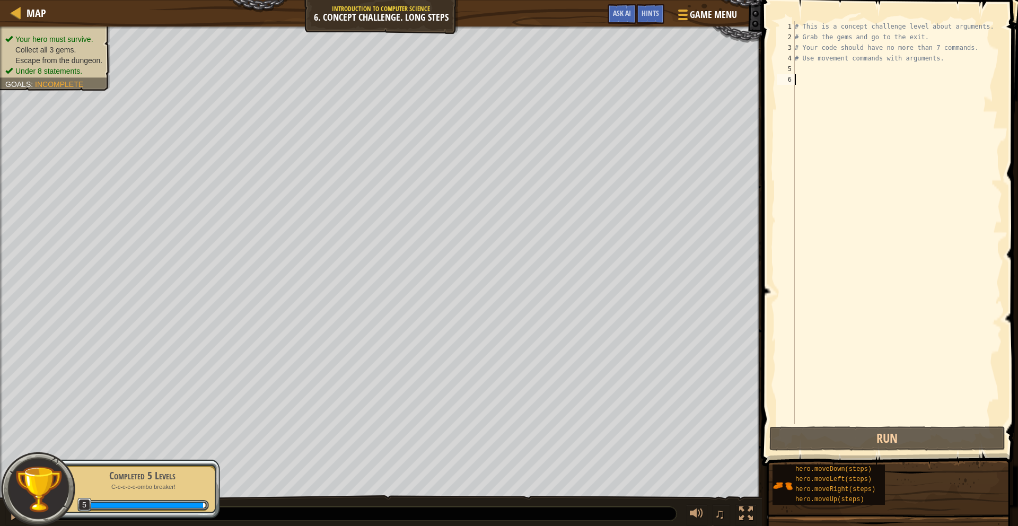
click at [847, 64] on div "# This is a concept challenge level about arguments. # Grab the gems and go to …" at bounding box center [897, 233] width 209 height 424
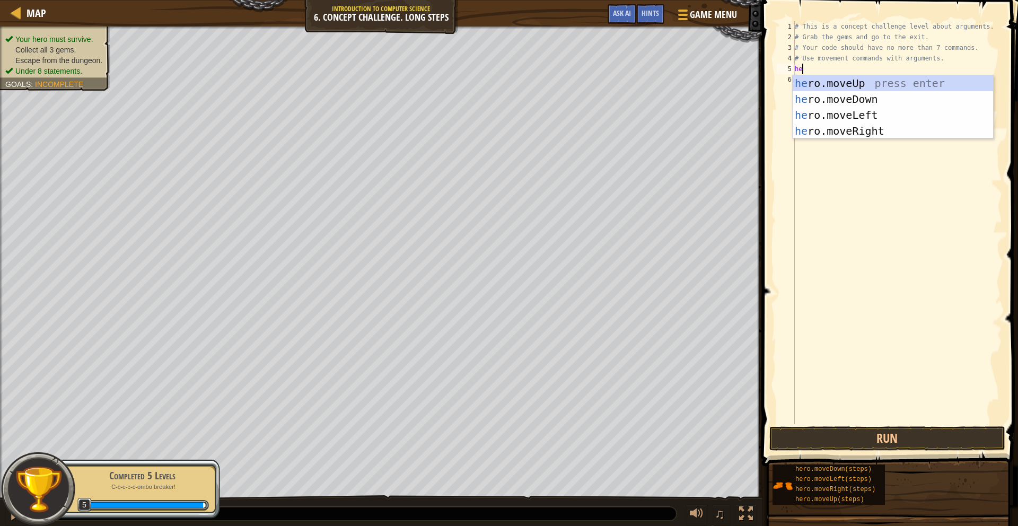
type textarea "her"
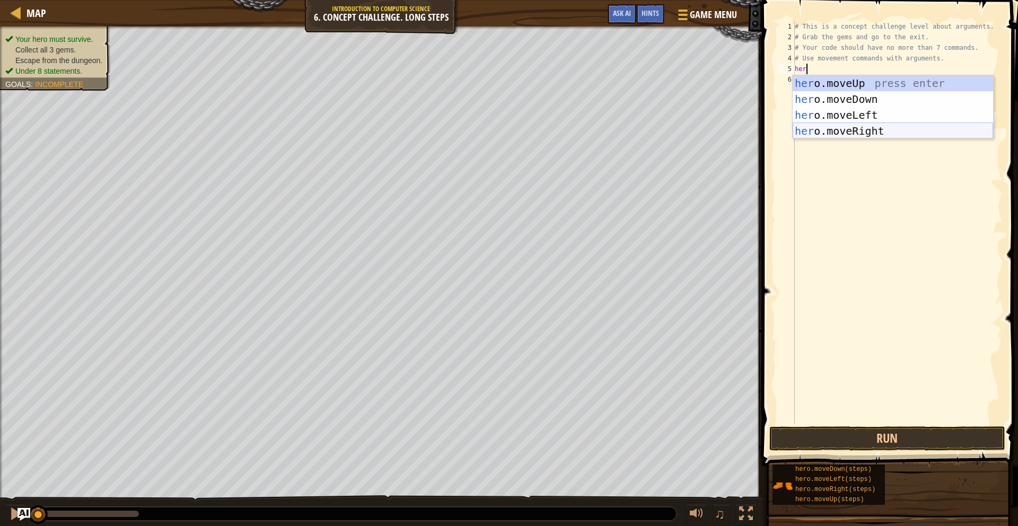
click at [838, 128] on div "her o.moveUp press enter her o.moveDown press enter her o.moveLeft press enter …" at bounding box center [893, 122] width 200 height 95
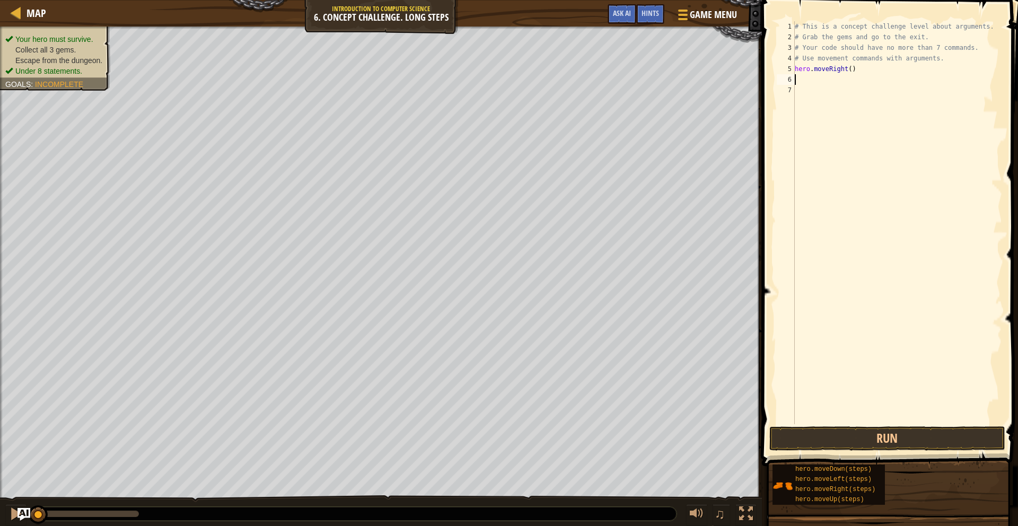
type textarea "h"
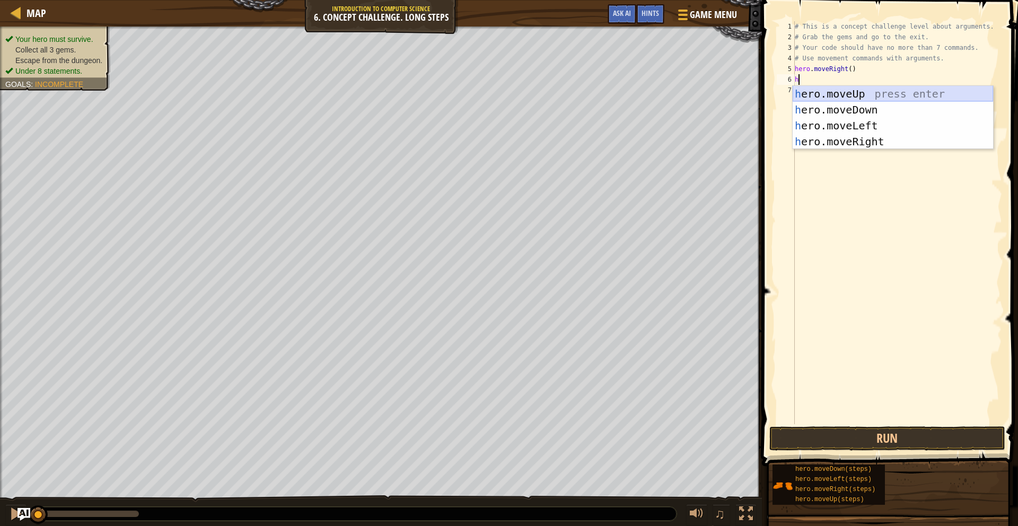
click at [887, 99] on div "h ero.moveUp press enter h ero.moveDown press enter h ero.moveLeft press enter …" at bounding box center [893, 133] width 200 height 95
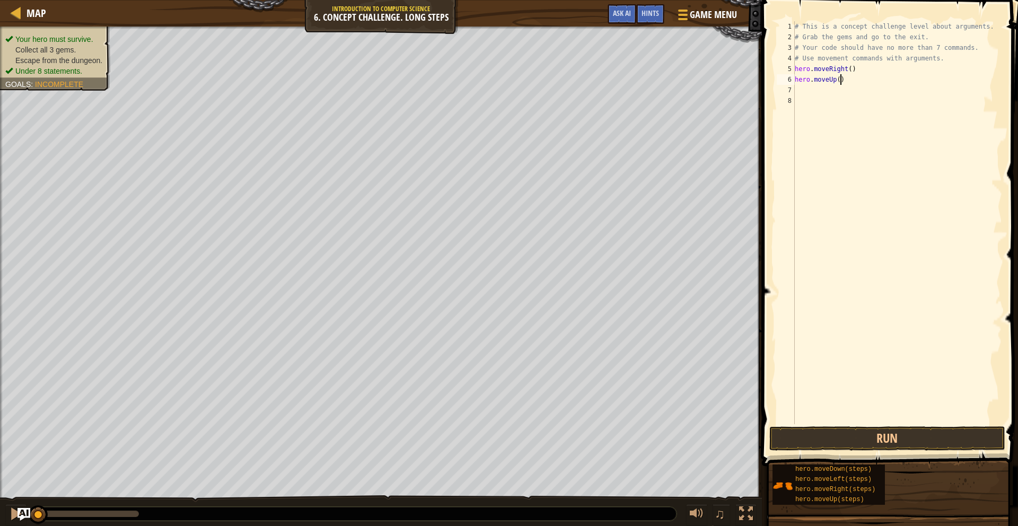
click at [840, 78] on div "# This is a concept challenge level about arguments. # Grab the gems and go to …" at bounding box center [897, 233] width 209 height 424
type textarea "hero.moveUp(3)"
click at [821, 92] on div "# This is a concept challenge level about arguments. # Grab the gems and go to …" at bounding box center [897, 233] width 209 height 424
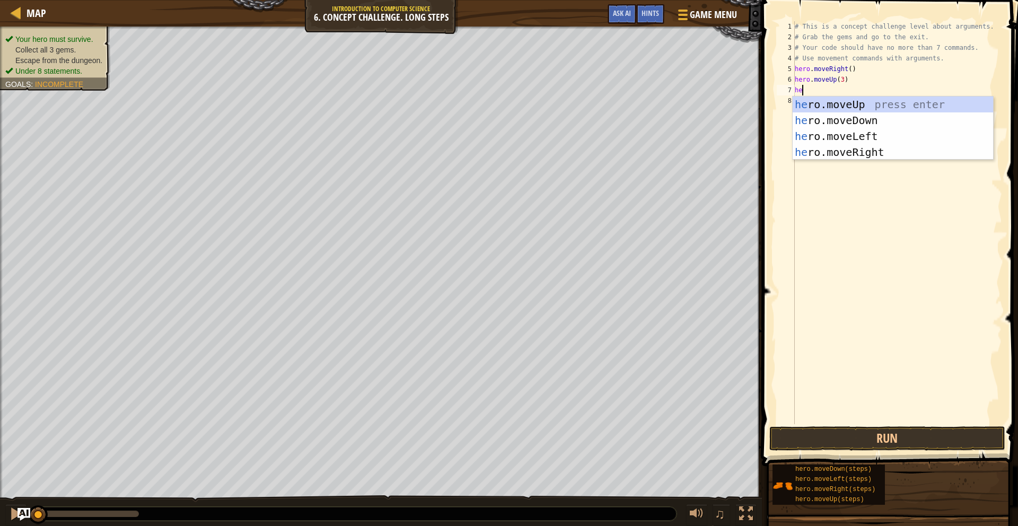
type textarea "her"
click at [851, 149] on div "her o.moveUp press enter her o.moveDown press enter her o.moveLeft press enter …" at bounding box center [893, 144] width 200 height 95
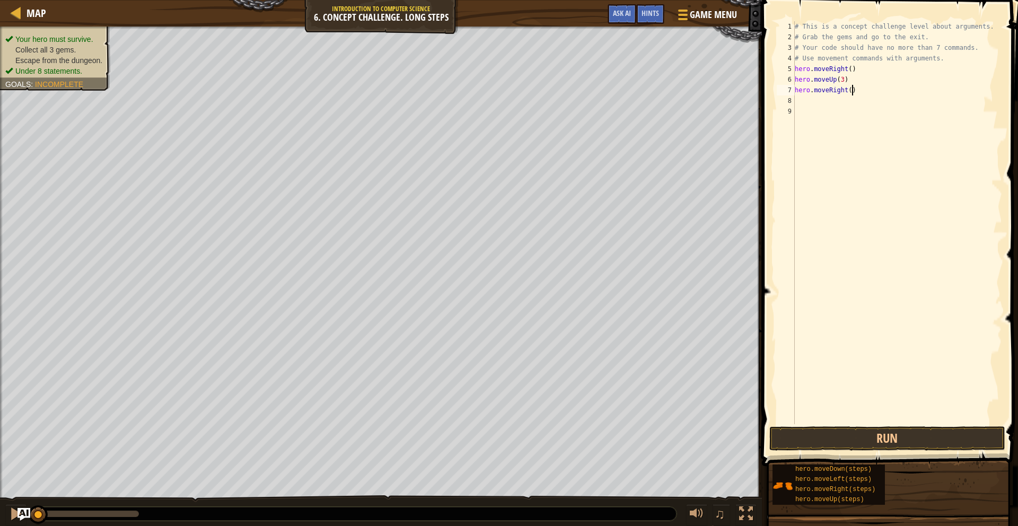
click at [852, 87] on div "# This is a concept challenge level about arguments. # Grab the gems and go to …" at bounding box center [897, 233] width 209 height 424
type textarea "hero.moveRight(2)"
click at [851, 99] on div "# This is a concept challenge level about arguments. # Grab the gems and go to …" at bounding box center [897, 233] width 209 height 424
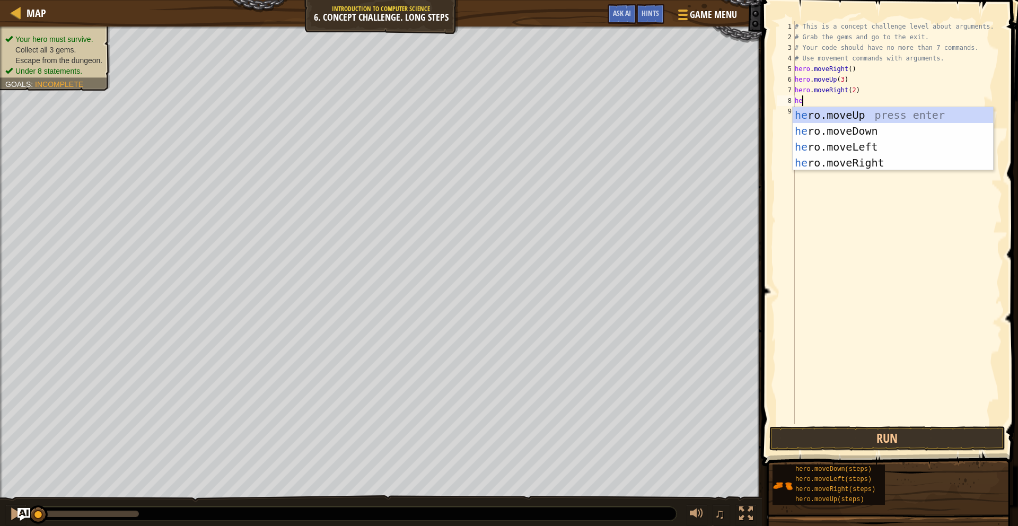
type textarea "her"
click at [933, 127] on div "her o.moveUp press enter her o.moveDown press enter her o.moveLeft press enter …" at bounding box center [893, 154] width 200 height 95
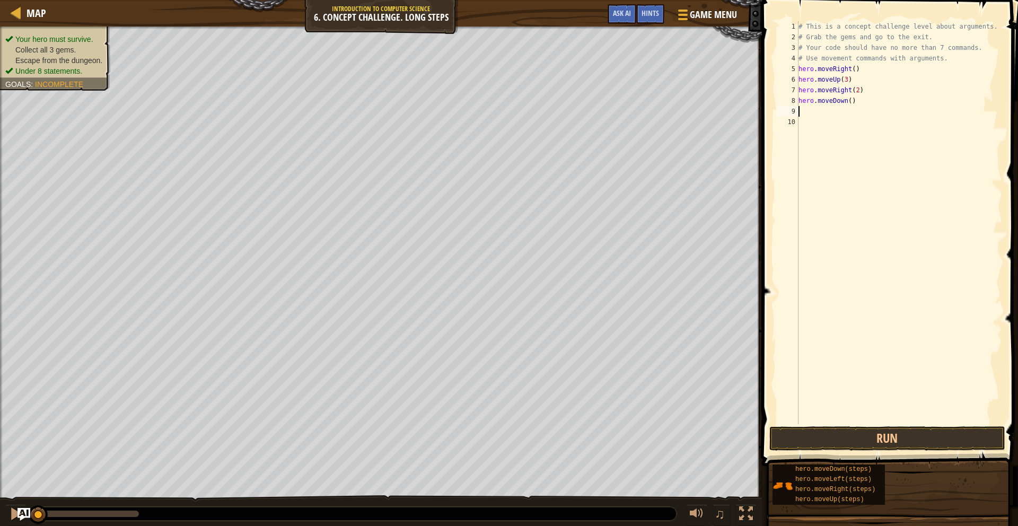
scroll to position [5, 0]
click at [851, 100] on div "# This is a concept challenge level about arguments. # Grab the gems and go to …" at bounding box center [899, 233] width 206 height 424
type textarea "hero.moveDown(3)"
click at [836, 113] on div "# This is a concept challenge level about arguments. # Grab the gems and go to …" at bounding box center [899, 233] width 206 height 424
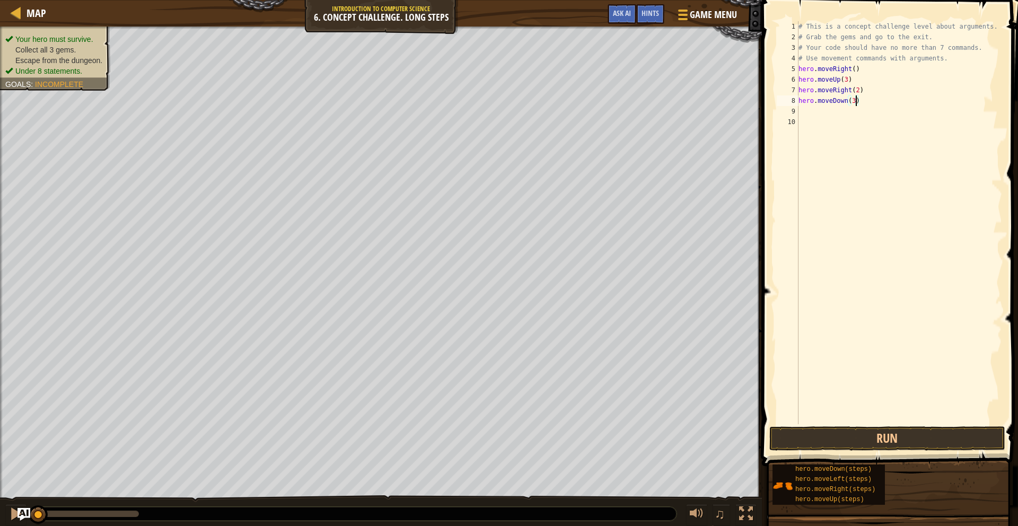
scroll to position [5, 0]
type textarea "he"
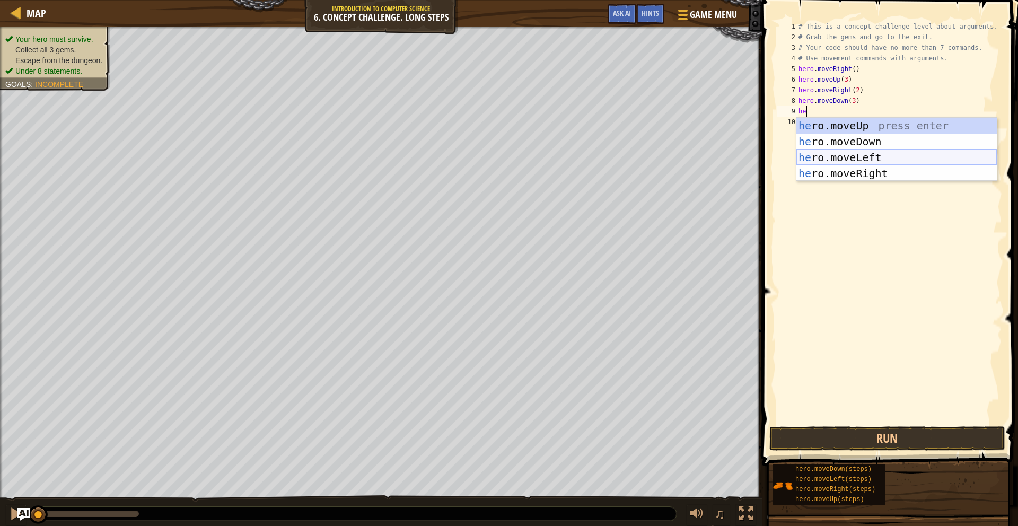
click at [825, 157] on div "he ro.moveUp press enter he ro.moveDown press enter he ro.moveLeft press enter …" at bounding box center [896, 165] width 200 height 95
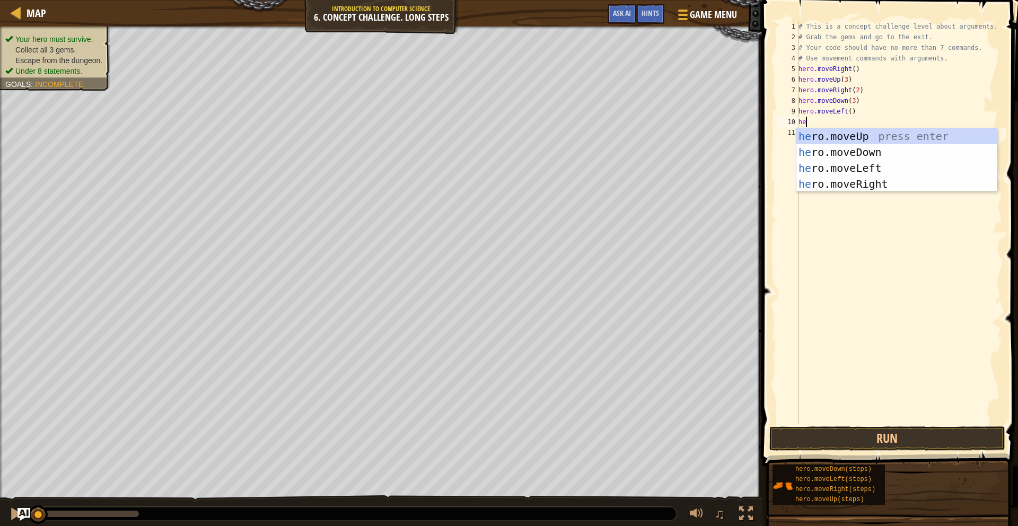
type textarea "her"
click at [912, 139] on div "her o.moveUp press enter her o.moveDown press enter her o.moveLeft press enter …" at bounding box center [896, 175] width 200 height 95
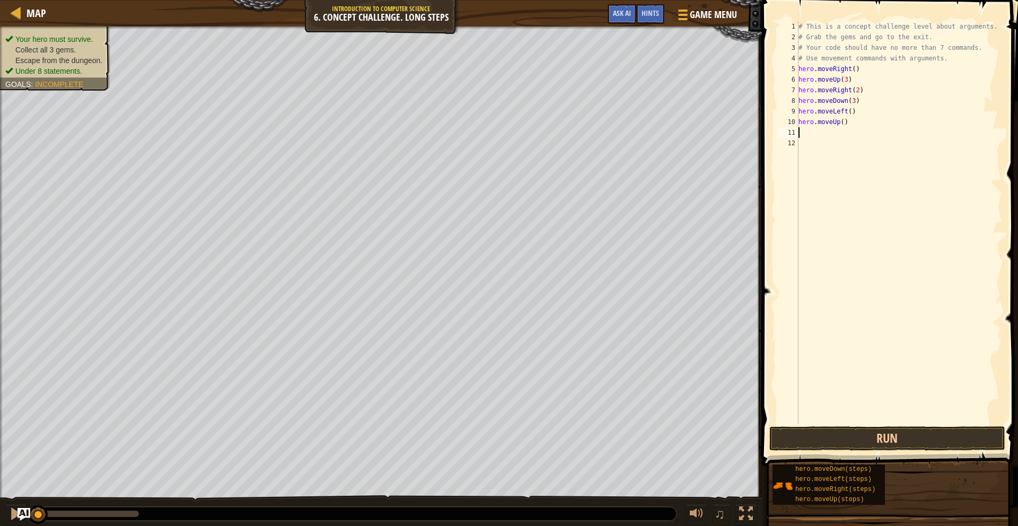
scroll to position [5, 0]
click at [844, 120] on div "# This is a concept challenge level about arguments. # Grab the gems and go to …" at bounding box center [899, 233] width 206 height 424
type textarea "hero.moveUp(2)"
click at [846, 137] on div "# This is a concept challenge level about arguments. # Grab the gems and go to …" at bounding box center [899, 233] width 206 height 424
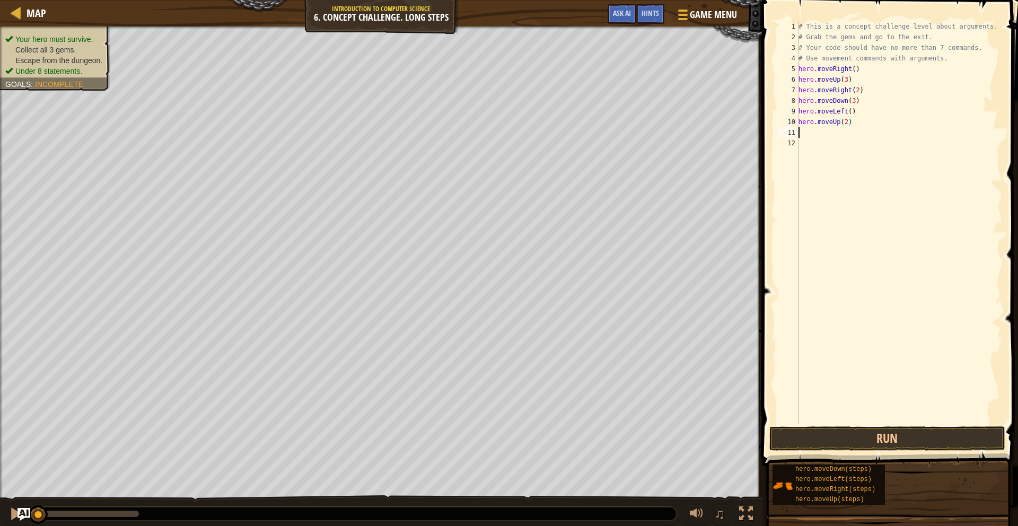
scroll to position [5, 0]
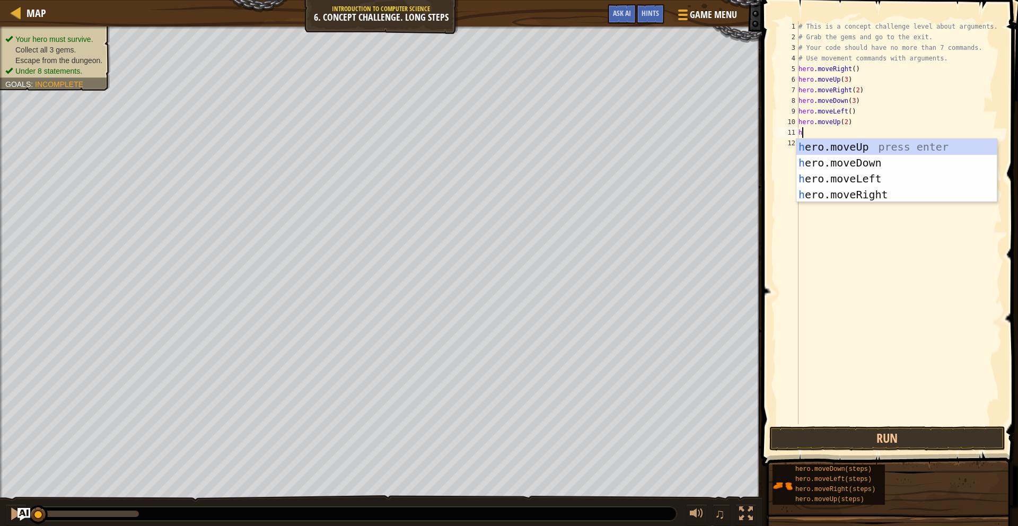
type textarea "her"
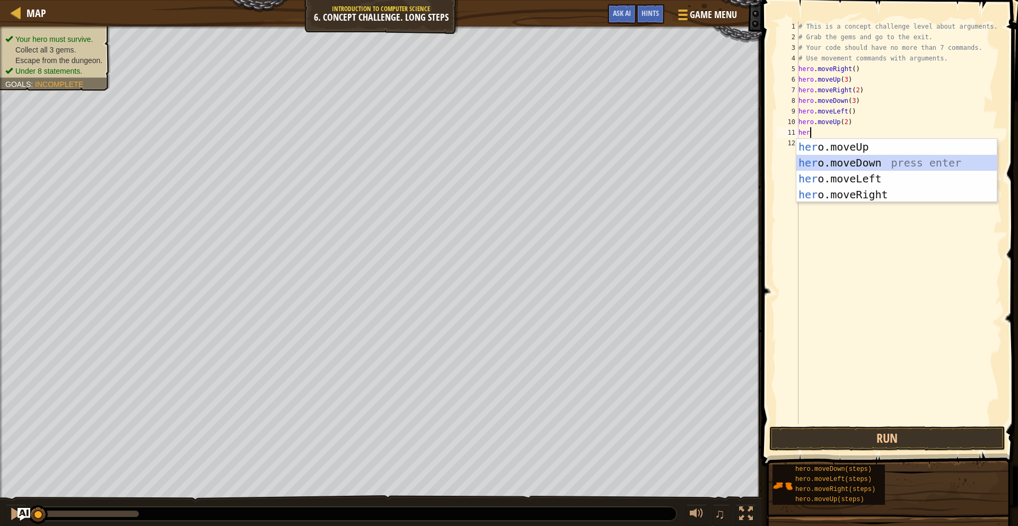
click at [886, 159] on div "her o.moveUp press enter her o.moveDown press enter her o.moveLeft press enter …" at bounding box center [896, 186] width 200 height 95
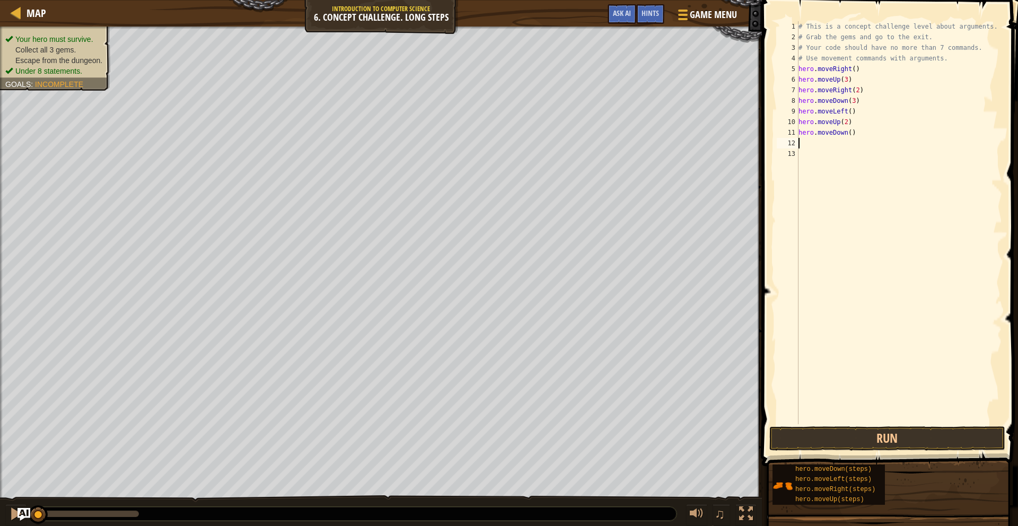
click at [853, 131] on div "# This is a concept challenge level about arguments. # Grab the gems and go to …" at bounding box center [899, 233] width 206 height 424
type textarea "hero.moveDown(2)"
click at [830, 147] on div "# This is a concept challenge level about arguments. # Grab the gems and go to …" at bounding box center [899, 233] width 206 height 424
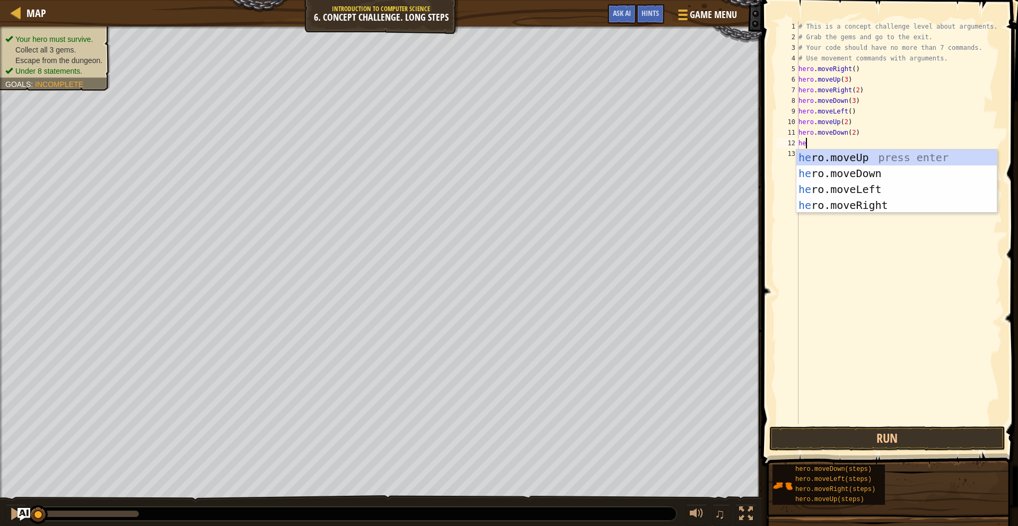
type textarea "her"
click at [892, 201] on div "her o.moveUp press enter her o.moveDown press enter her o.moveLeft press enter …" at bounding box center [896, 197] width 200 height 95
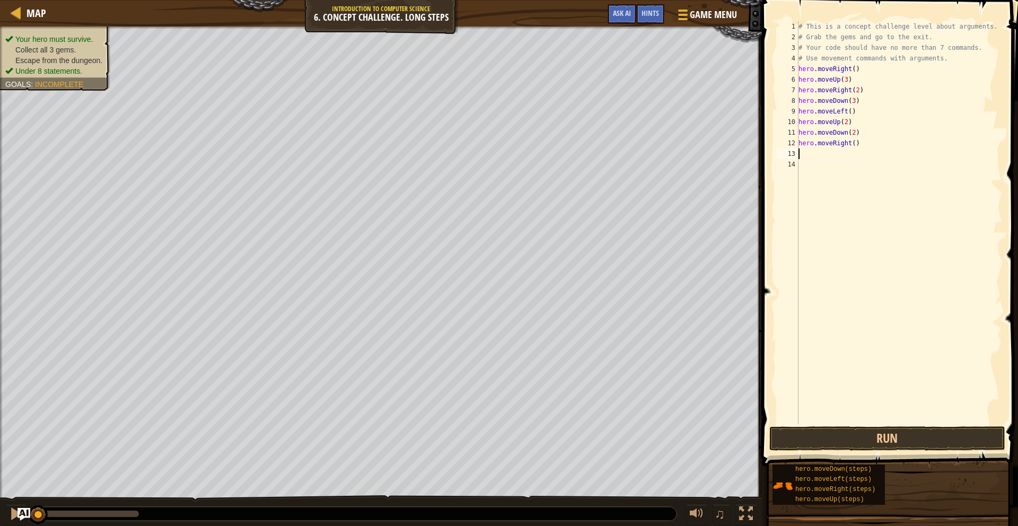
scroll to position [5, 0]
click at [855, 140] on div "# This is a concept challenge level about arguments. # Grab the gems and go to …" at bounding box center [899, 233] width 206 height 424
type textarea "hero.moveRight(2)"
click at [827, 155] on div "# This is a concept challenge level about arguments. # Grab the gems and go to …" at bounding box center [899, 233] width 206 height 424
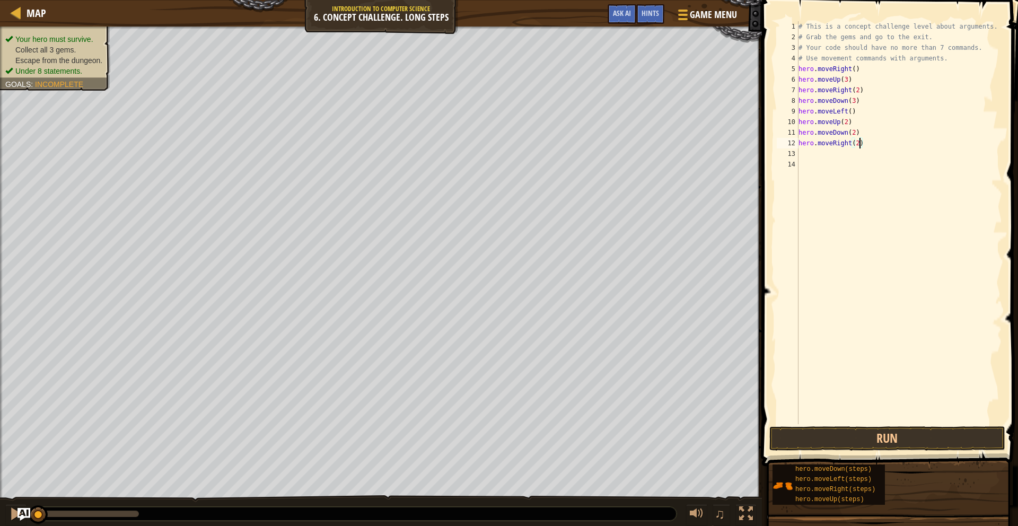
scroll to position [5, 0]
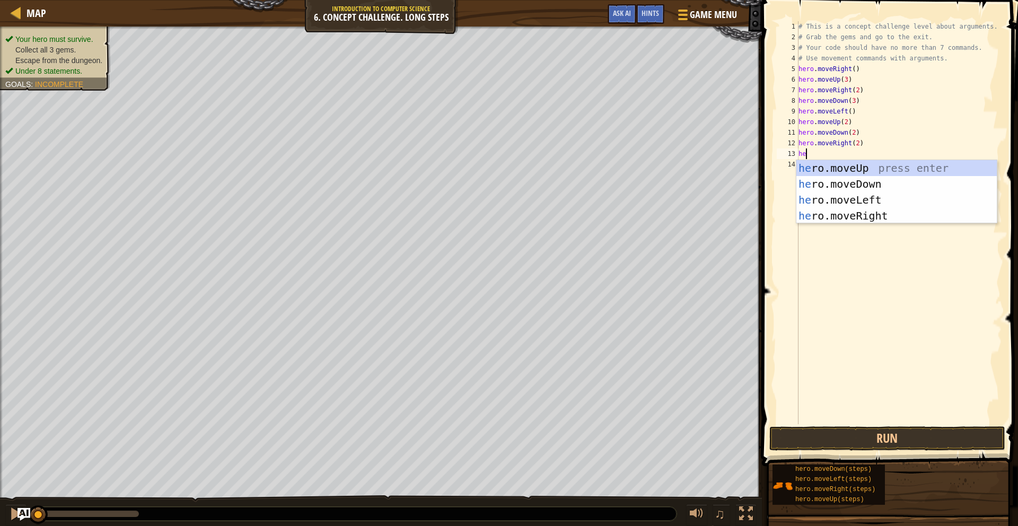
type textarea "her"
click at [847, 167] on div "her o.moveUp press enter her o.moveDown press enter her o.moveLeft press enter …" at bounding box center [896, 207] width 200 height 95
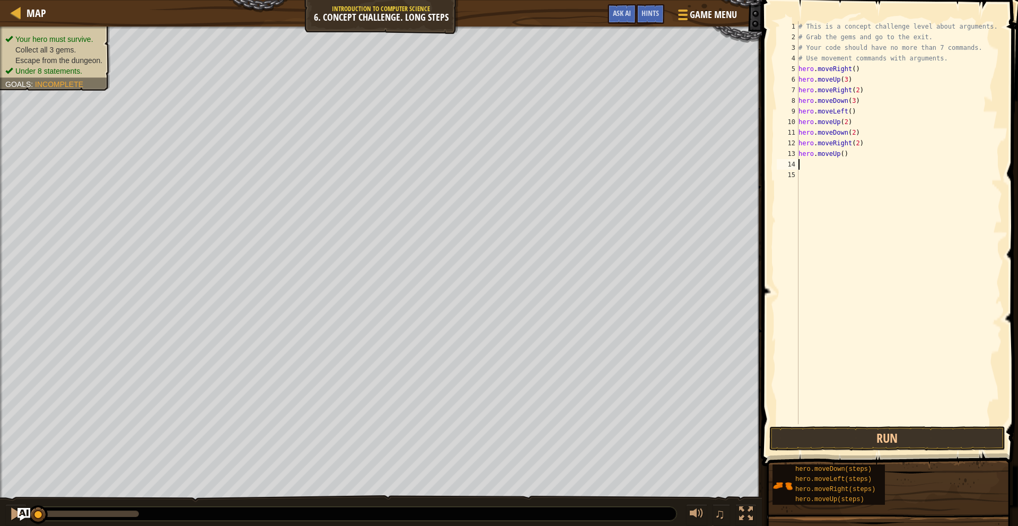
scroll to position [5, 0]
click at [844, 151] on div "# This is a concept challenge level about arguments. # Grab the gems and go to …" at bounding box center [899, 233] width 206 height 424
type textarea "hero.moveUp(2)"
click at [829, 165] on div "# This is a concept challenge level about arguments. # Grab the gems and go to …" at bounding box center [899, 233] width 206 height 424
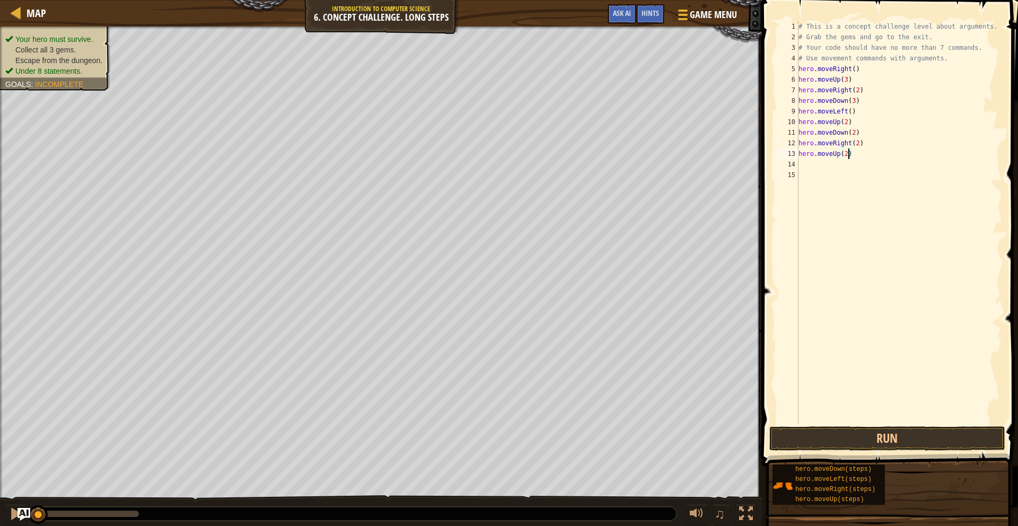
scroll to position [5, 0]
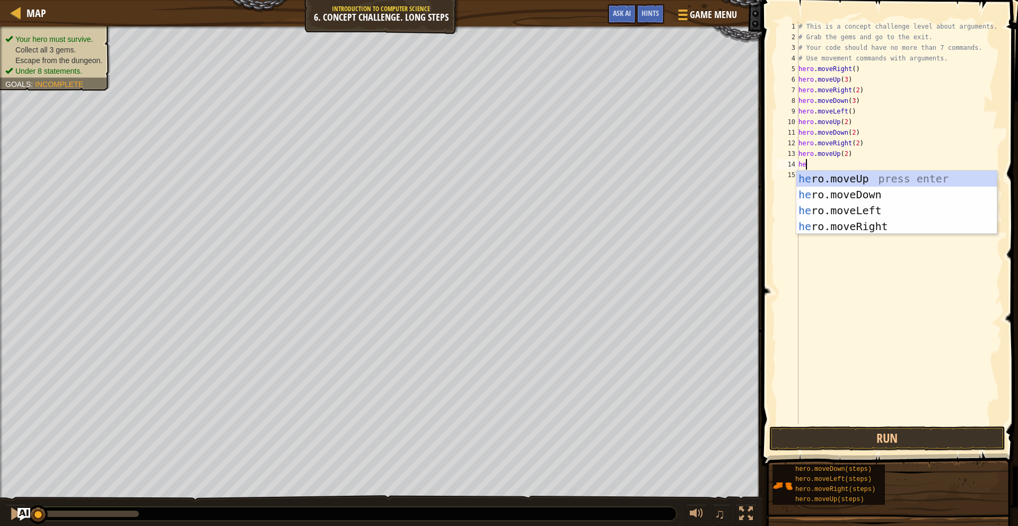
type textarea "her"
click at [856, 221] on div "her o.moveUp press enter her o.moveDown press enter her o.moveLeft press enter …" at bounding box center [896, 218] width 200 height 95
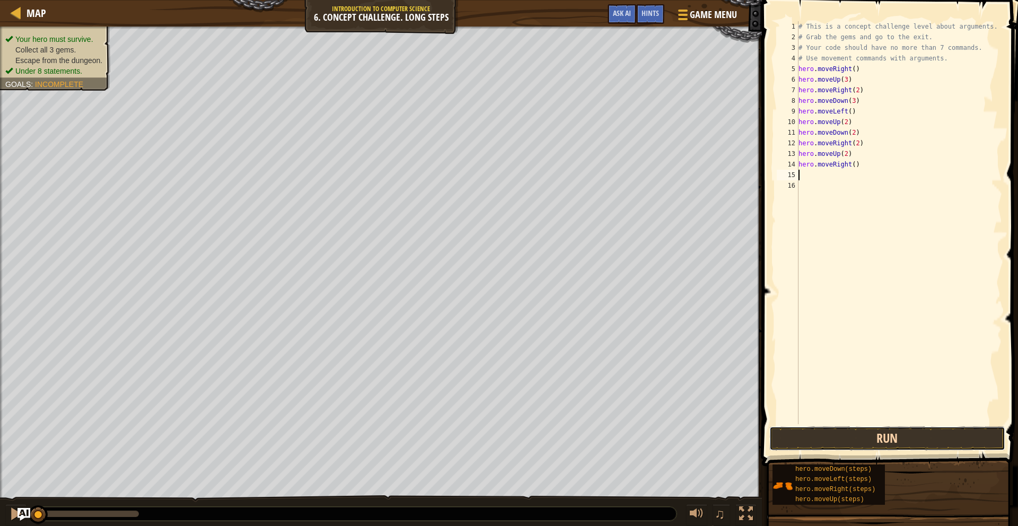
click at [863, 448] on button "Run" at bounding box center [887, 438] width 236 height 24
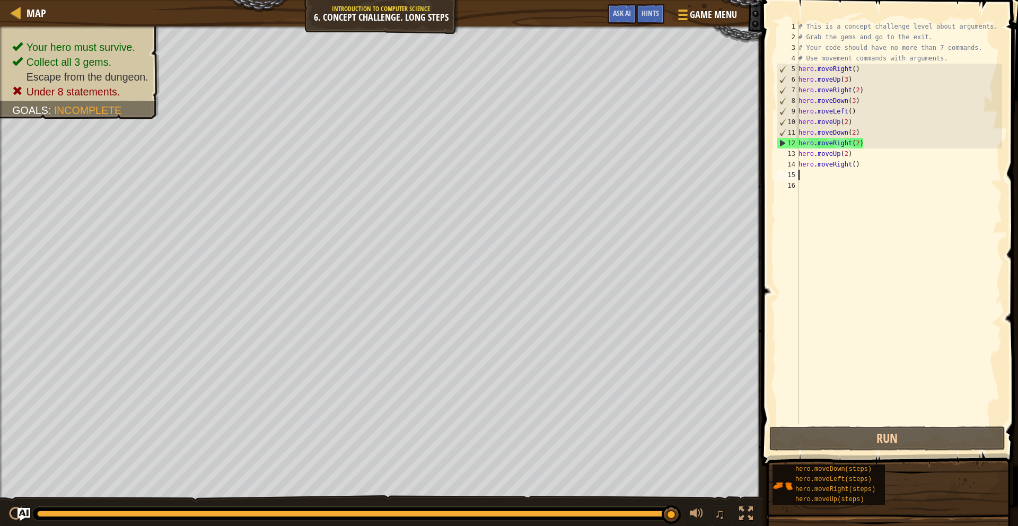
click at [855, 101] on div "# This is a concept challenge level about arguments. # Grab the gems and go to …" at bounding box center [899, 233] width 206 height 424
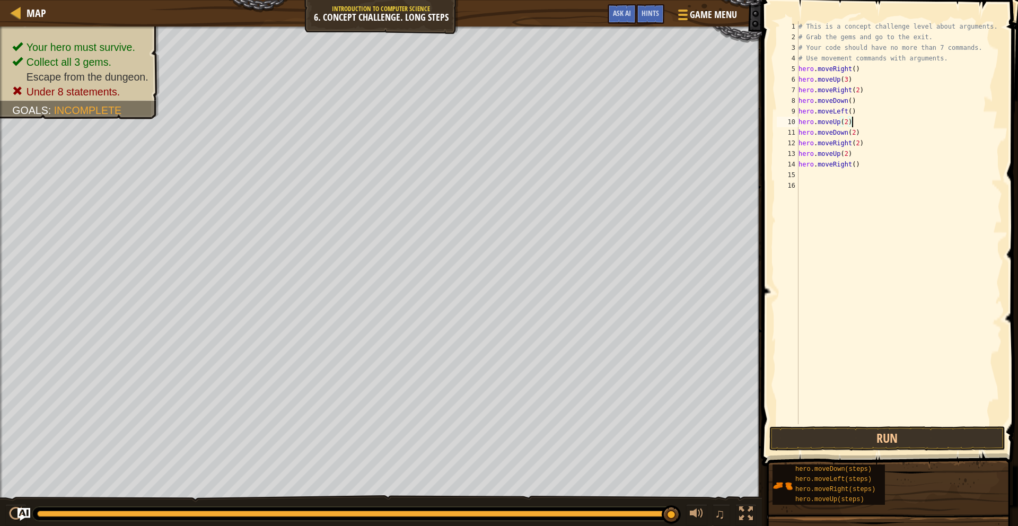
click at [860, 117] on div "# This is a concept challenge level about arguments. # Grab the gems and go to …" at bounding box center [899, 233] width 206 height 424
click at [862, 113] on div "# This is a concept challenge level about arguments. # Grab the gems and go to …" at bounding box center [899, 233] width 206 height 424
drag, startPoint x: 855, startPoint y: 124, endPoint x: 785, endPoint y: 119, distance: 70.2
click at [785, 119] on div "hero.moveLeft() 1 2 3 4 5 6 7 8 9 10 11 12 13 14 15 16 # This is a concept chal…" at bounding box center [888, 222] width 227 height 403
type textarea "hero.moveUp(2)"
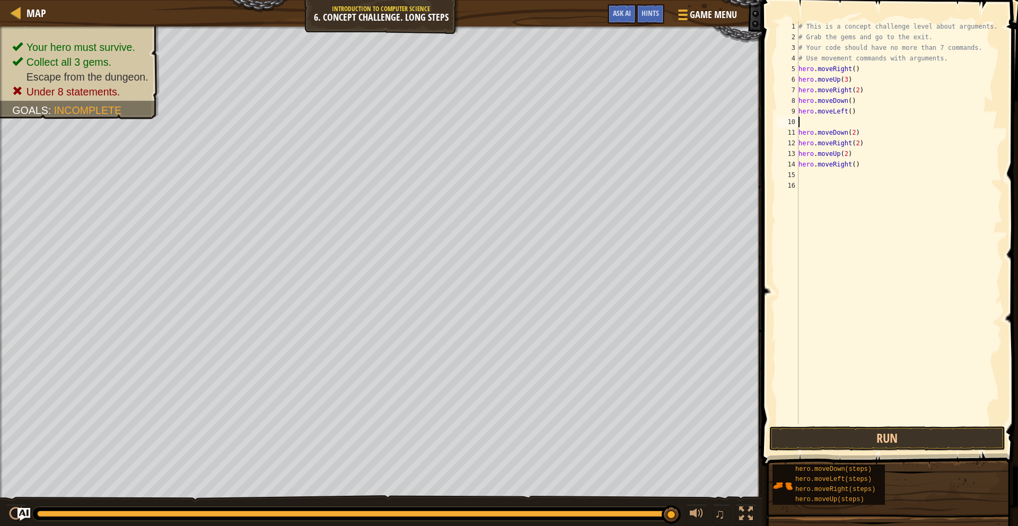
click at [864, 135] on div "# This is a concept challenge level about arguments. # Grab the gems and go to …" at bounding box center [899, 233] width 206 height 424
click at [853, 441] on button "Run" at bounding box center [887, 438] width 236 height 24
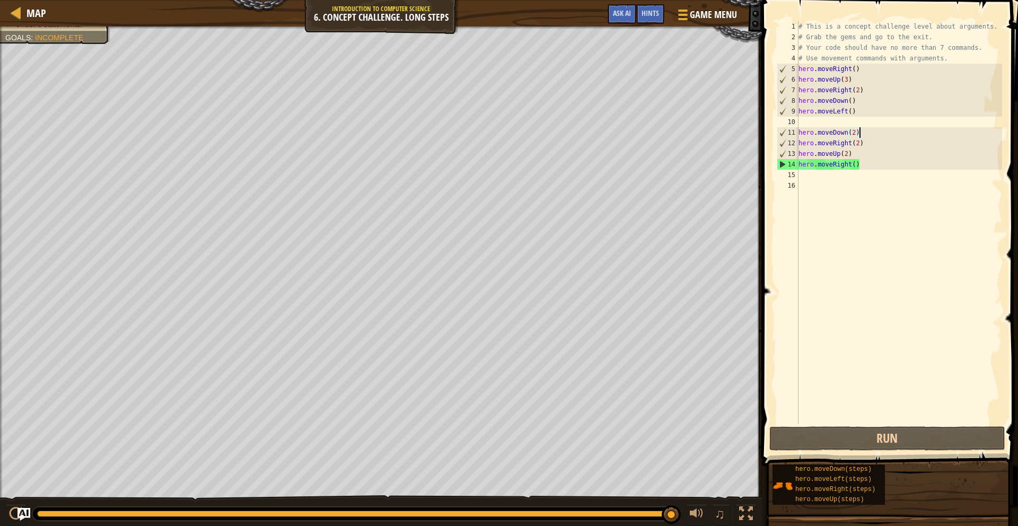
click at [143, 43] on div "Map Introduction to Computer Science 6. Concept Challenge. Long Steps Game Menu…" at bounding box center [509, 263] width 1018 height 526
click at [852, 103] on div "# This is a concept challenge level about arguments. # Grab the gems and go to …" at bounding box center [899, 233] width 206 height 424
type textarea "hero.moveDown(3)"
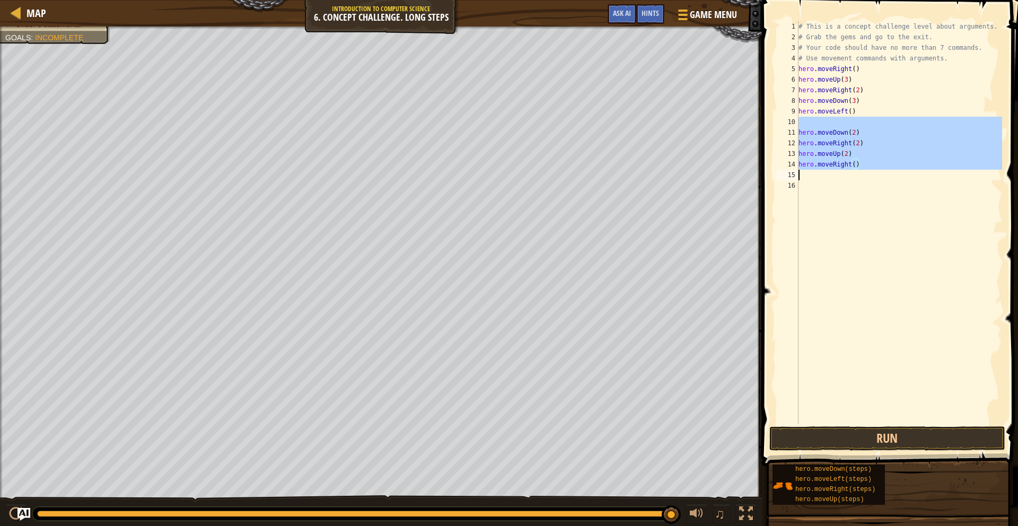
drag, startPoint x: 804, startPoint y: 124, endPoint x: 906, endPoint y: 206, distance: 130.1
click at [898, 203] on div "# This is a concept challenge level about arguments. # Grab the gems and go to …" at bounding box center [899, 233] width 206 height 424
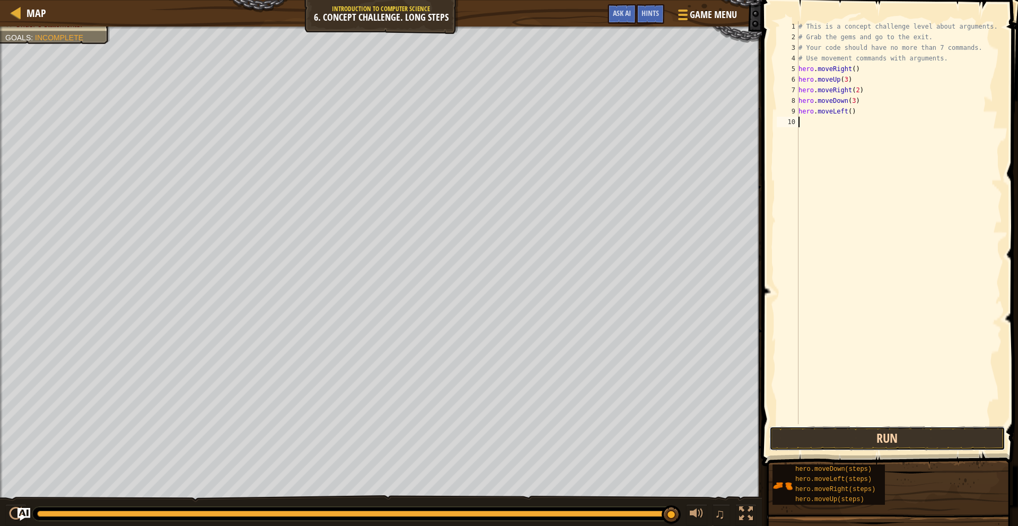
click at [847, 436] on button "Run" at bounding box center [887, 438] width 236 height 24
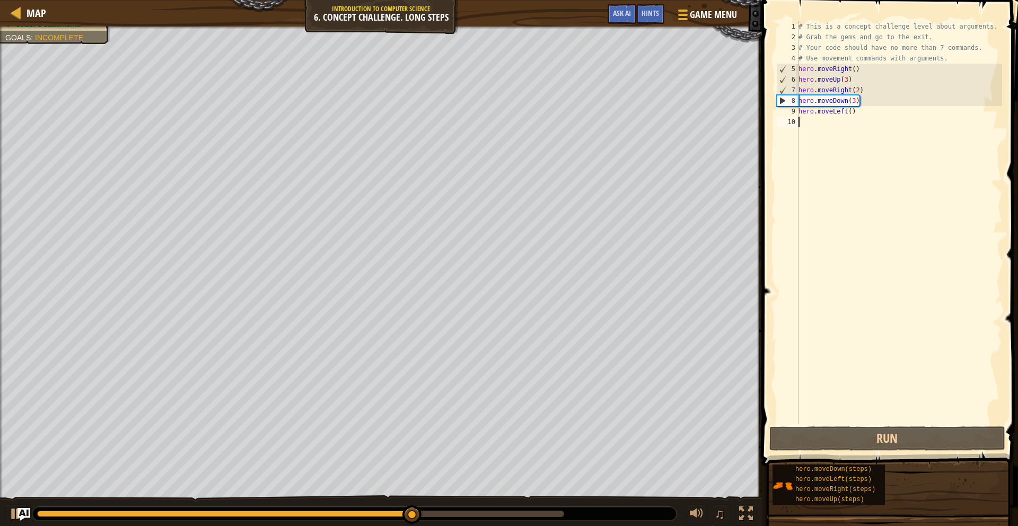
click at [830, 123] on div "# This is a concept challenge level about arguments. # Grab the gems and go to …" at bounding box center [899, 233] width 206 height 424
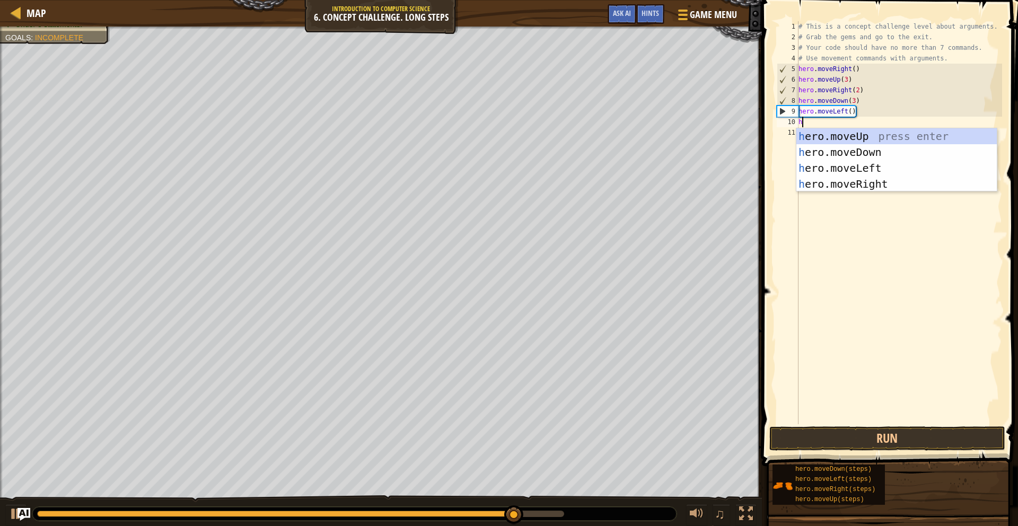
type textarea "her"
click at [889, 131] on div "her o.moveUp press enter her o.moveDown press enter her o.moveLeft press enter …" at bounding box center [896, 175] width 200 height 95
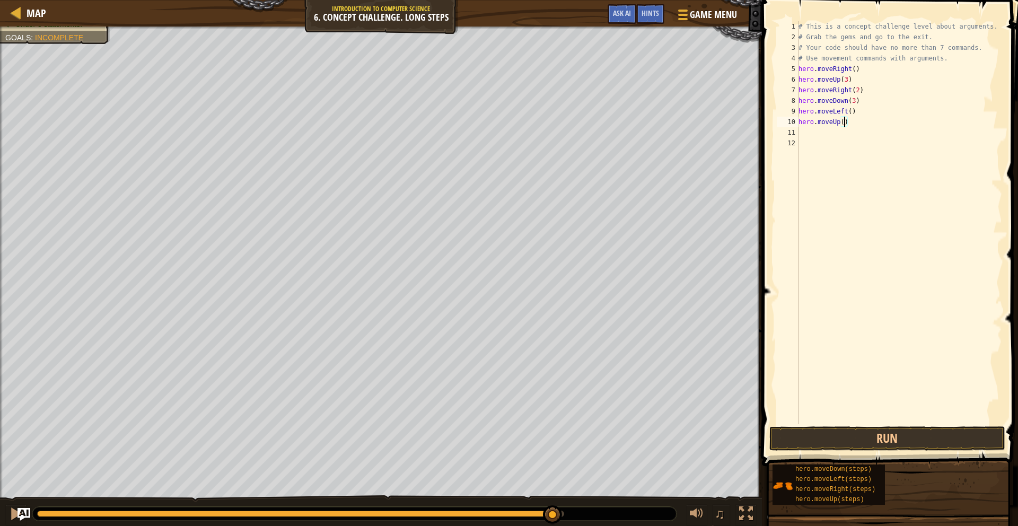
click at [844, 119] on div "# This is a concept challenge level about arguments. # Grab the gems and go to …" at bounding box center [899, 233] width 206 height 424
type textarea "hero.moveUp(2)"
click at [821, 134] on div "# This is a concept challenge level about arguments. # Grab the gems and go to …" at bounding box center [899, 233] width 206 height 424
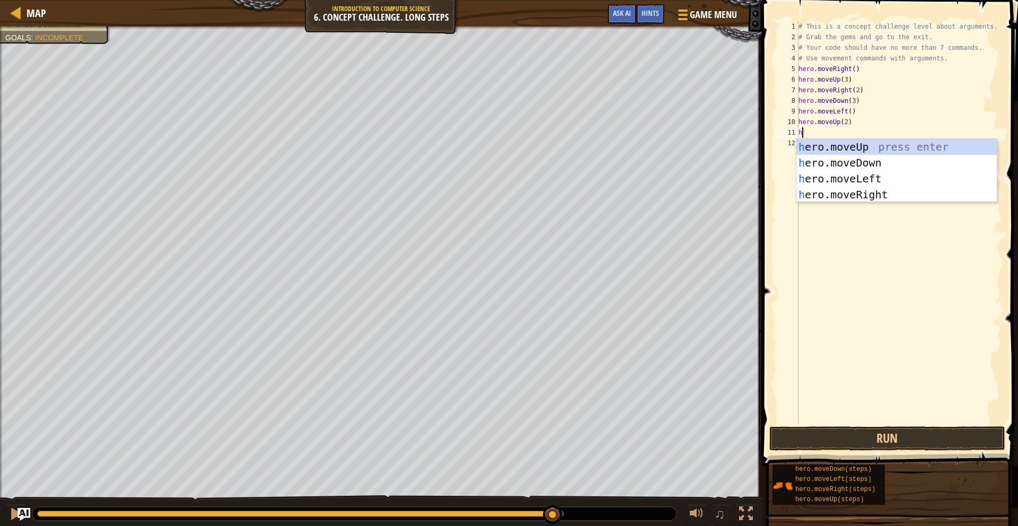
type textarea "he"
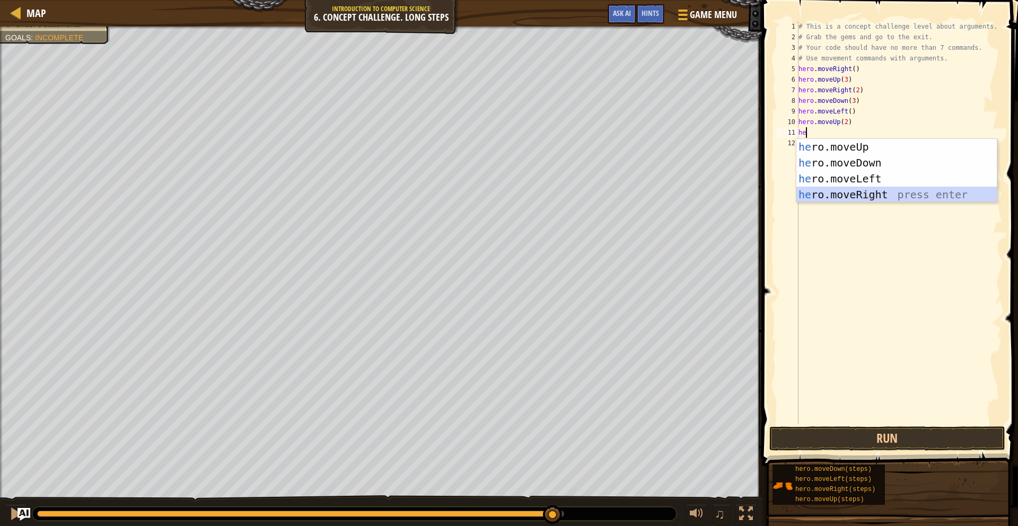
click at [857, 190] on div "he ro.moveUp press enter he ro.moveDown press enter he ro.moveLeft press enter …" at bounding box center [896, 186] width 200 height 95
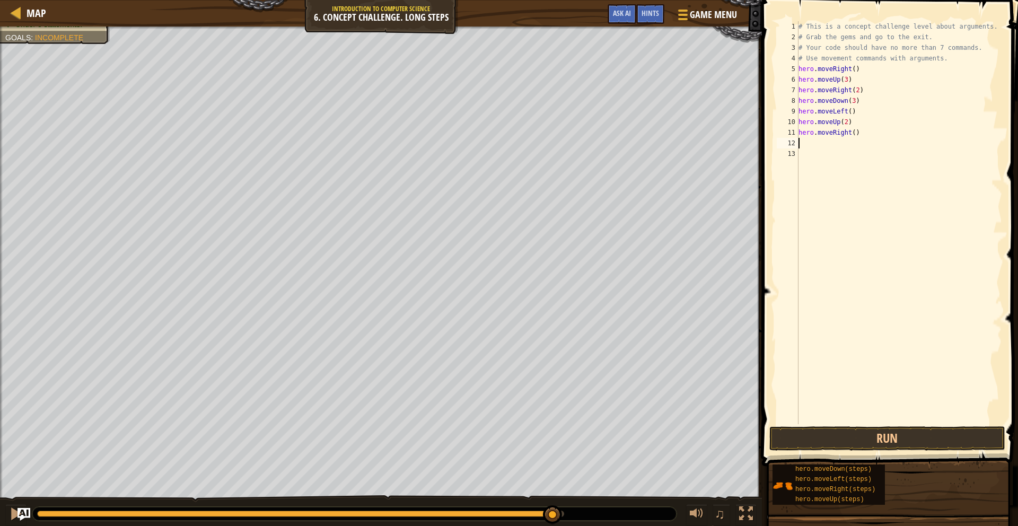
click at [855, 132] on div "# This is a concept challenge level about arguments. # Grab the gems and go to …" at bounding box center [899, 233] width 206 height 424
type textarea "hero.moveRight(3)"
drag, startPoint x: 836, startPoint y: 431, endPoint x: 830, endPoint y: 397, distance: 35.0
click at [836, 431] on button "Run" at bounding box center [887, 438] width 236 height 24
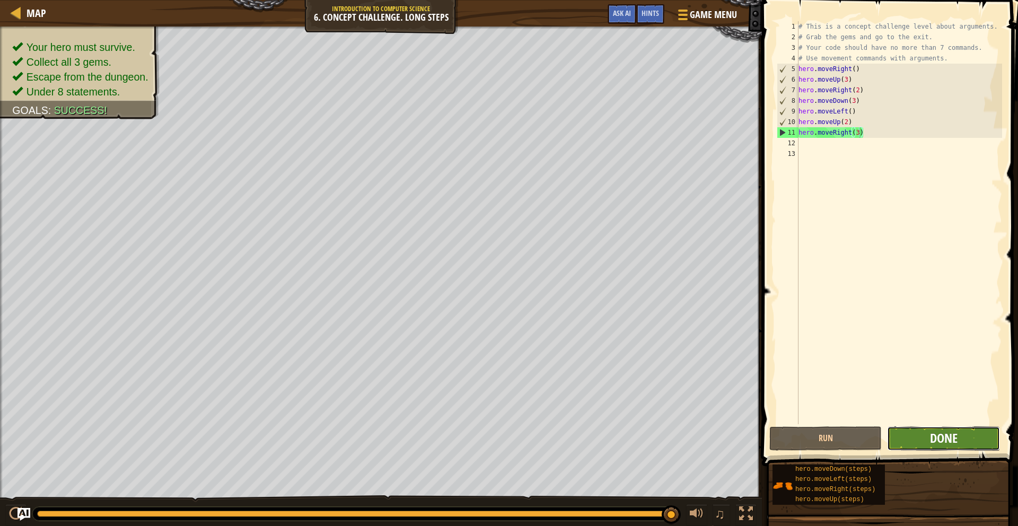
click at [941, 442] on span "Done" at bounding box center [944, 438] width 28 height 17
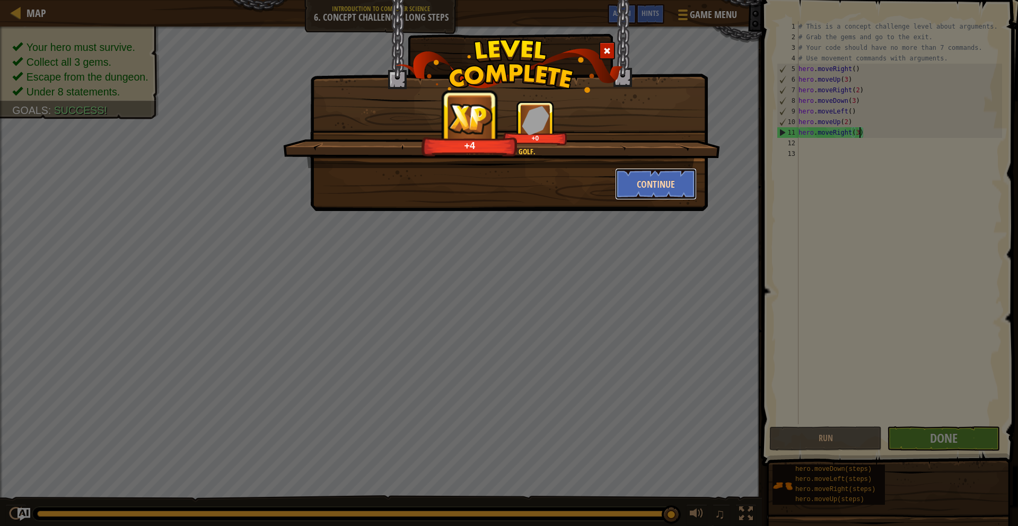
click at [661, 176] on button "Continue" at bounding box center [656, 184] width 82 height 32
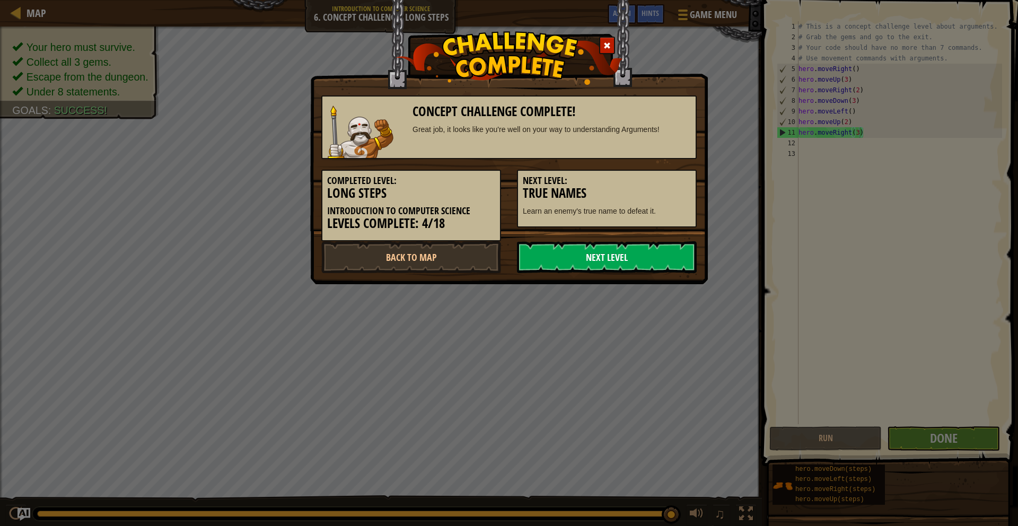
drag, startPoint x: 613, startPoint y: 265, endPoint x: 620, endPoint y: 247, distance: 19.0
click at [614, 262] on link "Next Level" at bounding box center [607, 257] width 180 height 32
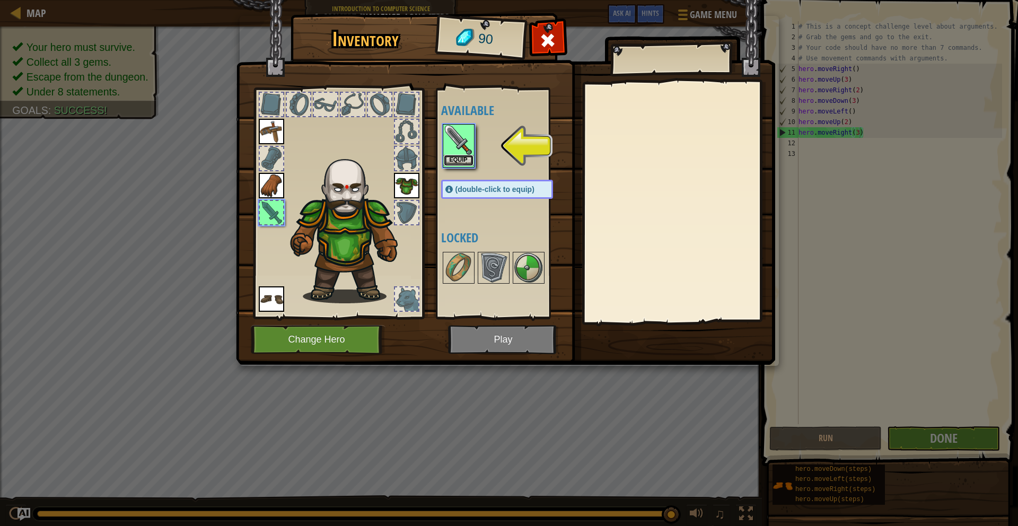
click at [457, 159] on button "Equip" at bounding box center [459, 160] width 30 height 11
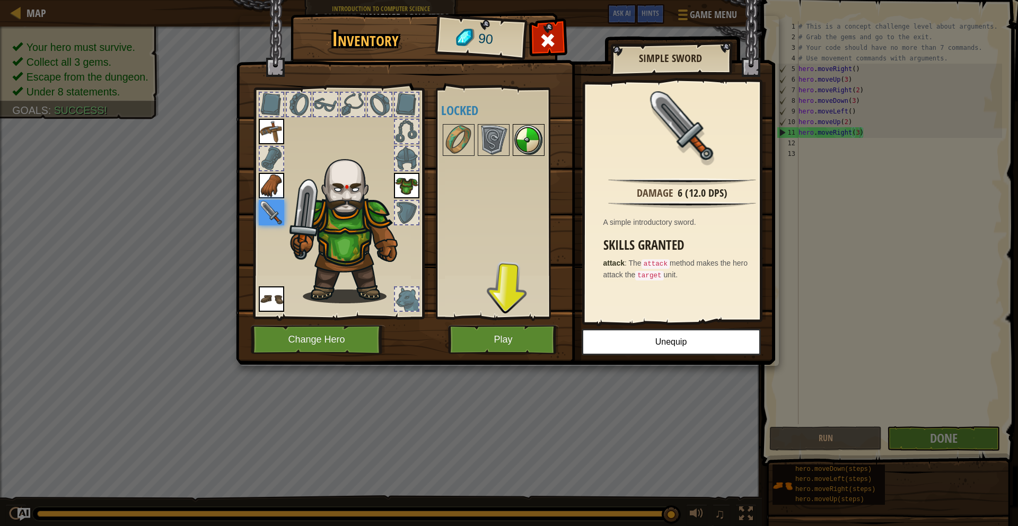
click at [527, 146] on img at bounding box center [529, 140] width 30 height 30
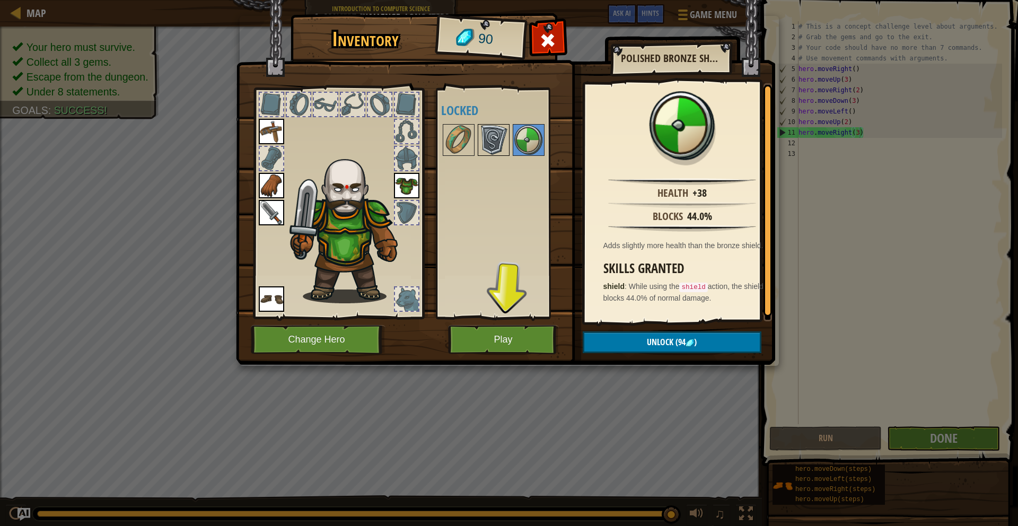
click at [484, 142] on img at bounding box center [494, 140] width 30 height 30
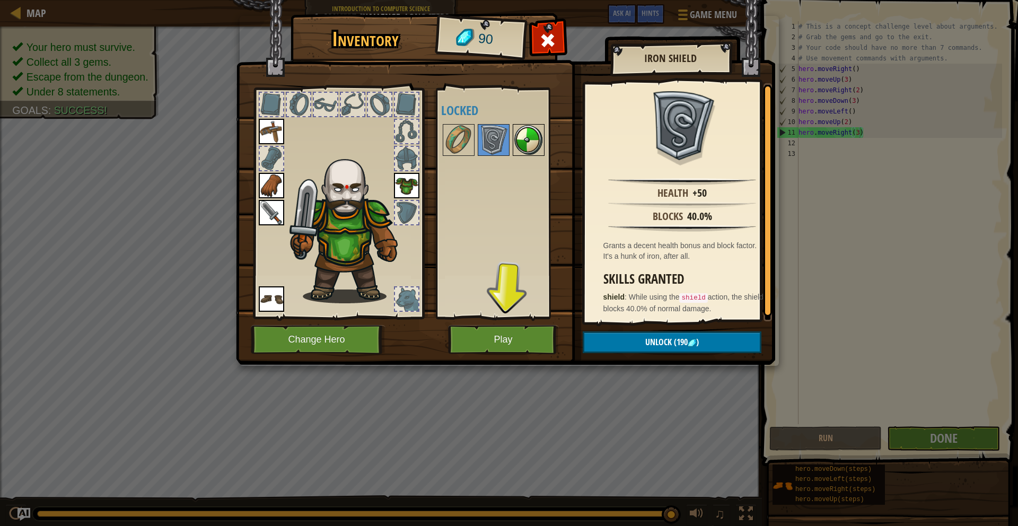
click at [524, 133] on img at bounding box center [529, 140] width 30 height 30
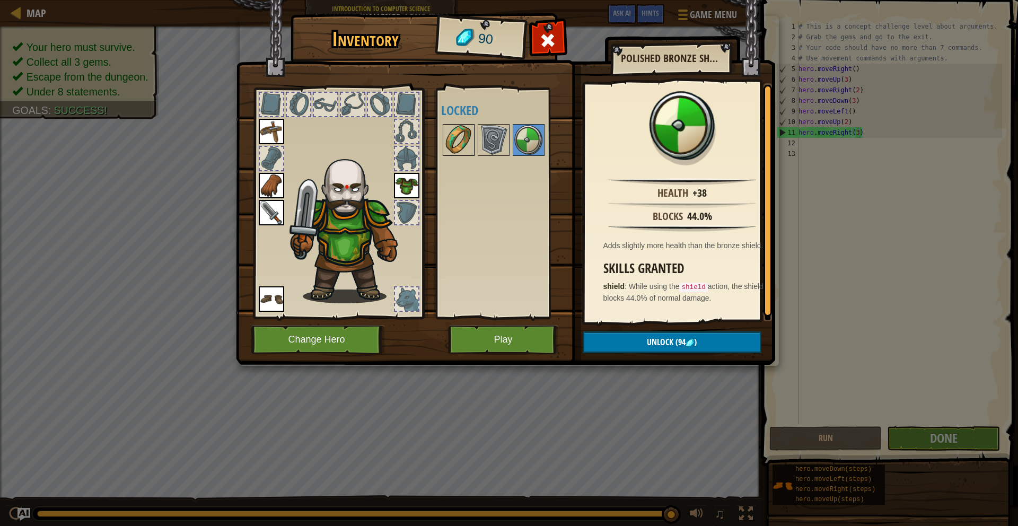
click at [463, 135] on img at bounding box center [459, 140] width 30 height 30
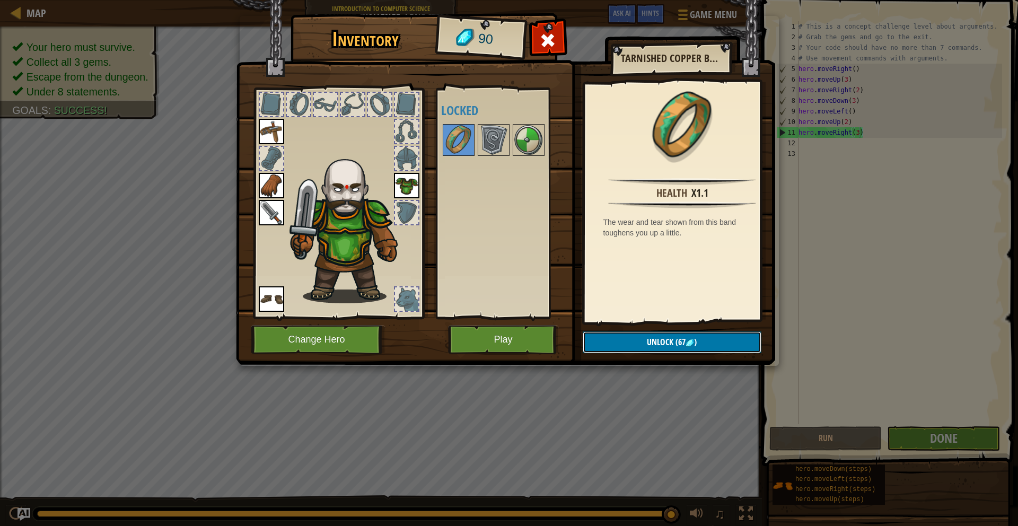
click at [714, 337] on button "Unlock (67 )" at bounding box center [672, 342] width 179 height 22
click at [623, 340] on button "Confirm" at bounding box center [672, 342] width 179 height 22
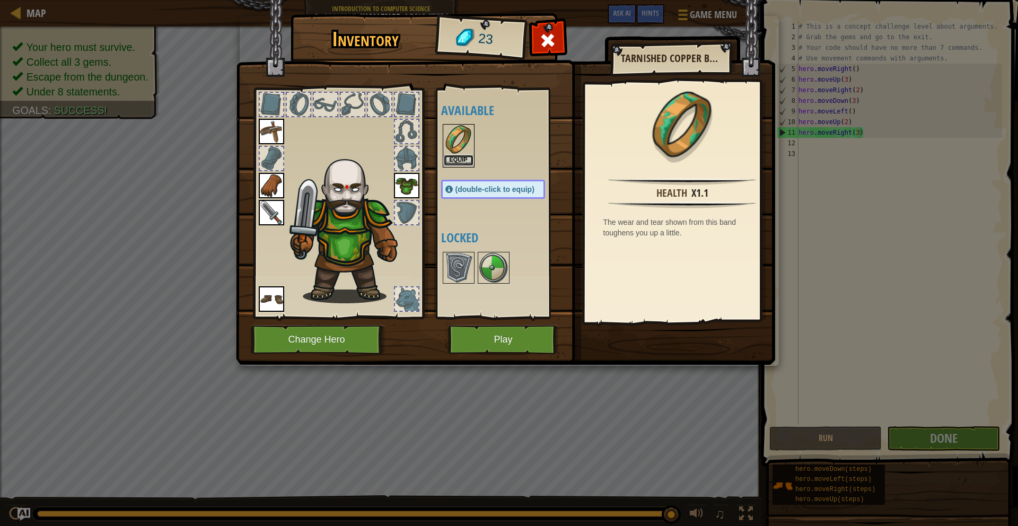
click at [467, 162] on button "Equip" at bounding box center [459, 160] width 30 height 11
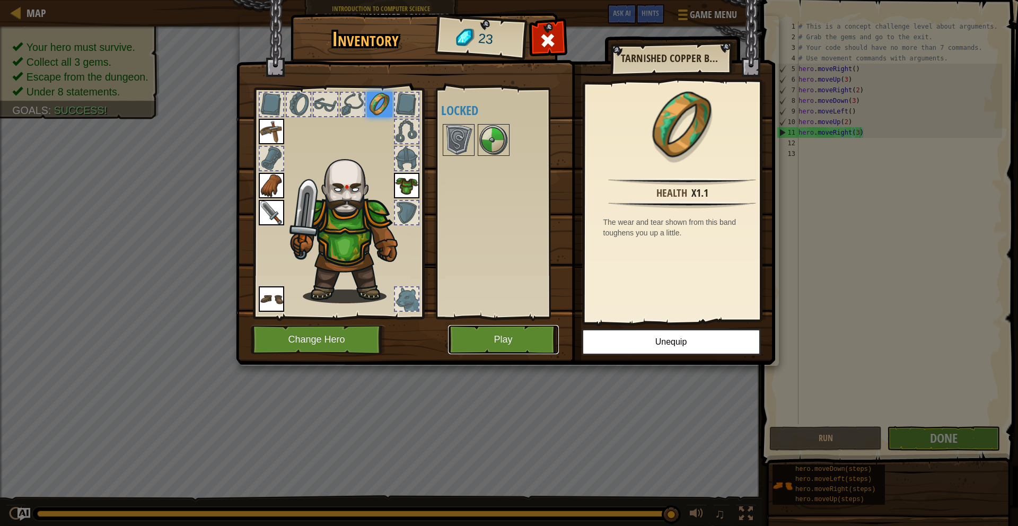
click at [519, 340] on button "Play" at bounding box center [503, 339] width 111 height 29
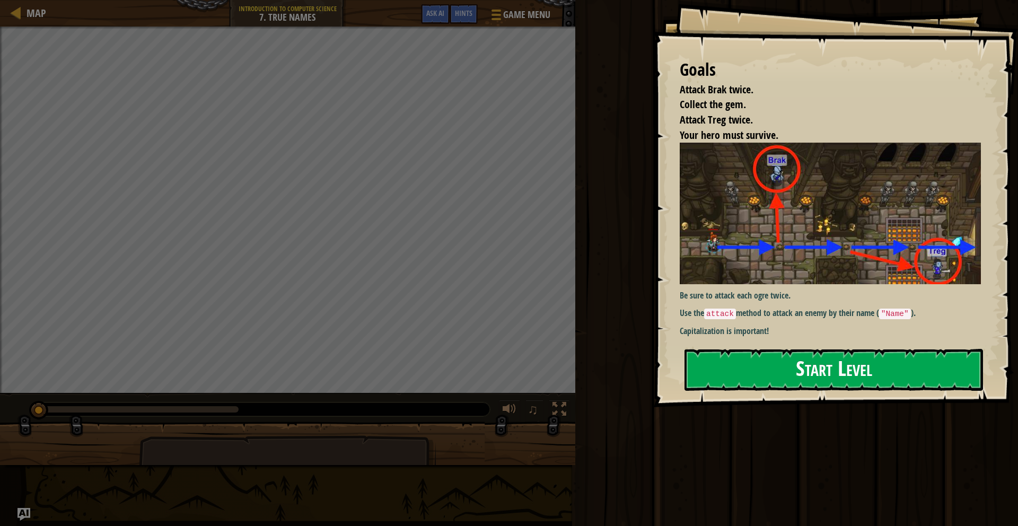
click at [872, 373] on button "Start Level" at bounding box center [834, 370] width 299 height 42
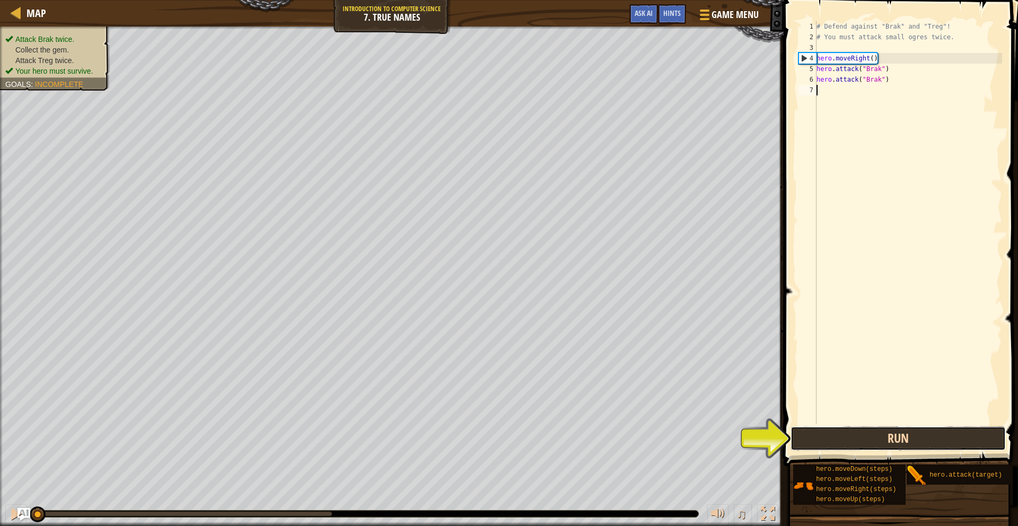
click at [940, 441] on button "Run" at bounding box center [898, 438] width 215 height 24
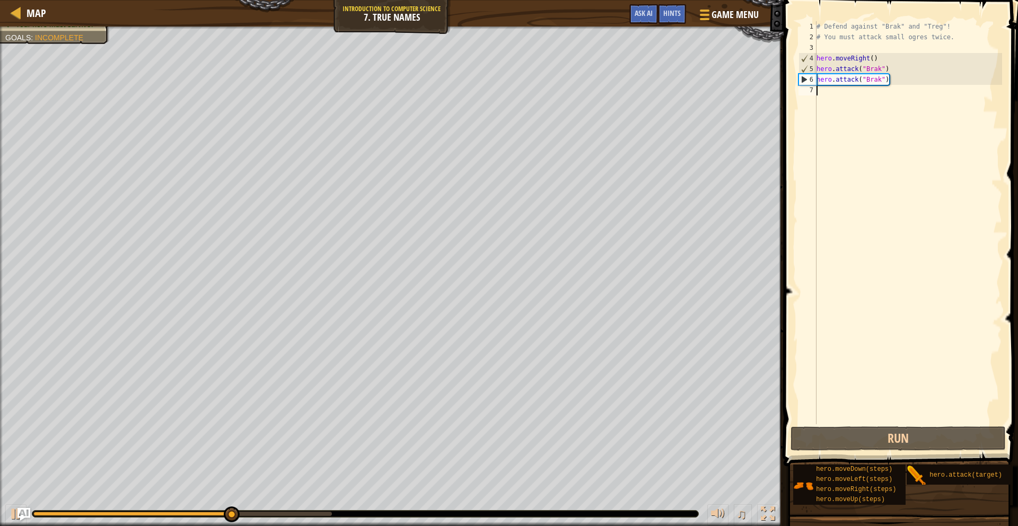
scroll to position [5, 0]
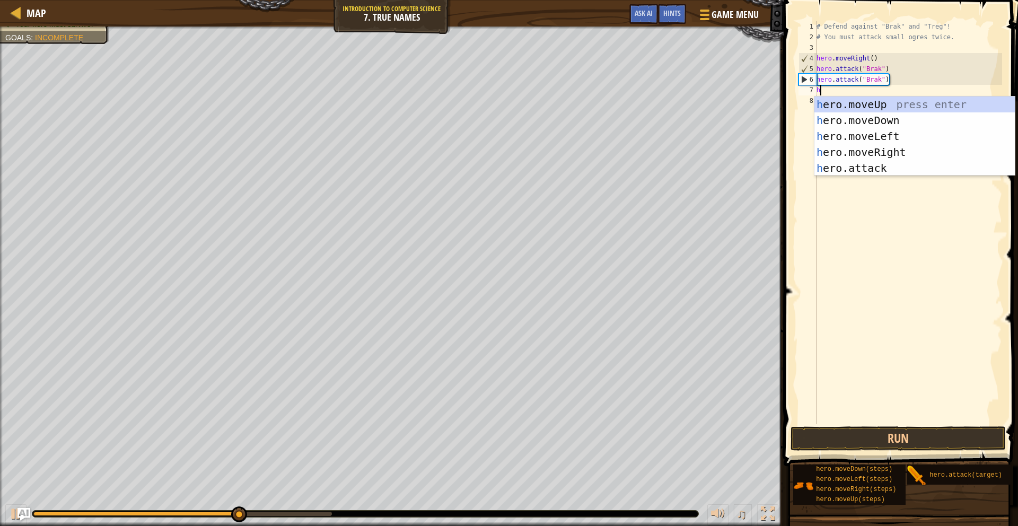
type textarea "her"
click at [895, 151] on div "her o.moveUp press enter her o.moveDown press enter her o.moveLeft press enter …" at bounding box center [914, 152] width 200 height 111
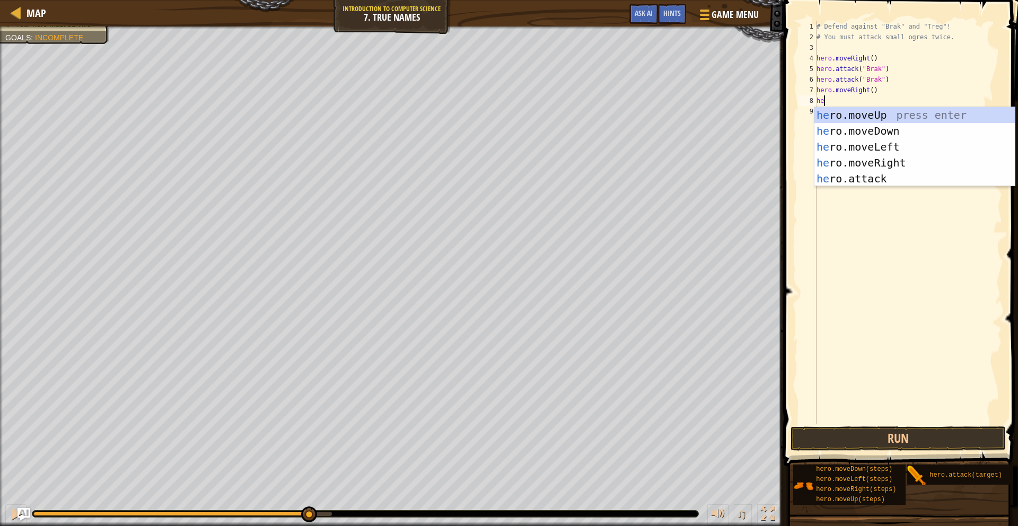
type textarea "her"
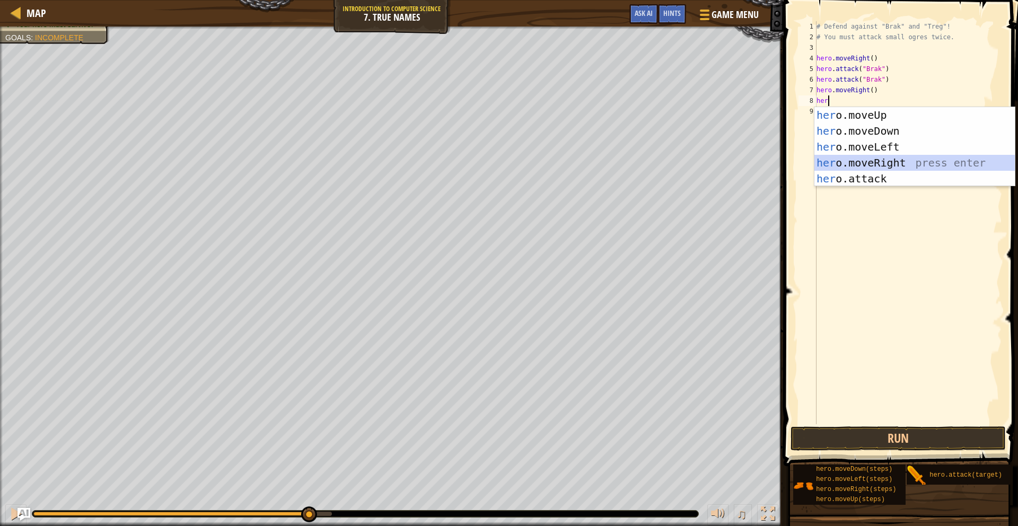
click at [975, 157] on div "her o.moveUp press enter her o.moveDown press enter her o.moveLeft press enter …" at bounding box center [914, 162] width 200 height 111
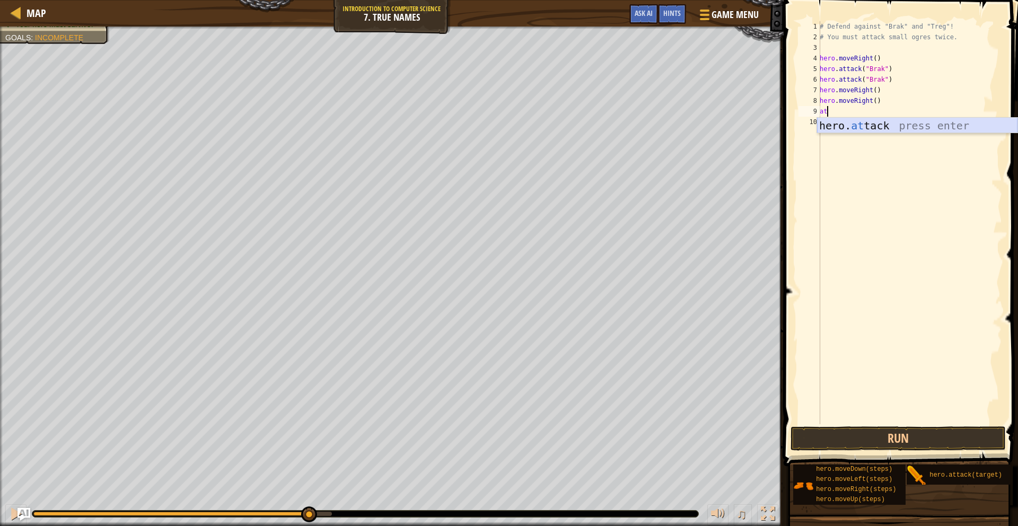
click at [920, 125] on div "hero. at tack press enter" at bounding box center [917, 142] width 200 height 48
click at [866, 442] on button "Run" at bounding box center [898, 438] width 215 height 24
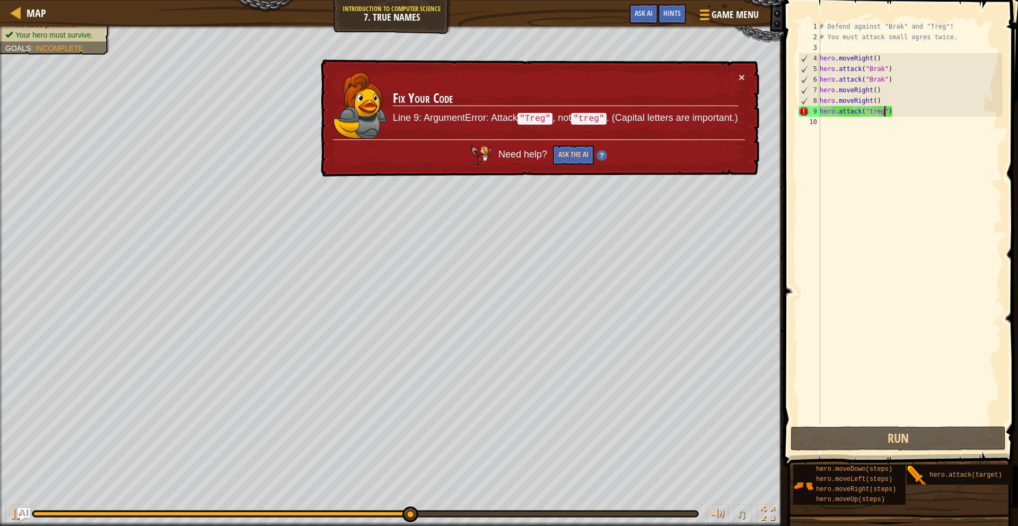
click at [874, 109] on div "# Defend against "Brak" and "Treg"! # You must attack small ogres twice. hero .…" at bounding box center [910, 233] width 185 height 424
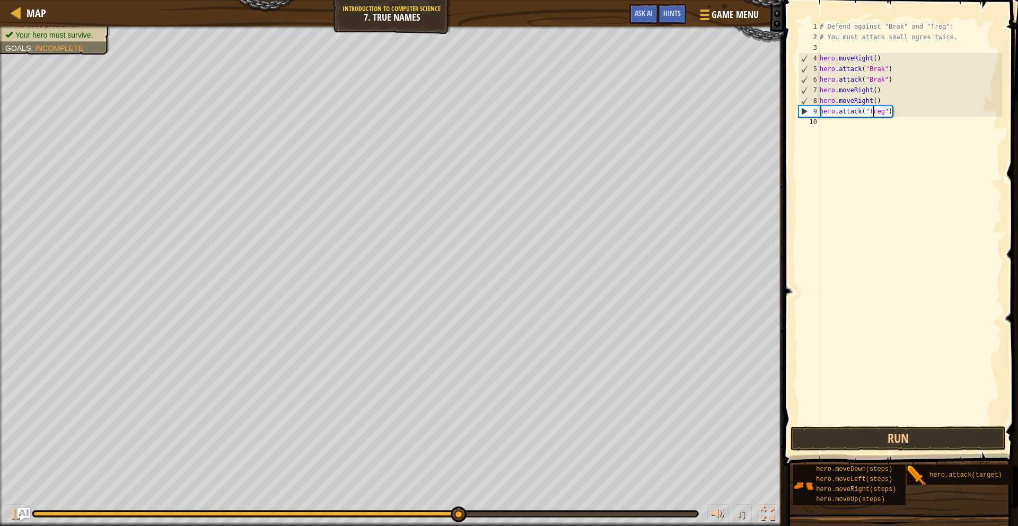
scroll to position [5, 4]
drag, startPoint x: 885, startPoint y: 99, endPoint x: 819, endPoint y: 99, distance: 65.8
click at [819, 99] on div "hero.attack("Treg") 1 2 3 4 5 6 7 8 9 10 # Defend against "Brak" and "Treg"! # …" at bounding box center [899, 222] width 206 height 403
type textarea "hero.moveRight()"
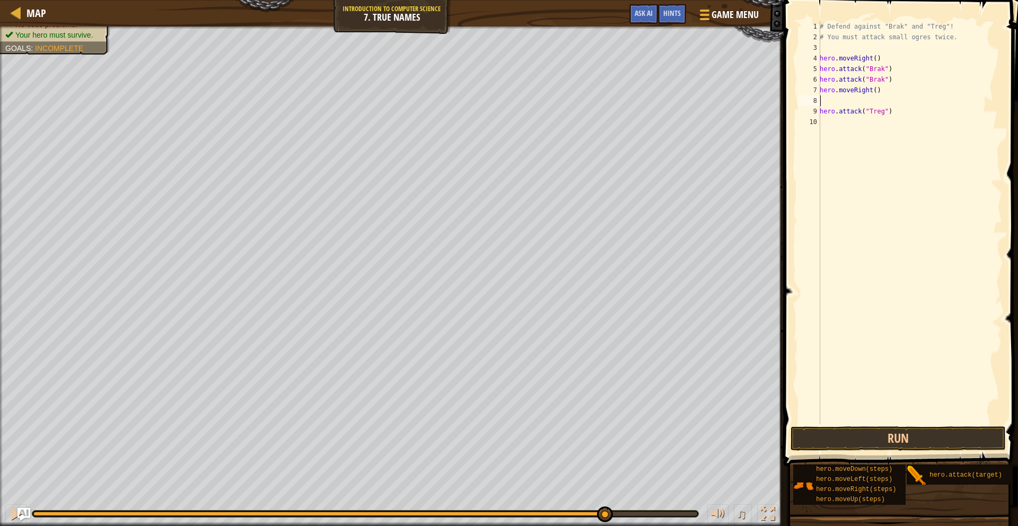
click at [851, 121] on div "# Defend against "Brak" and "Treg"! # You must attack small ogres twice. hero .…" at bounding box center [910, 233] width 185 height 424
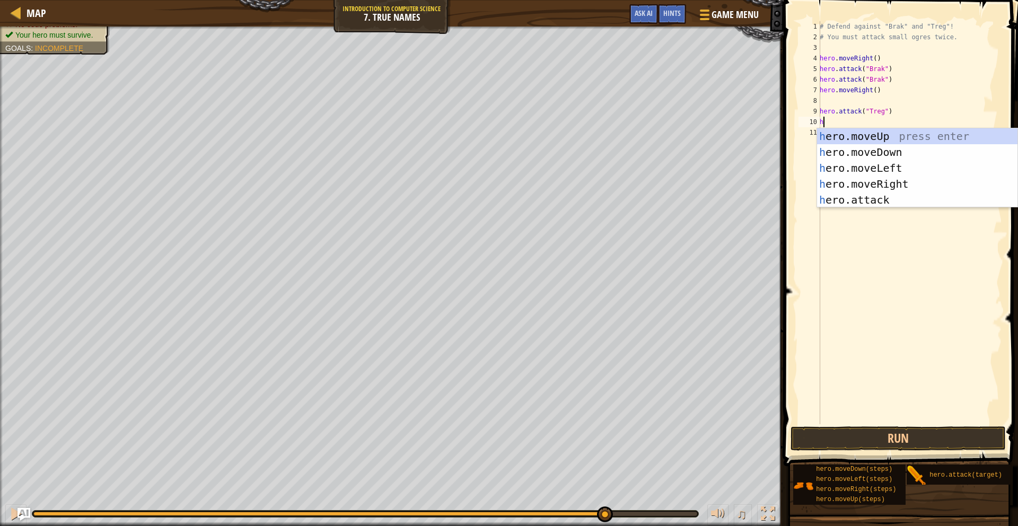
type textarea "he"
click at [899, 179] on div "he ro.moveUp press enter he ro.moveDown press enter he ro.moveLeft press enter …" at bounding box center [917, 183] width 200 height 111
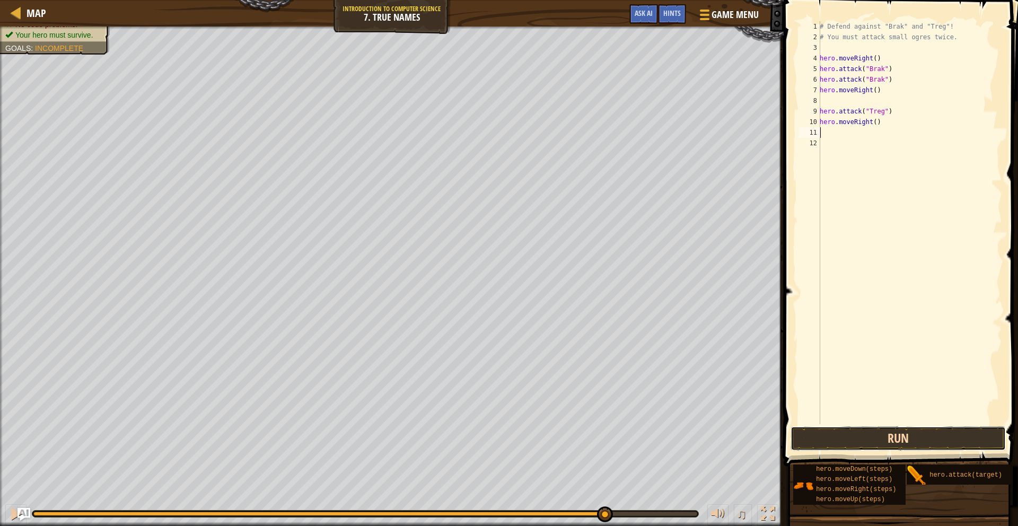
click at [921, 442] on button "Run" at bounding box center [898, 438] width 215 height 24
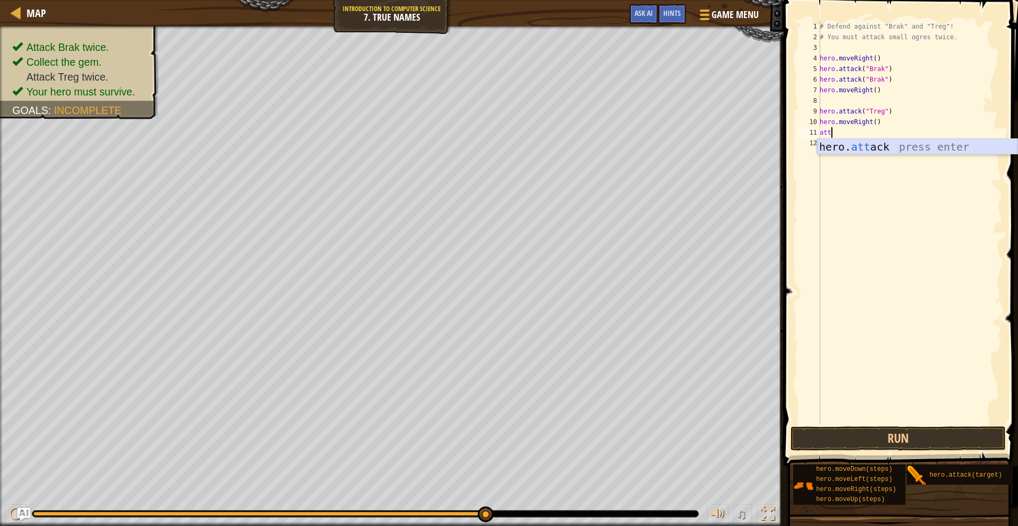
click at [876, 147] on div "hero. att ack press enter" at bounding box center [917, 163] width 200 height 48
type textarea "hero.attack("Treg")"
drag, startPoint x: 892, startPoint y: 430, endPoint x: 894, endPoint y: 405, distance: 25.5
click at [892, 430] on button "Run" at bounding box center [898, 438] width 215 height 24
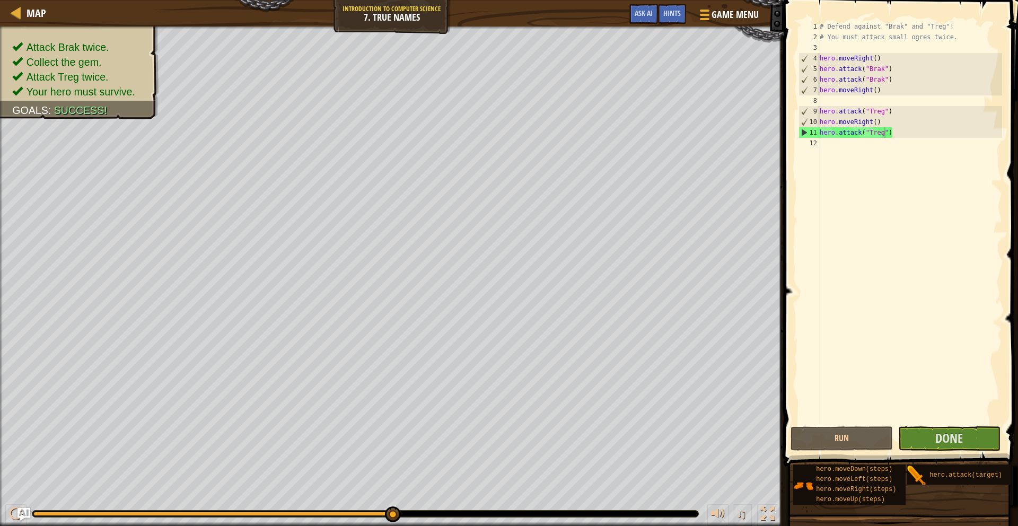
click at [970, 424] on span at bounding box center [902, 217] width 243 height 497
click at [968, 429] on button "Done" at bounding box center [949, 438] width 102 height 24
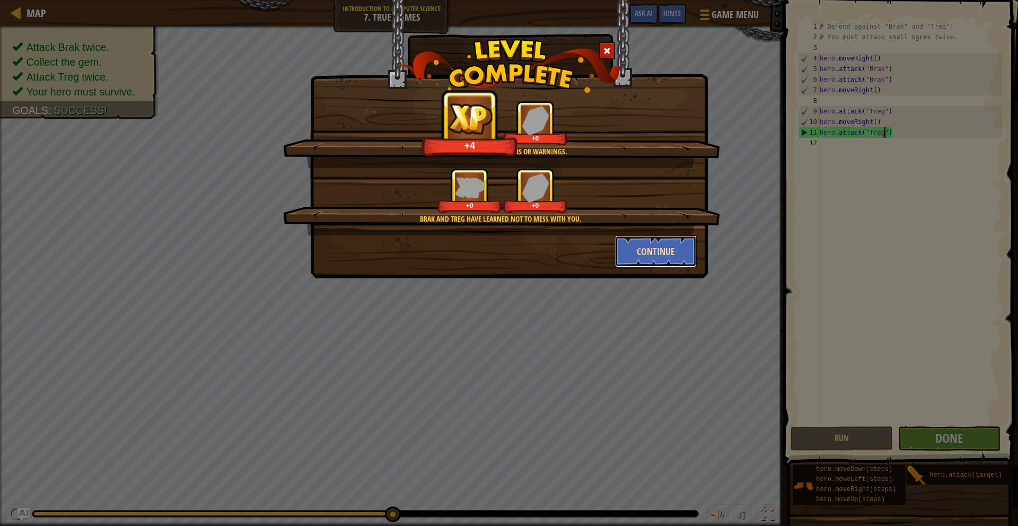
click at [653, 246] on button "Continue" at bounding box center [656, 251] width 82 height 32
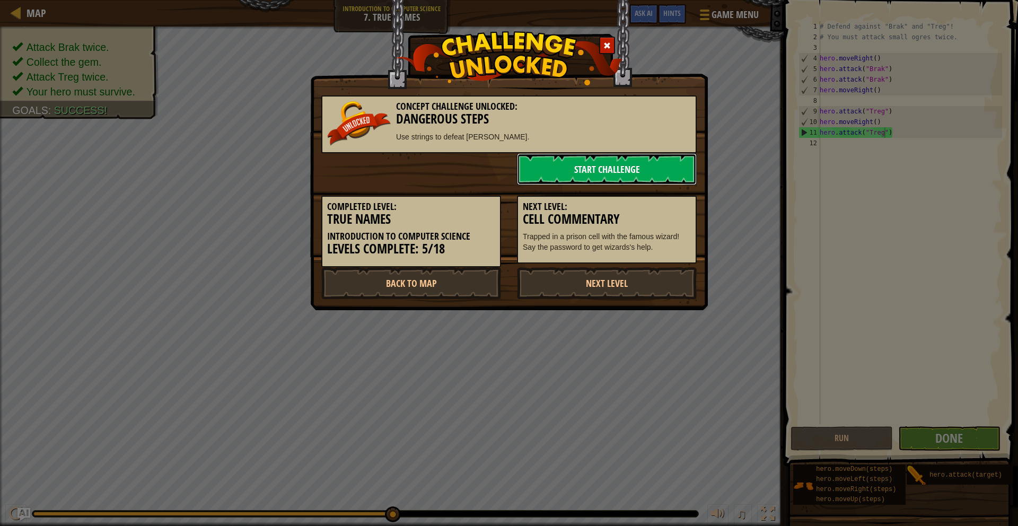
click at [611, 172] on link "Start Challenge" at bounding box center [607, 169] width 180 height 32
